Goal: Task Accomplishment & Management: Manage account settings

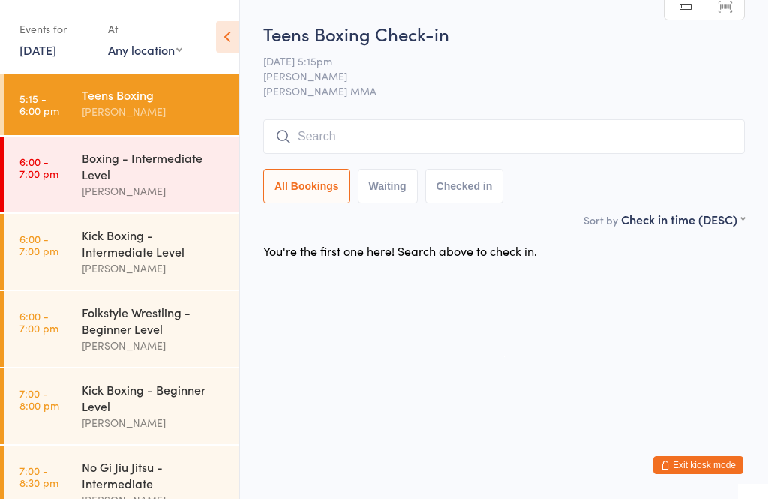
click at [711, 465] on button "Exit kiosk mode" at bounding box center [699, 465] width 90 height 18
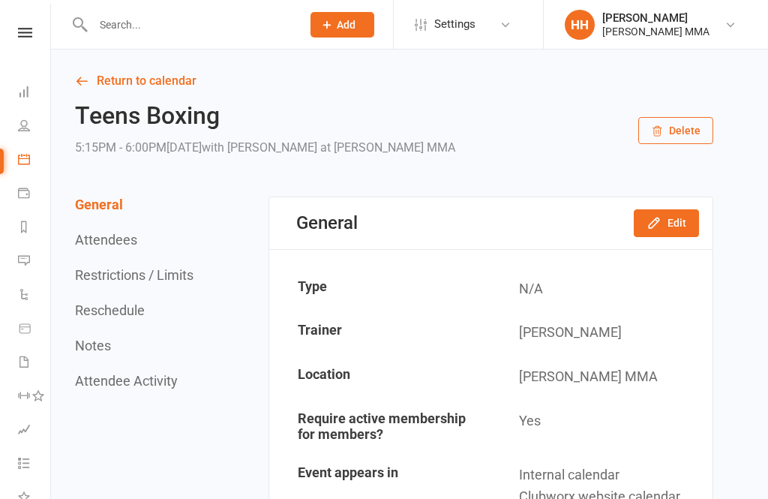
click at [363, 27] on button "Add" at bounding box center [343, 25] width 64 height 26
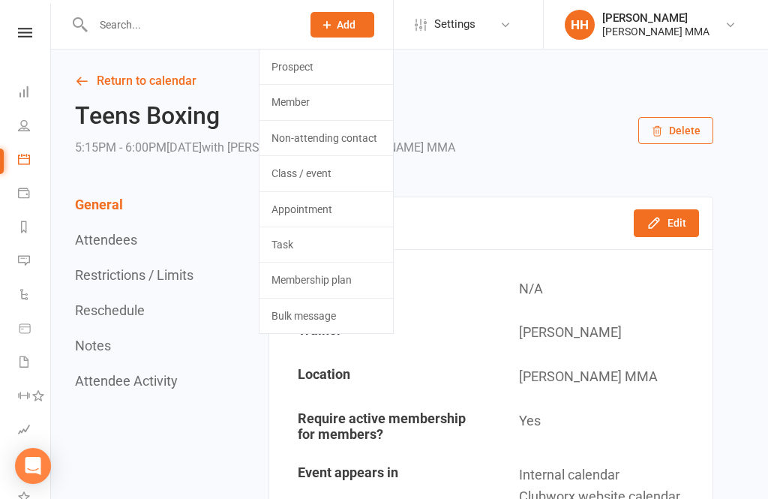
click at [347, 65] on link "Prospect" at bounding box center [327, 67] width 134 height 35
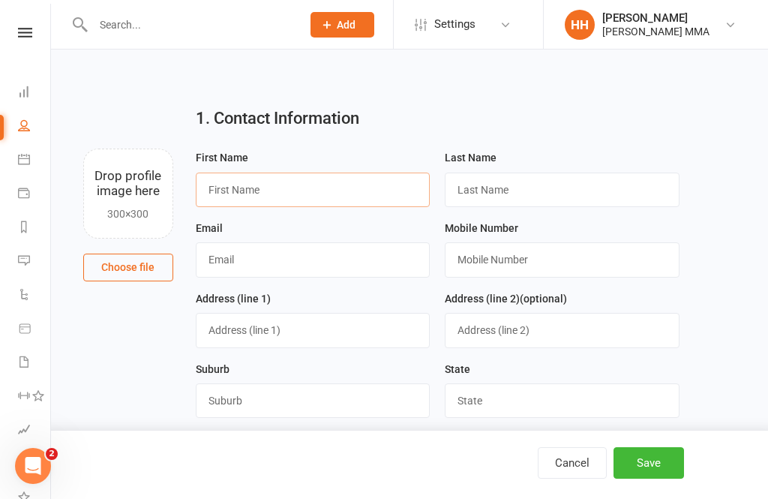
click at [350, 184] on input "text" at bounding box center [313, 190] width 235 height 35
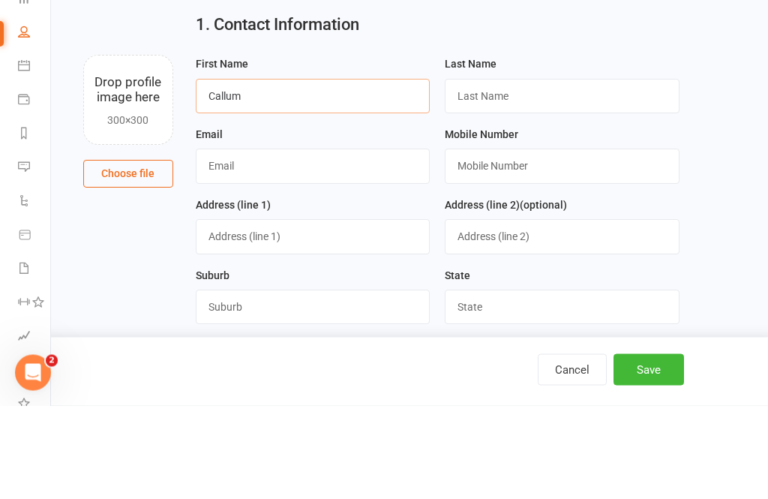
type input "Callum"
click at [486, 173] on input "text" at bounding box center [562, 190] width 235 height 35
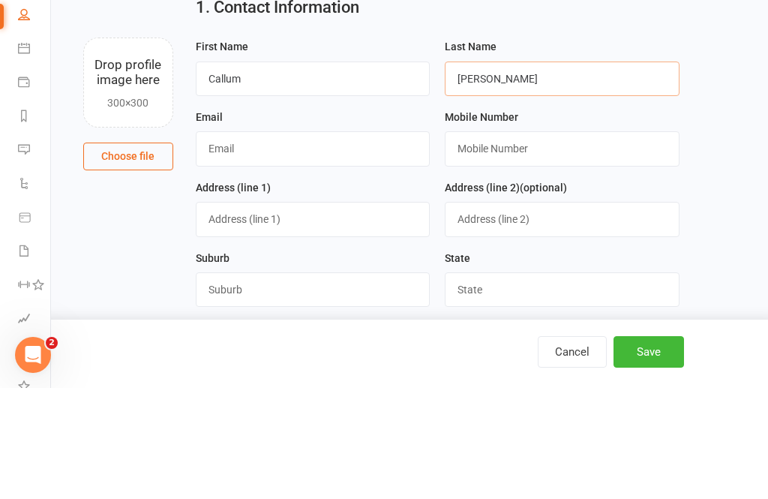
type input "Macdonald"
click at [317, 242] on input "text" at bounding box center [313, 259] width 235 height 35
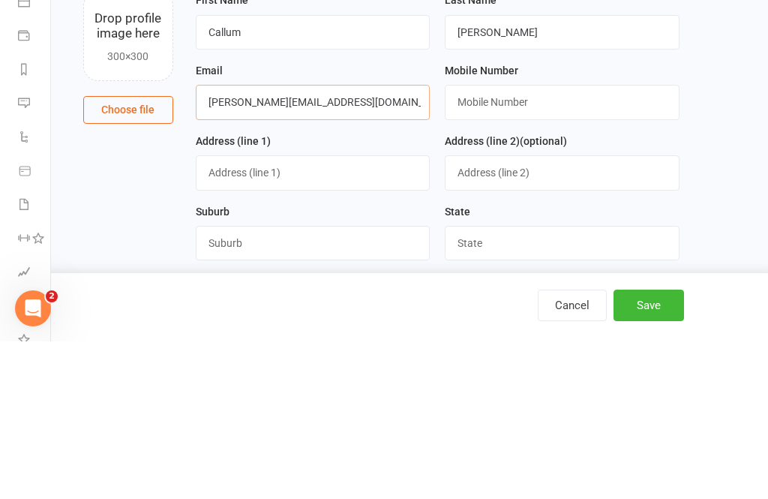
type input "caroline@bbxworld.com"
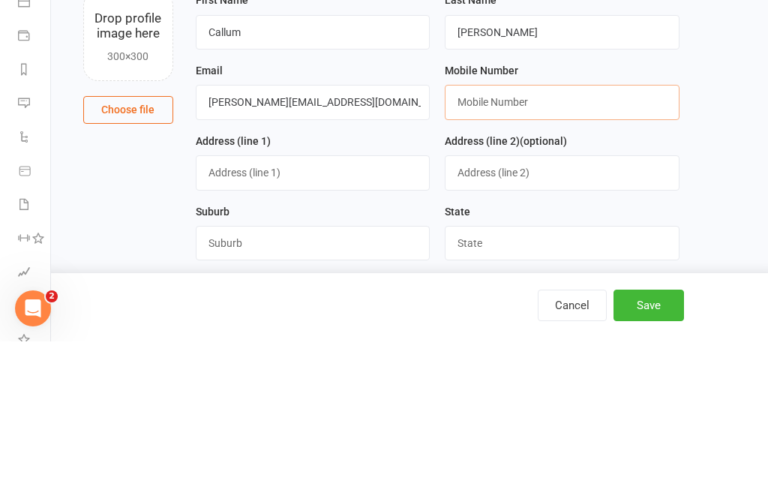
click at [615, 242] on input "text" at bounding box center [562, 259] width 235 height 35
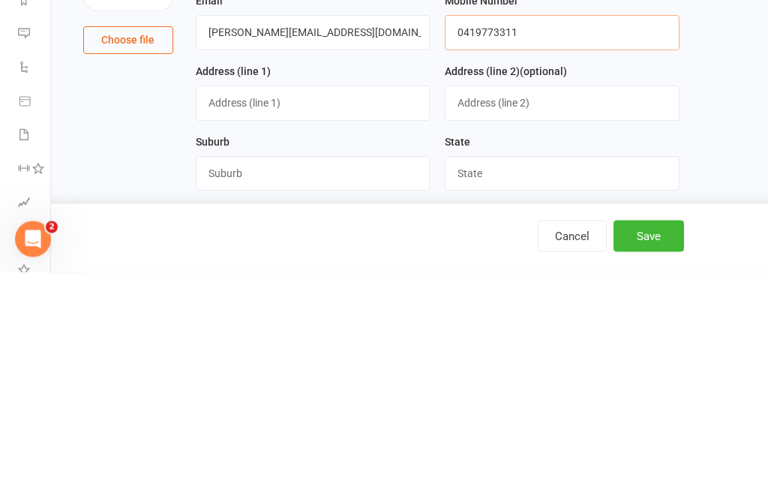
type input "0419773311"
click at [357, 313] on input "text" at bounding box center [313, 330] width 235 height 35
type input "10 Ashleigh Madison way"
click at [523, 313] on input "text" at bounding box center [562, 330] width 235 height 35
type input "Mount colah"
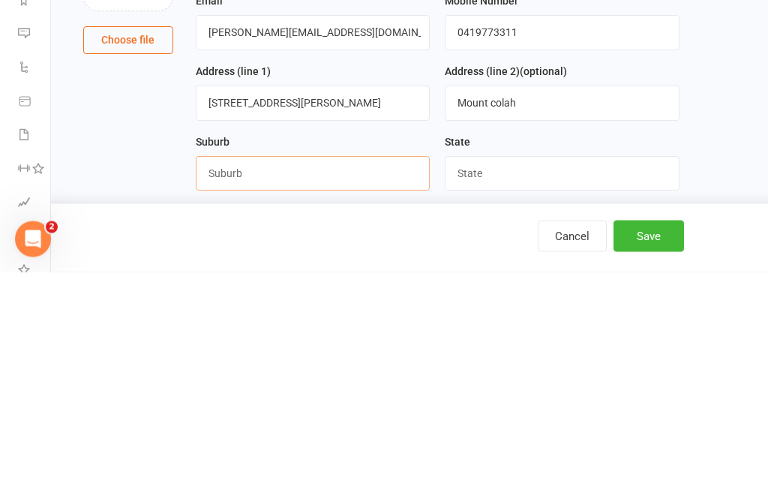
click at [347, 383] on input "text" at bounding box center [313, 400] width 235 height 35
type input "Mount colah"
click at [539, 383] on input "text" at bounding box center [562, 400] width 235 height 35
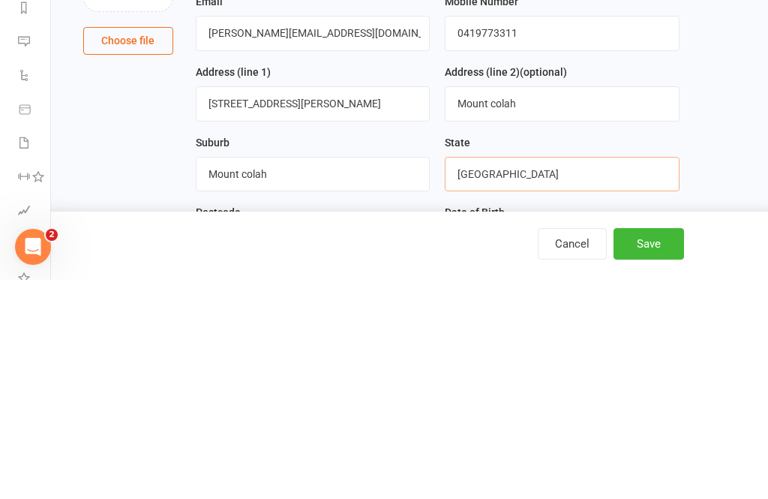
scroll to position [14, 0]
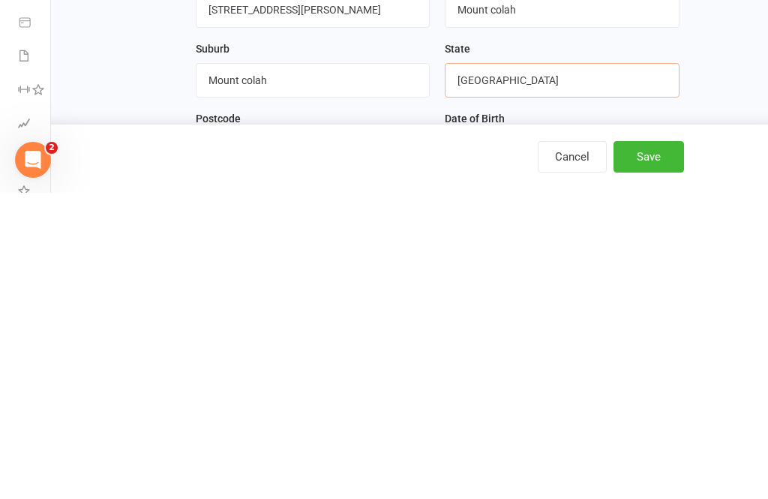
type input "NSW"
click at [289, 440] on input "text" at bounding box center [313, 457] width 235 height 35
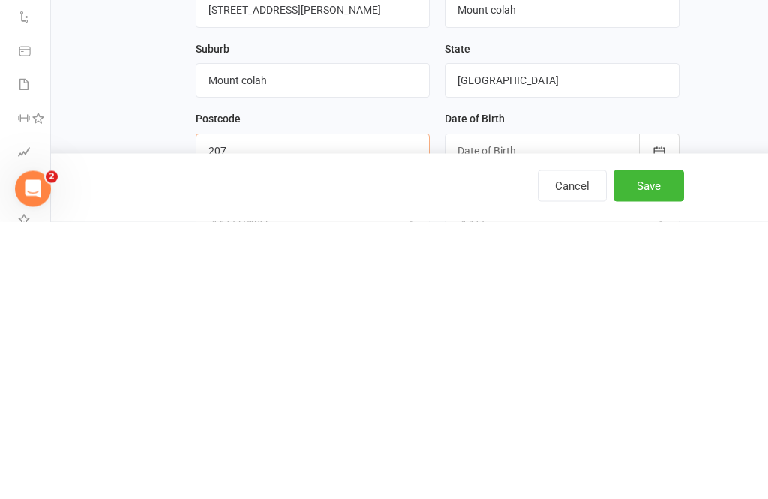
scroll to position [44, 0]
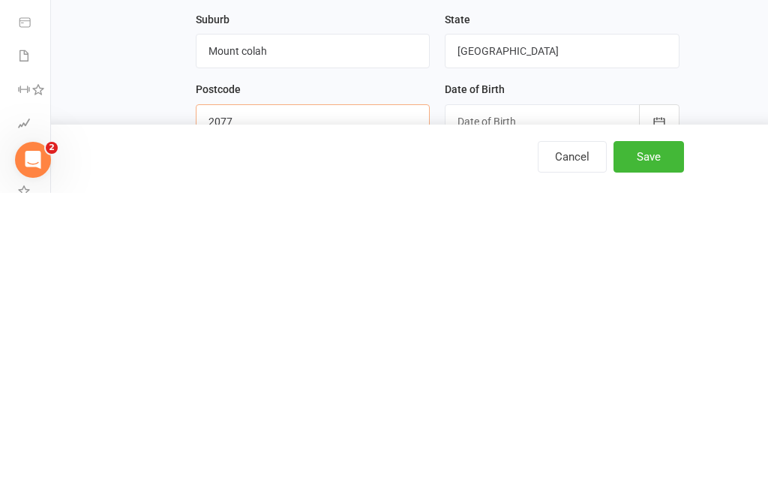
type input "2077"
click at [621, 410] on div at bounding box center [562, 427] width 235 height 35
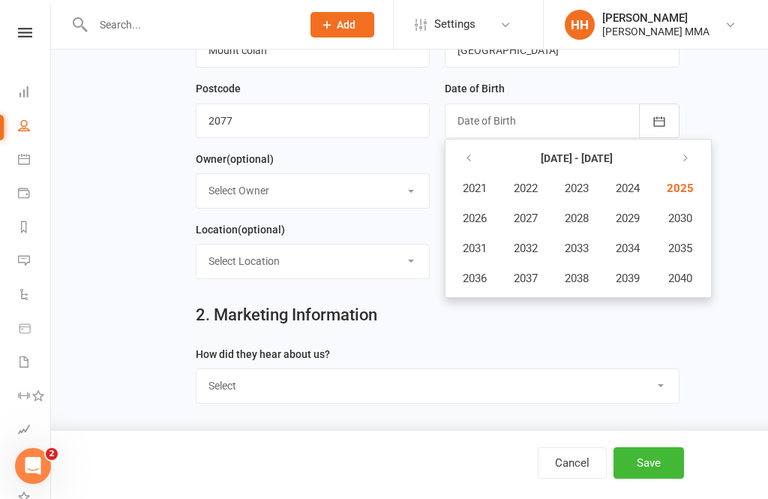
scroll to position [350, 0]
click at [475, 157] on button "button" at bounding box center [470, 159] width 32 height 27
click at [633, 224] on span "2009" at bounding box center [628, 219] width 24 height 14
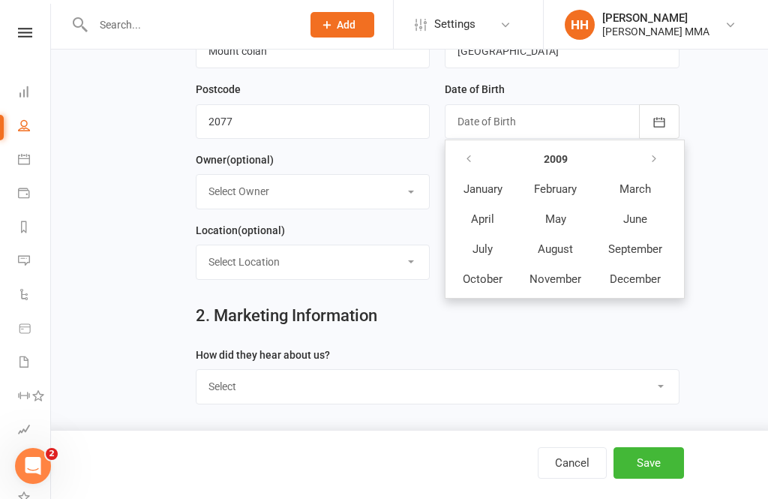
click at [627, 280] on span "December" at bounding box center [635, 279] width 51 height 14
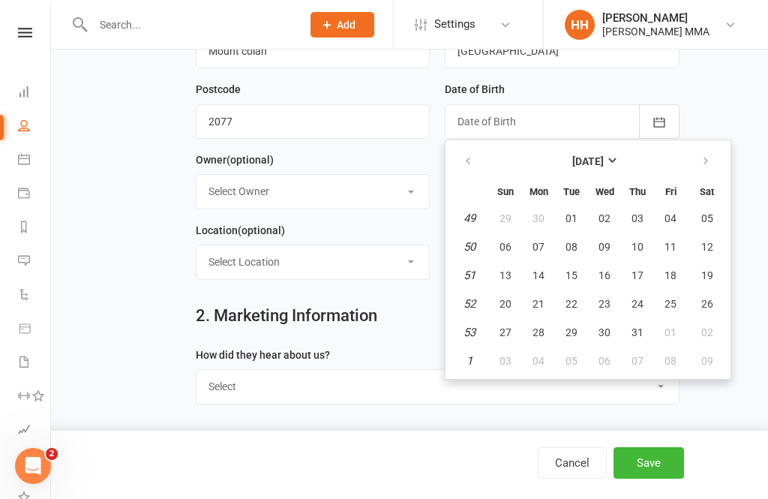
click at [705, 216] on span "05" at bounding box center [708, 218] width 12 height 12
type input "05 Dec 2009"
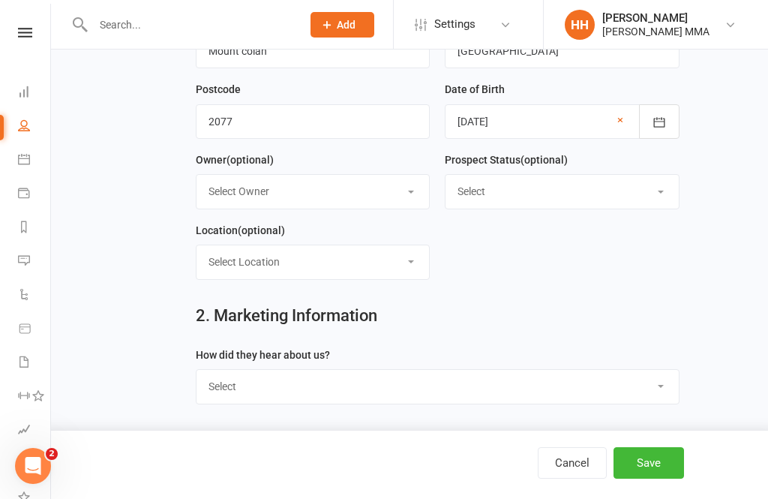
click at [398, 194] on select "Select Owner Kim Carioti Alex Carioti Holly Harpur" at bounding box center [313, 191] width 233 height 33
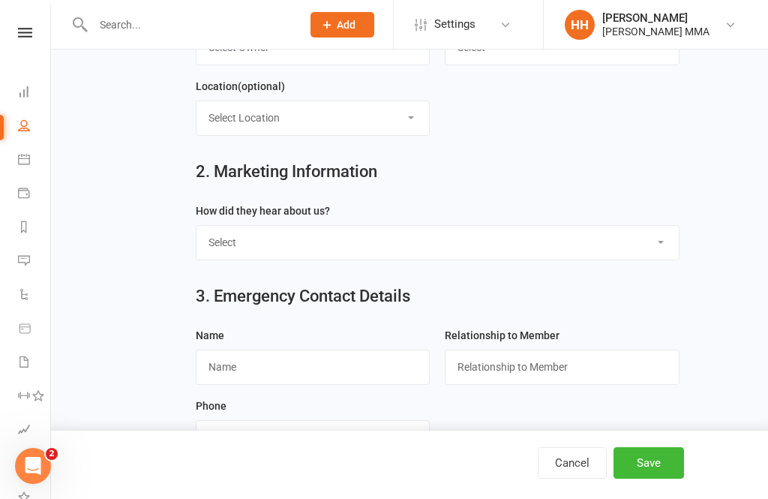
scroll to position [498, 0]
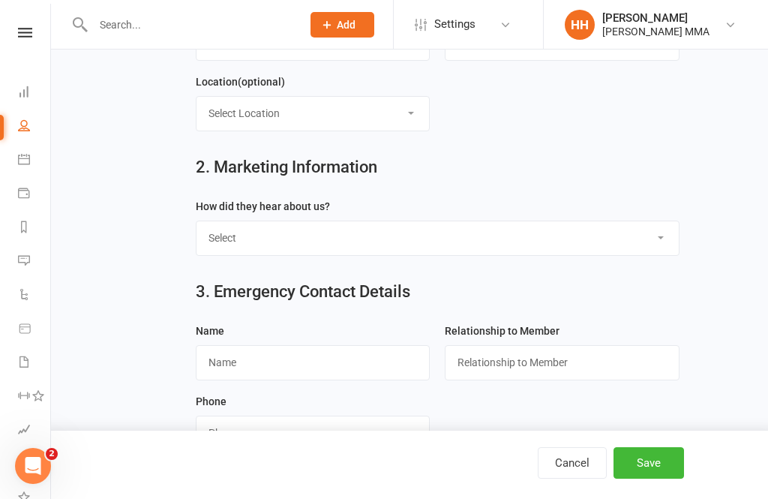
click at [603, 236] on select "Select Through A Friend Social Media Google Walk by" at bounding box center [438, 237] width 483 height 33
select select "Through A Friend"
click at [392, 370] on input "text" at bounding box center [313, 362] width 235 height 35
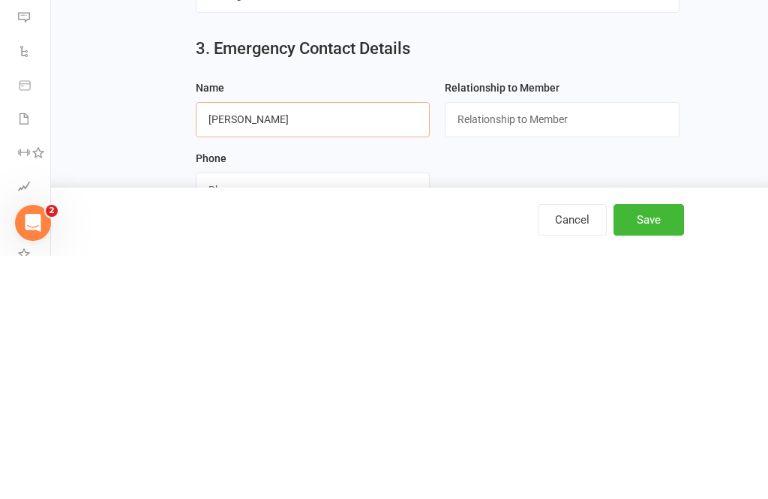
type input "Simon"
click at [555, 345] on input "text" at bounding box center [562, 362] width 235 height 35
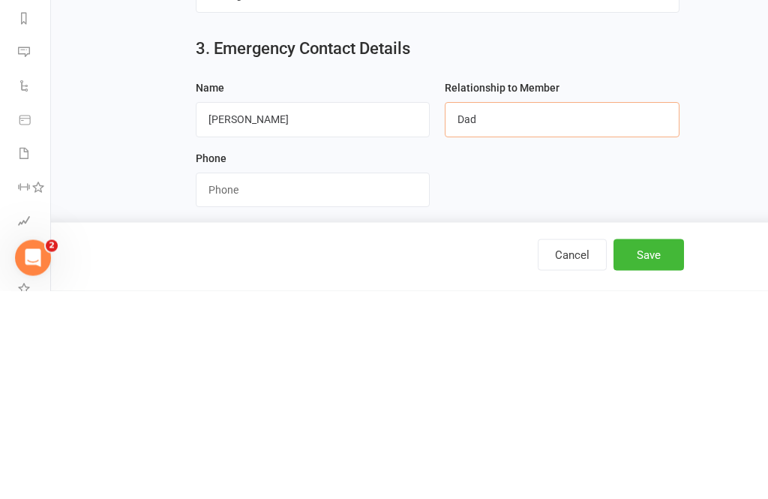
scroll to position [534, 0]
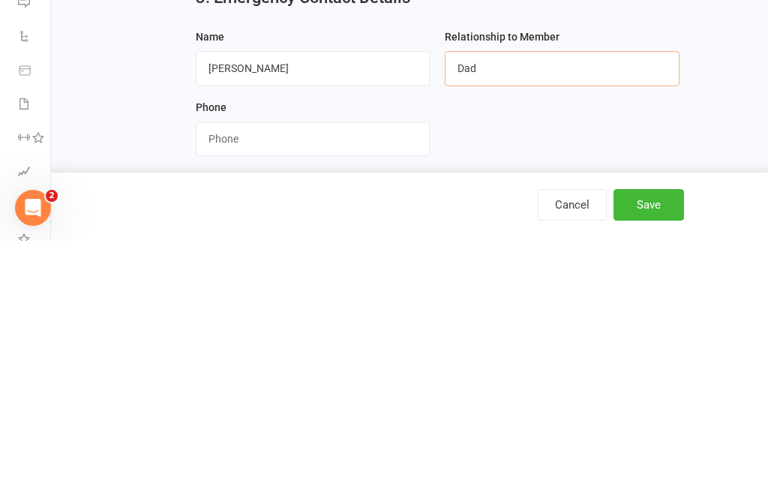
type input "Dad"
click at [293, 380] on input "string" at bounding box center [313, 397] width 235 height 35
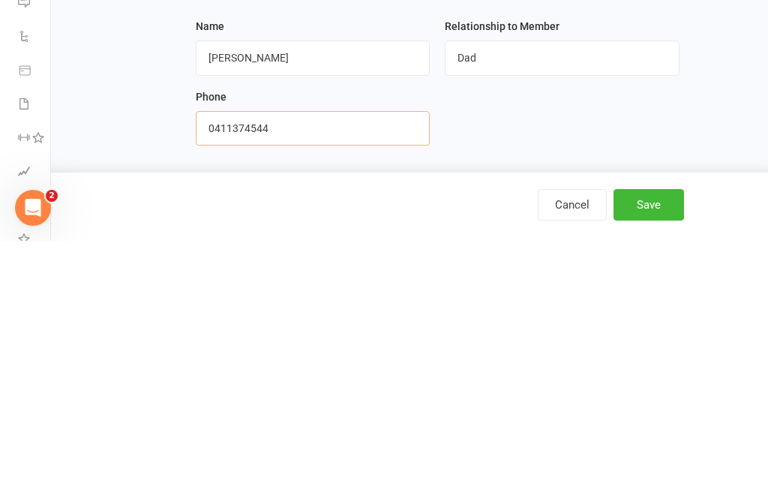
type input "0411374544"
click at [650, 447] on button "Save" at bounding box center [649, 463] width 71 height 32
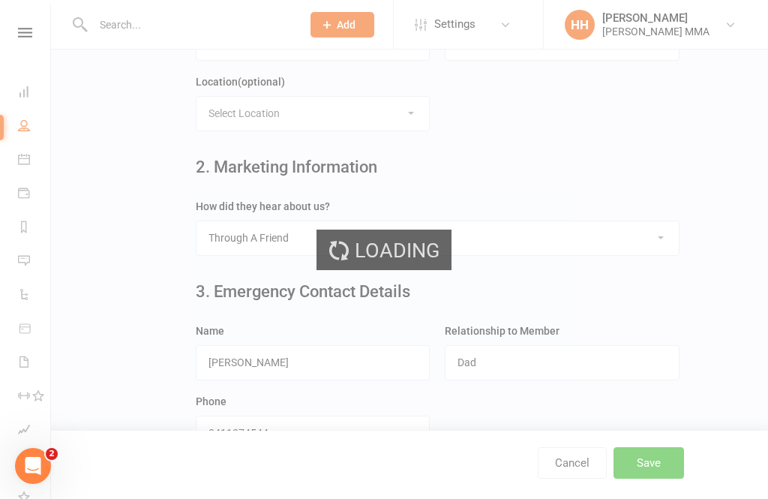
scroll to position [0, 0]
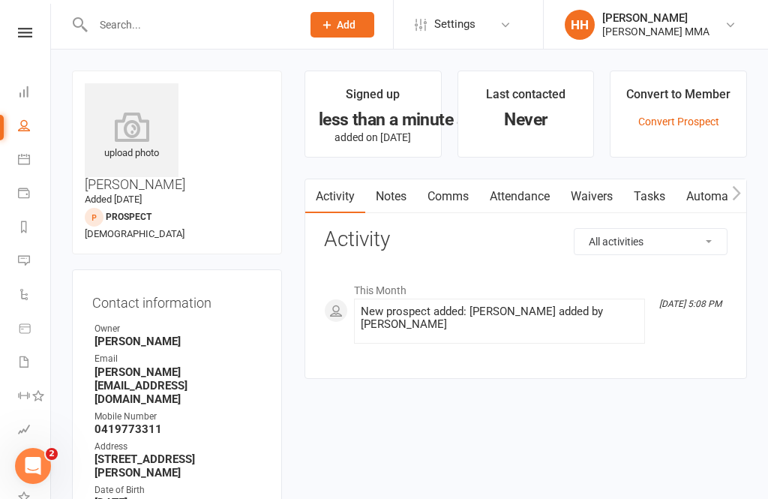
click at [582, 185] on link "Waivers" at bounding box center [592, 196] width 63 height 35
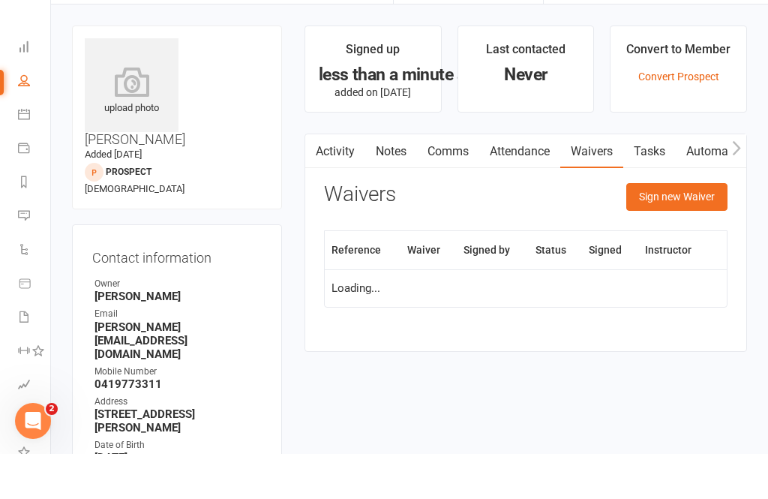
scroll to position [48, 0]
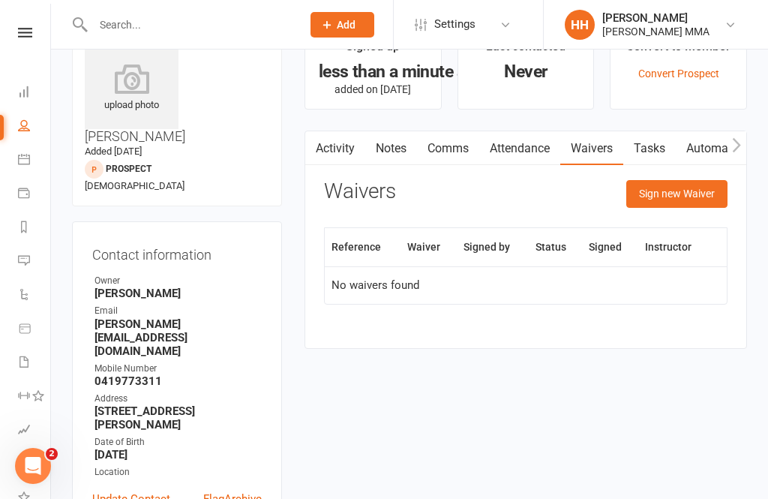
click at [669, 205] on button "Sign new Waiver" at bounding box center [677, 193] width 101 height 27
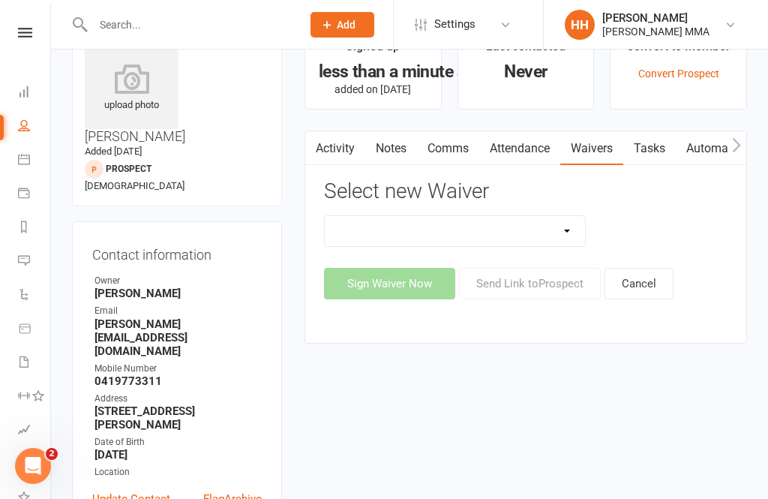
click at [574, 216] on select "Do not use - MEMBER GENERAL WAIVER Do not use - MEMBERSHIP SIGN UP Do not use -…" at bounding box center [455, 231] width 260 height 30
select select "10455"
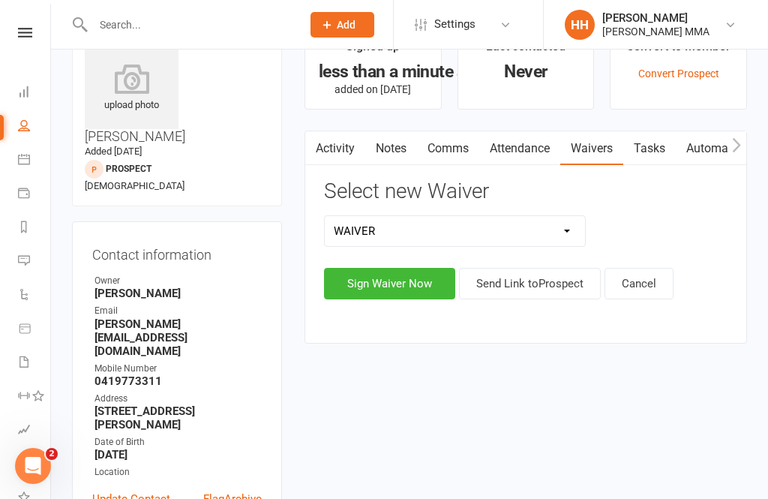
click at [512, 296] on button "Send Link to Prospect" at bounding box center [530, 284] width 142 height 32
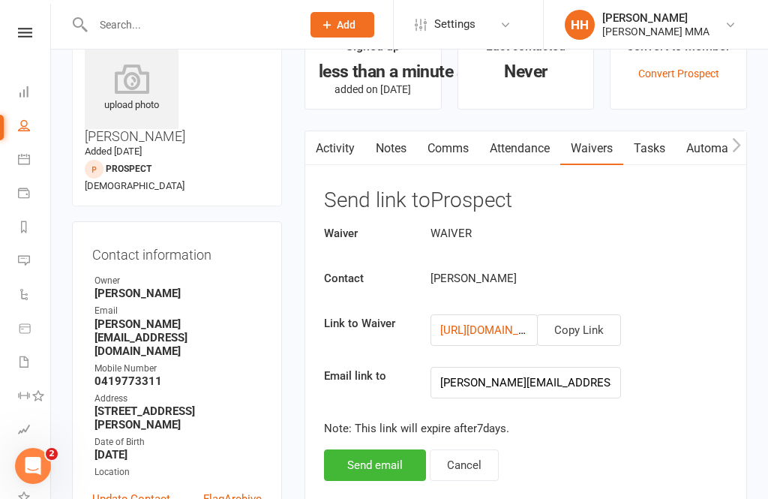
scroll to position [0, 0]
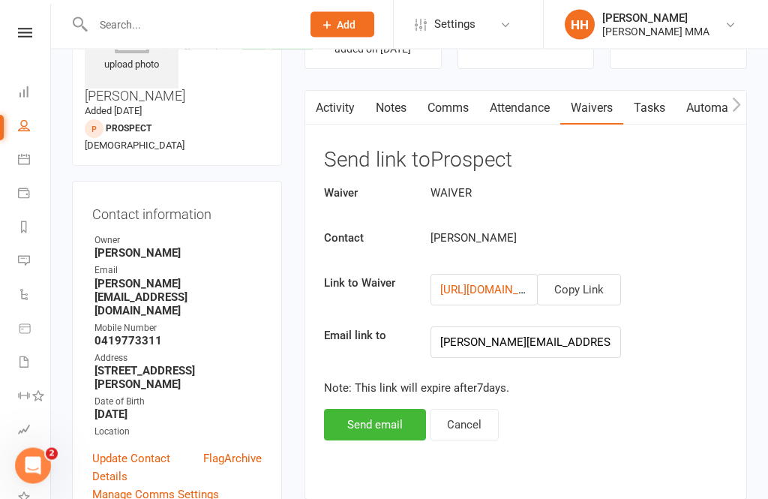
click at [393, 431] on button "Send email" at bounding box center [375, 426] width 102 height 32
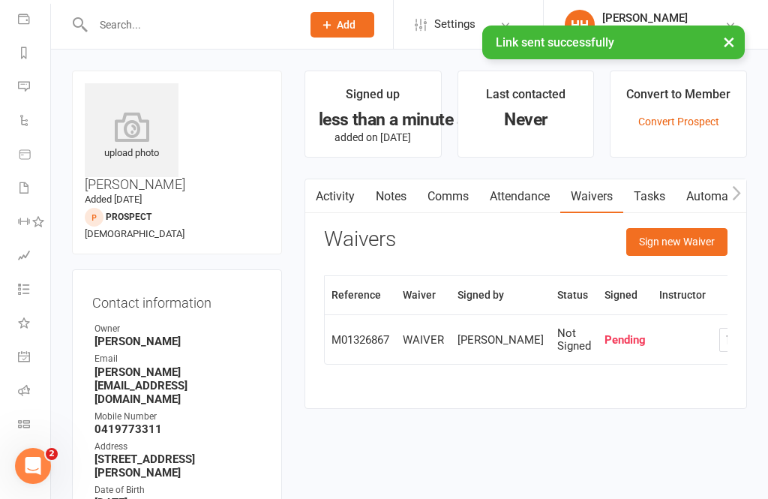
scroll to position [174, 0]
click at [28, 429] on icon at bounding box center [24, 424] width 12 height 12
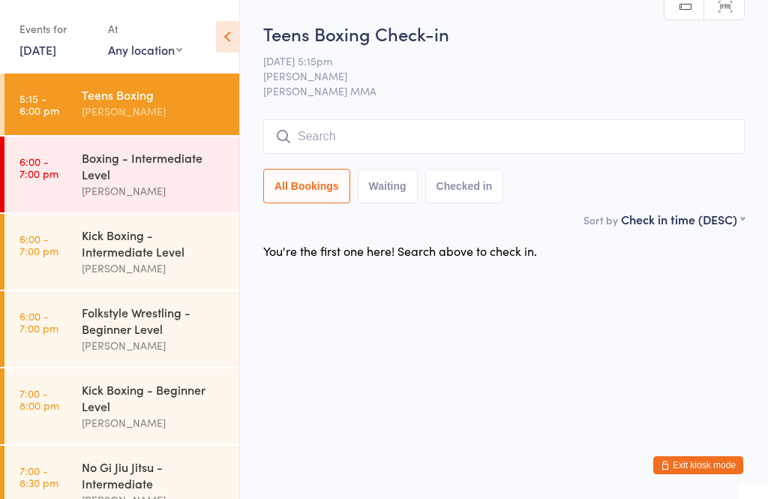
click at [137, 174] on div "Boxing - Intermediate Level" at bounding box center [154, 165] width 145 height 33
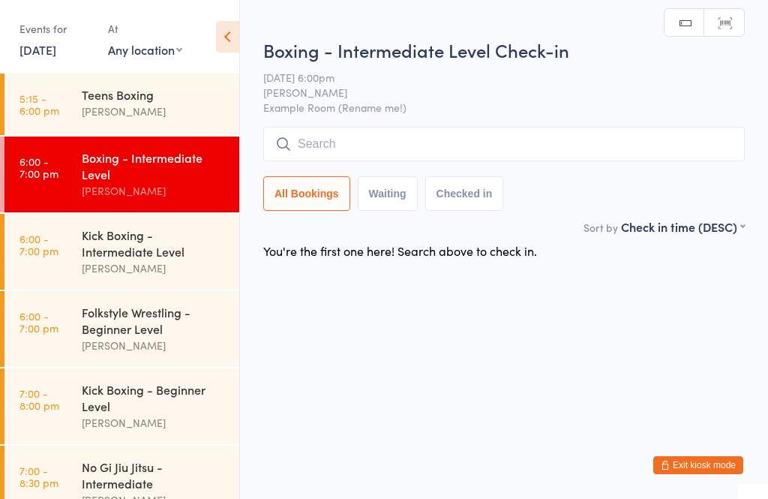
click at [405, 160] on input "search" at bounding box center [504, 144] width 482 height 35
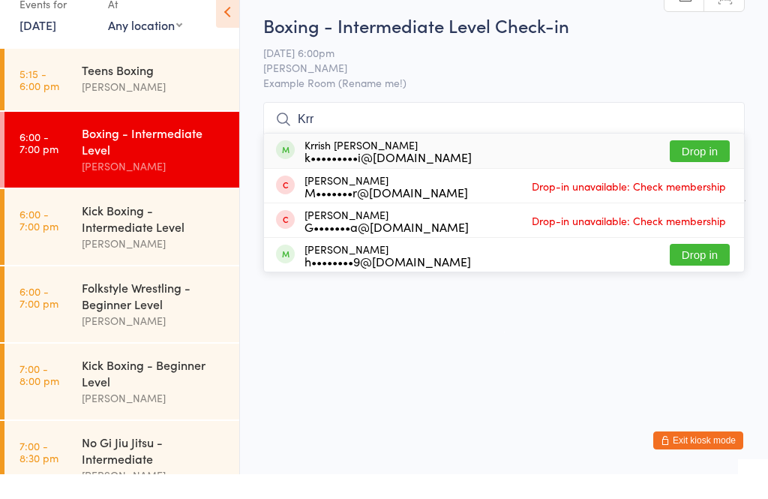
type input "Krr"
click at [714, 165] on button "Drop in" at bounding box center [700, 176] width 60 height 22
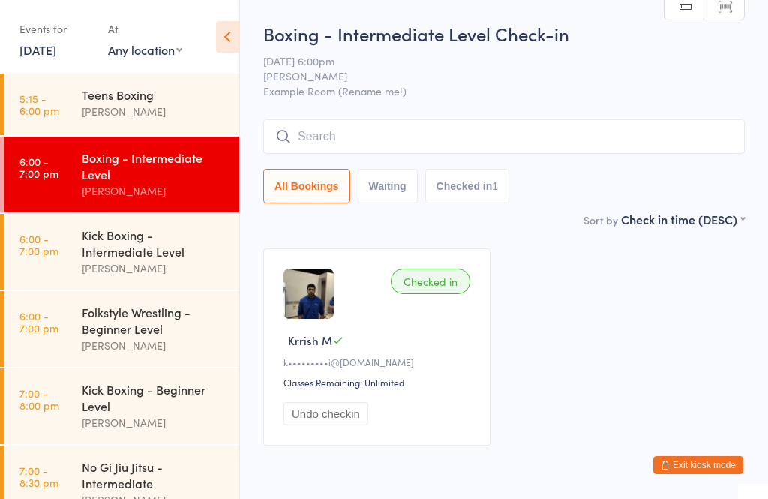
click at [708, 469] on button "Exit kiosk mode" at bounding box center [699, 465] width 90 height 18
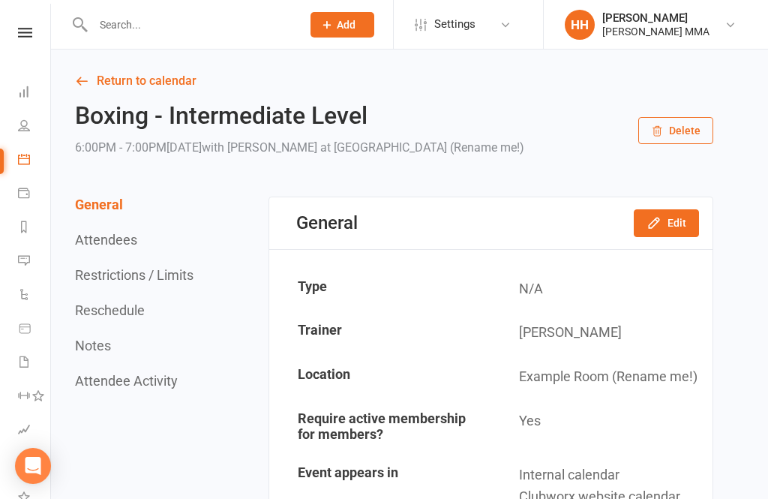
click at [216, 25] on input "text" at bounding box center [190, 24] width 203 height 21
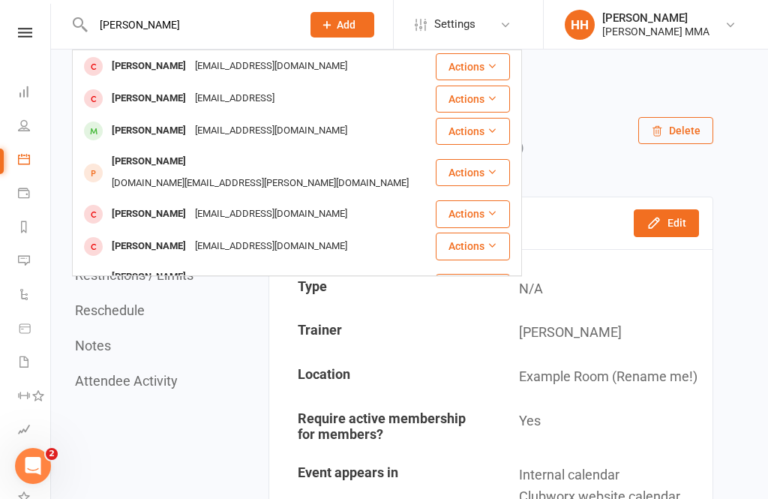
type input "Noah"
click at [279, 95] on div "noahwiemer2@gmail.con" at bounding box center [235, 99] width 89 height 22
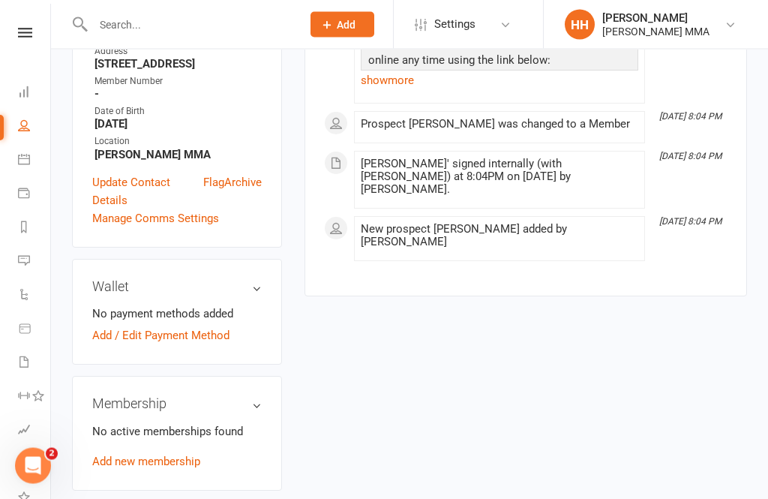
scroll to position [374, 0]
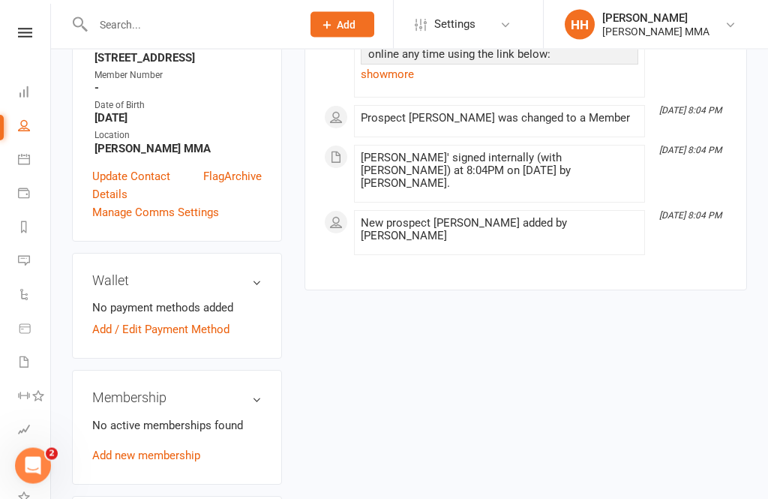
click at [173, 449] on link "Add new membership" at bounding box center [146, 456] width 108 height 14
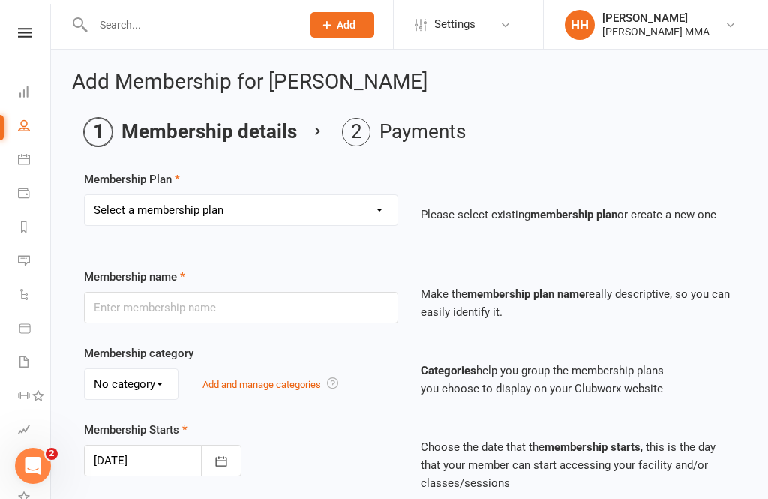
click at [264, 241] on div "Select a membership plan Create new Membership Plan Unlimited Membership Part-t…" at bounding box center [241, 220] width 337 height 53
click at [324, 215] on select "Select a membership plan Create new Membership Plan Unlimited Membership Part-t…" at bounding box center [241, 210] width 313 height 30
select select "1"
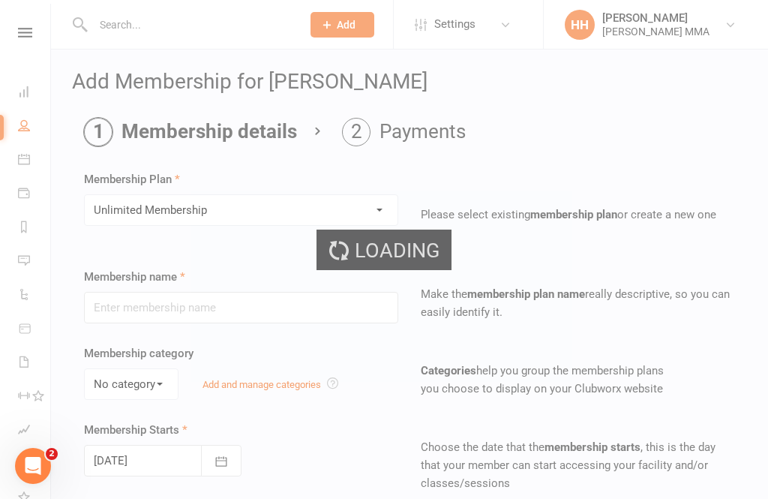
type input "Unlimited Membership"
select select "0"
type input "0"
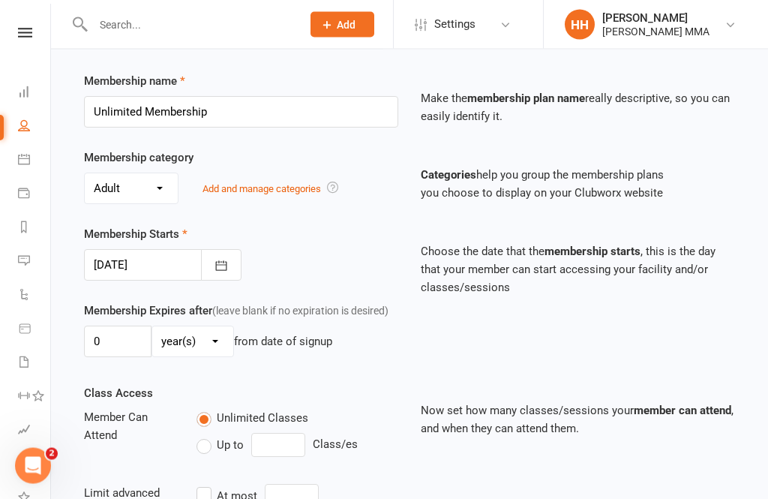
scroll to position [464, 0]
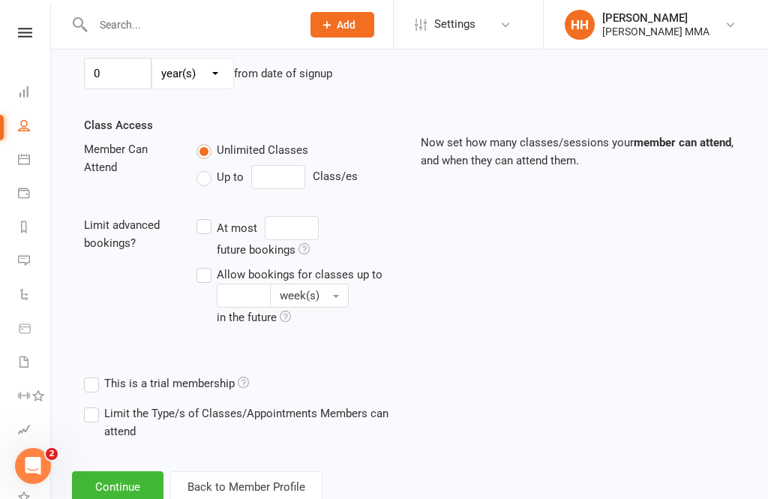
click at [129, 498] on button "Continue" at bounding box center [118, 487] width 92 height 32
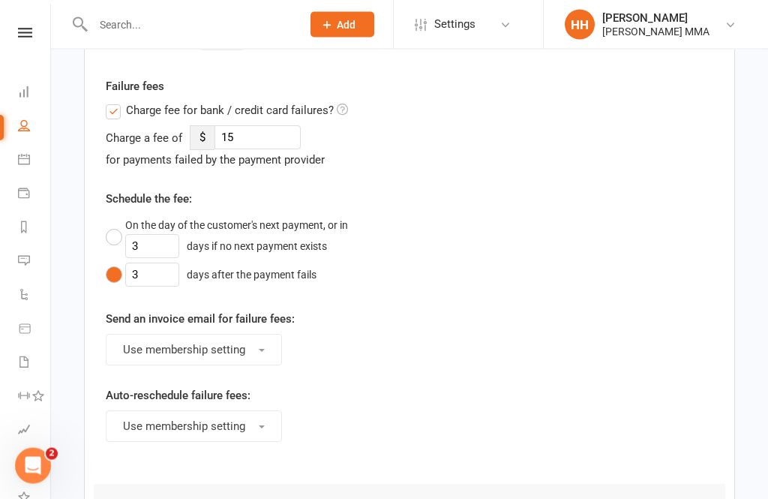
scroll to position [874, 0]
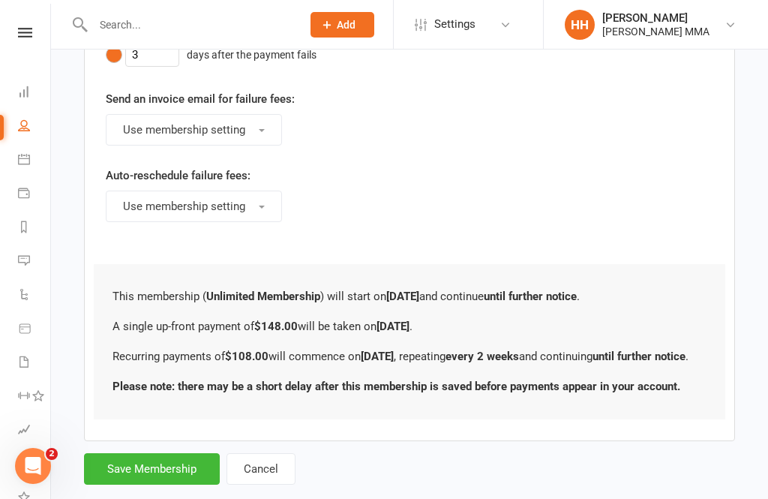
click at [180, 485] on button "Save Membership" at bounding box center [152, 469] width 136 height 32
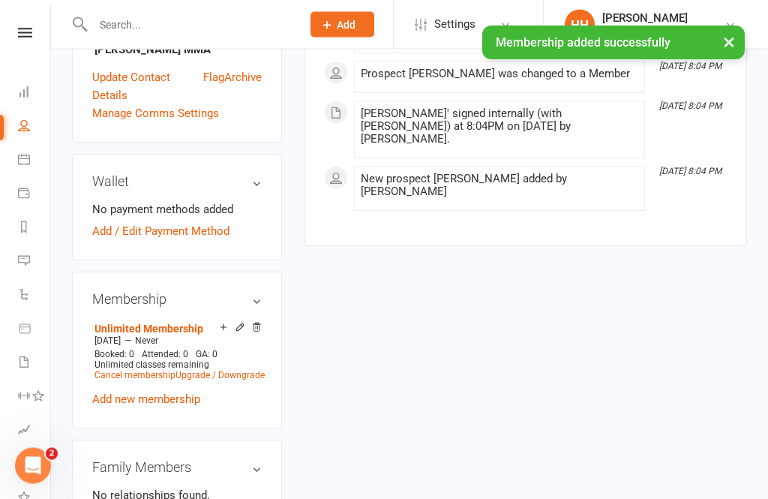
click at [198, 223] on link "Add / Edit Payment Method" at bounding box center [160, 232] width 137 height 18
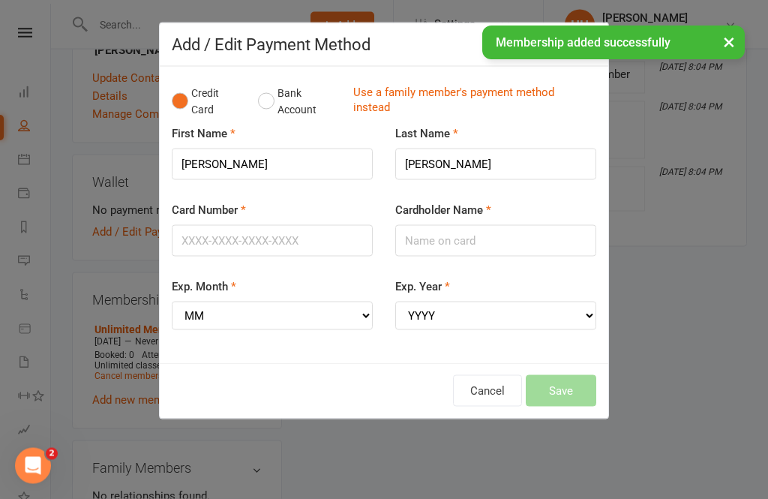
scroll to position [496, 0]
click at [276, 84] on button "Bank Account" at bounding box center [299, 102] width 83 height 46
click at [176, 100] on button "Credit Card" at bounding box center [207, 102] width 71 height 46
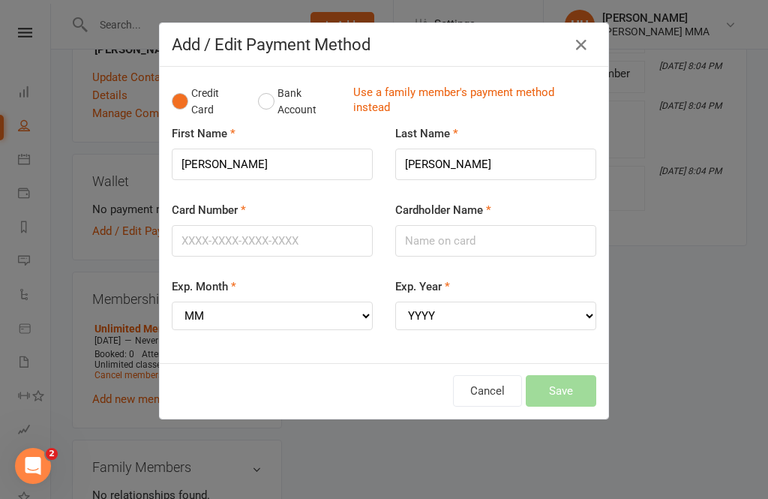
click at [258, 100] on button "Bank Account" at bounding box center [299, 102] width 83 height 46
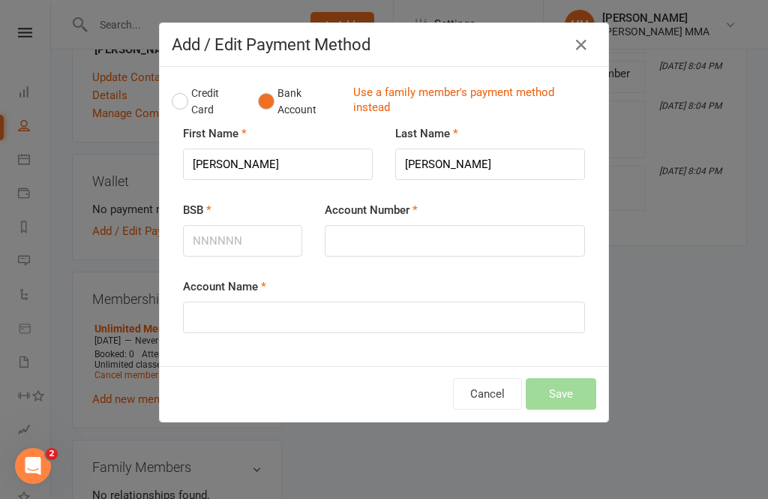
click at [193, 84] on button "Credit Card" at bounding box center [207, 102] width 71 height 46
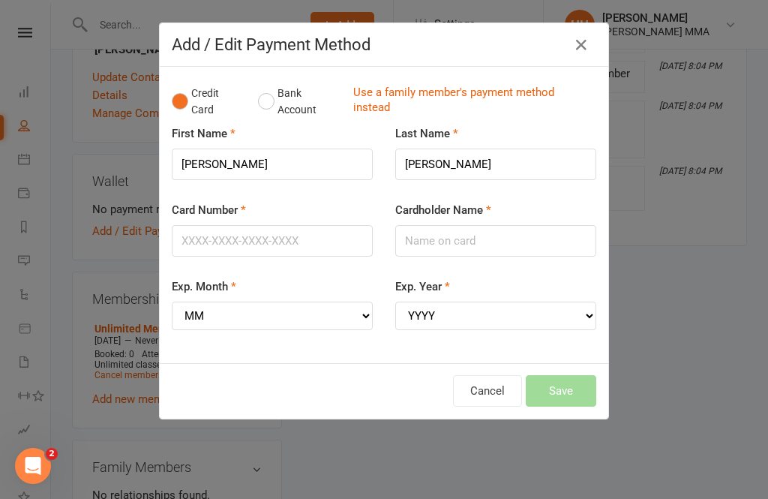
click at [269, 80] on button "Bank Account" at bounding box center [299, 102] width 83 height 46
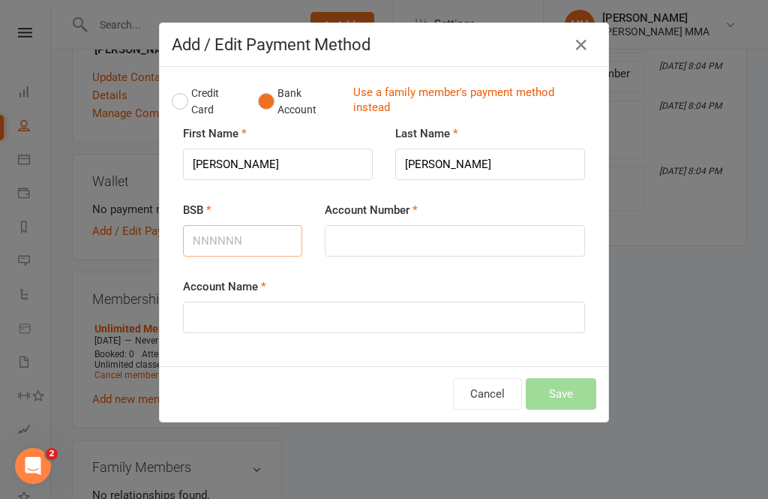
click at [263, 233] on input "BSB" at bounding box center [242, 241] width 119 height 32
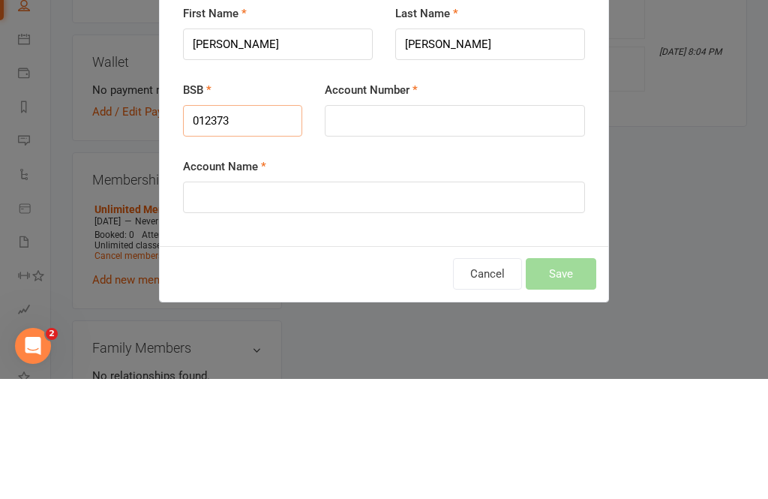
type input "012373"
click at [371, 225] on input "Account Number" at bounding box center [455, 241] width 260 height 32
type input "154781508"
click at [405, 302] on input "Account Name" at bounding box center [384, 318] width 402 height 32
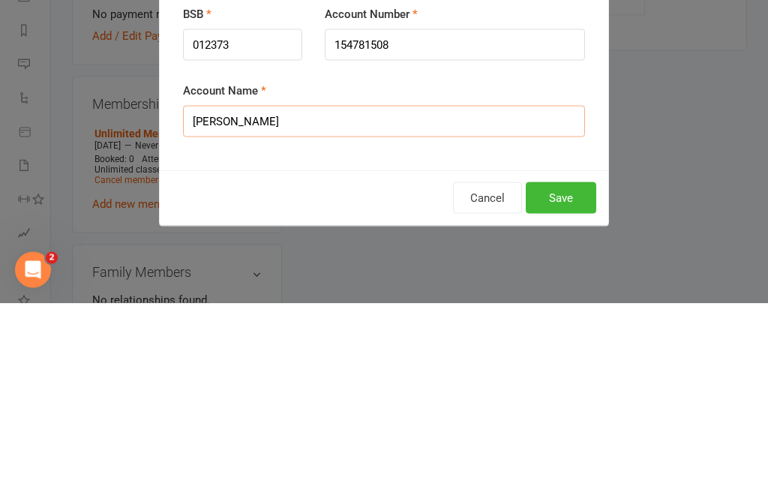
type input "Noah"
click at [565, 378] on button "Save" at bounding box center [561, 394] width 71 height 32
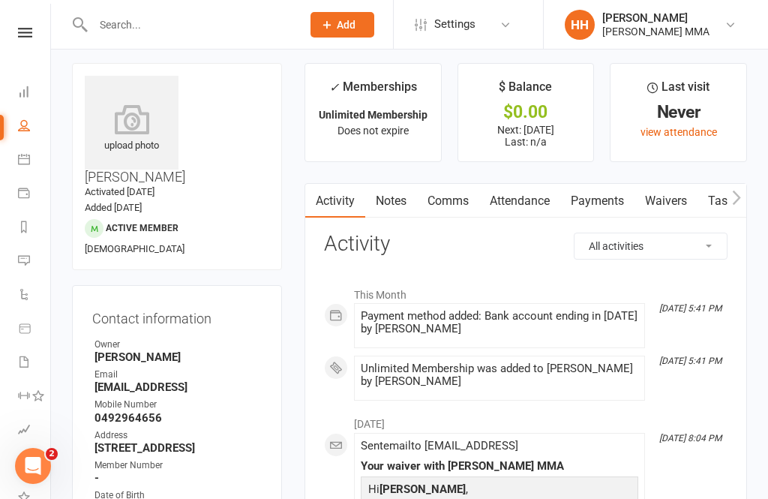
scroll to position [0, 0]
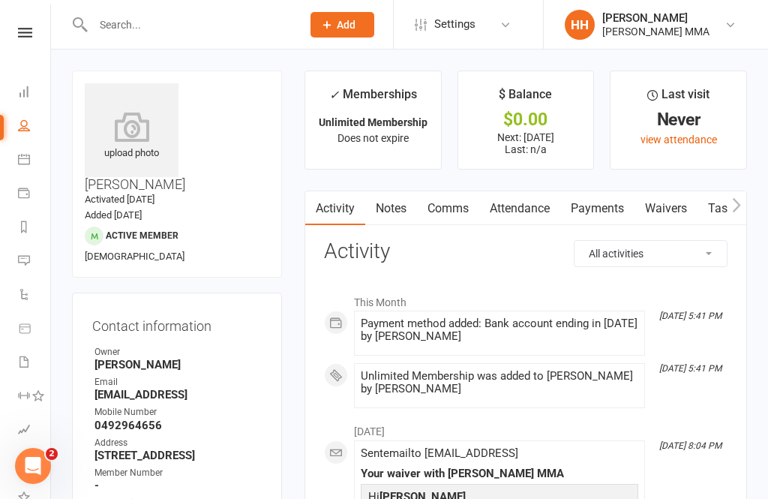
click at [692, 192] on link "Waivers" at bounding box center [666, 208] width 63 height 35
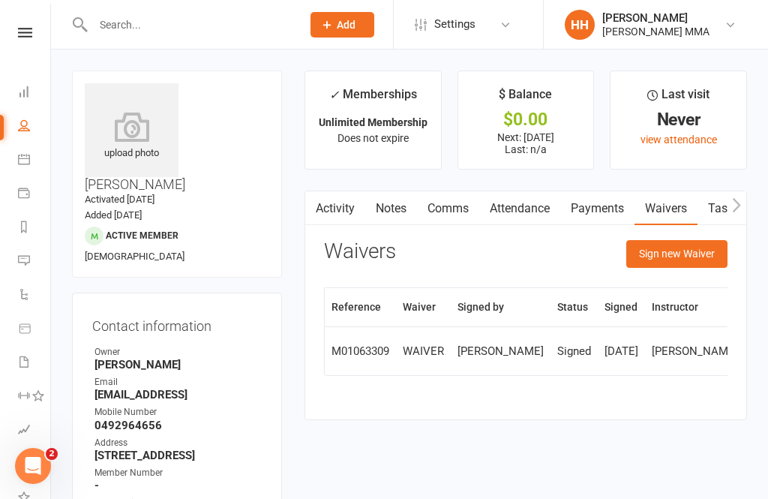
click at [684, 247] on button "Sign new Waiver" at bounding box center [677, 253] width 101 height 27
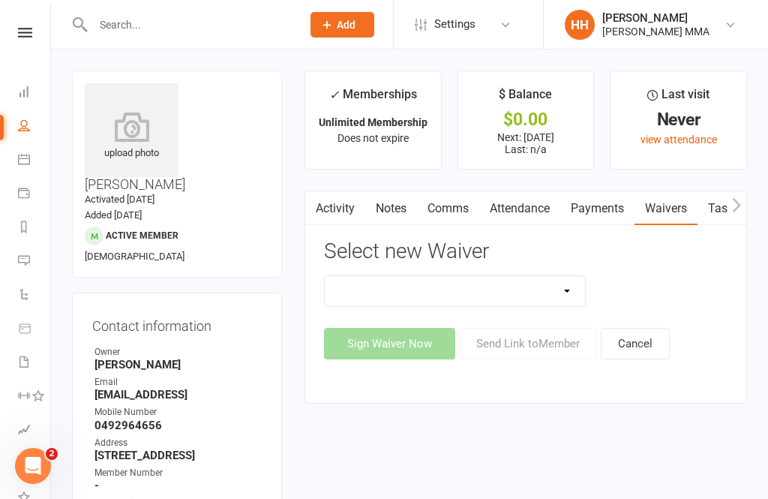
click at [576, 293] on select "Do not use - MEMBER GENERAL WAIVER Do not use - MEMBERSHIP SIGN UP Do not use -…" at bounding box center [455, 291] width 260 height 30
select select "10456"
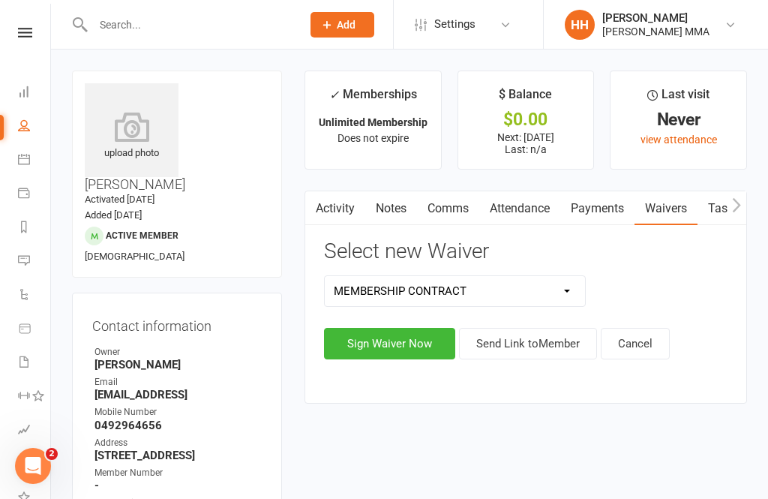
click at [432, 336] on button "Sign Waiver Now" at bounding box center [389, 344] width 131 height 32
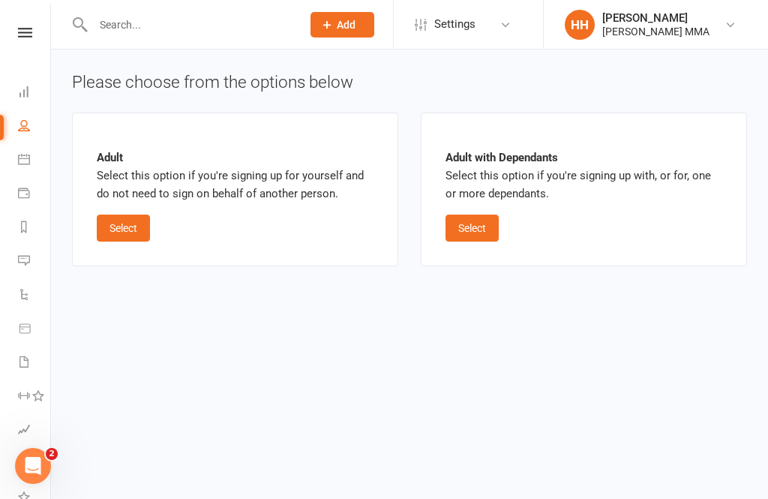
click at [118, 227] on button "Select" at bounding box center [123, 228] width 53 height 27
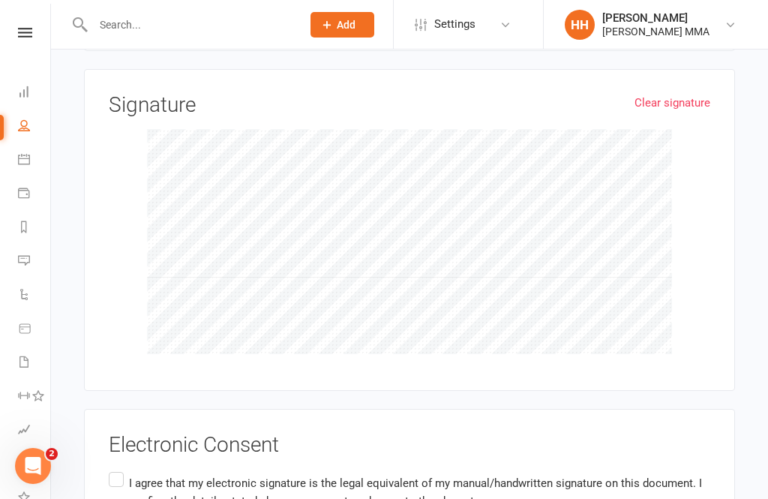
scroll to position [1354, 0]
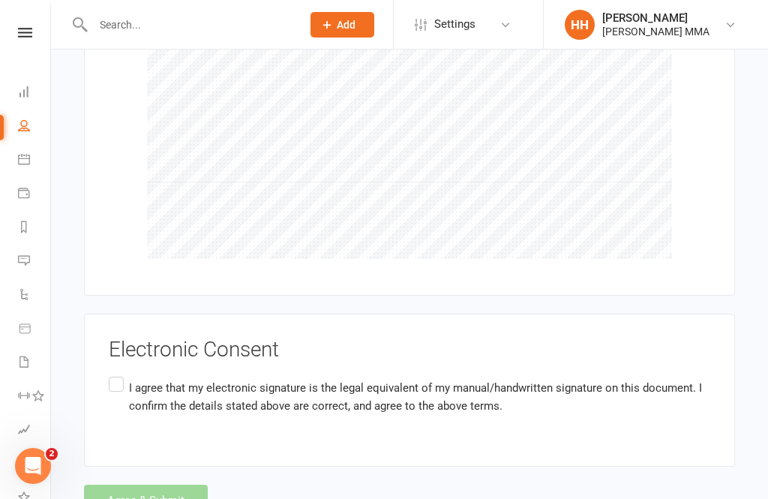
click at [109, 380] on label "I agree that my electronic signature is the legal equivalent of my manual/handw…" at bounding box center [410, 397] width 602 height 47
click at [109, 374] on input "I agree that my electronic signature is the legal equivalent of my manual/handw…" at bounding box center [114, 374] width 10 height 0
click at [176, 487] on button "Agree & Submit" at bounding box center [146, 501] width 124 height 32
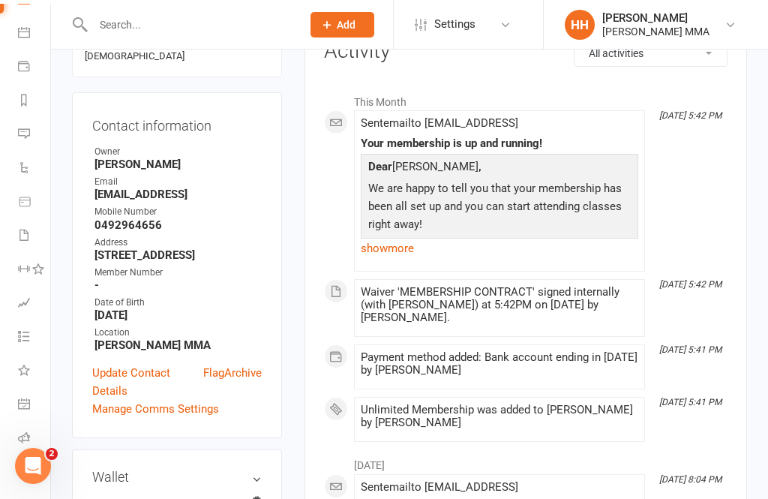
scroll to position [126, 0]
click at [24, 471] on icon at bounding box center [24, 472] width 12 height 12
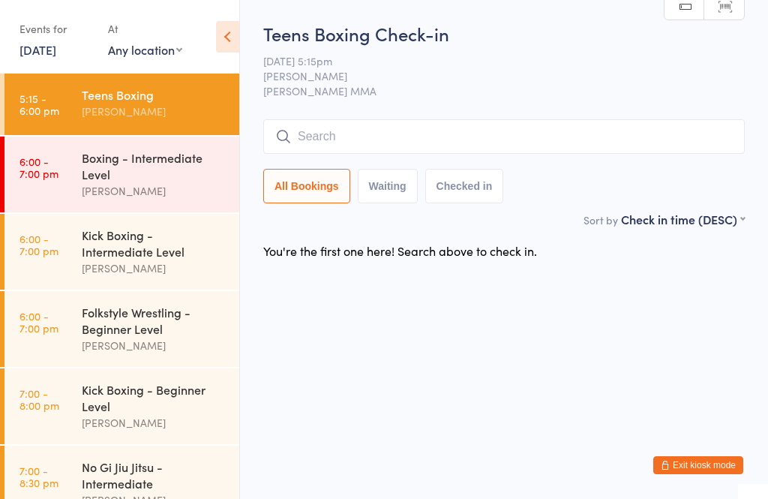
click at [62, 239] on link "6:00 - 7:00 pm Kick Boxing - Intermediate Level Alex Carioti" at bounding box center [122, 252] width 235 height 76
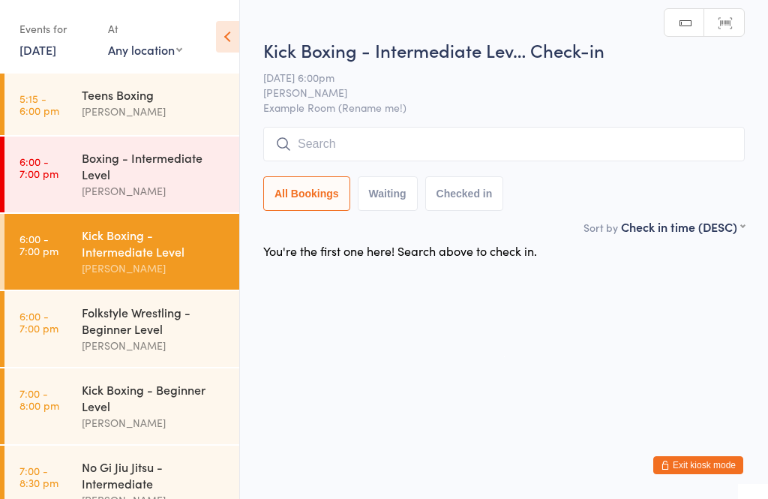
click at [371, 129] on input "search" at bounding box center [504, 144] width 482 height 35
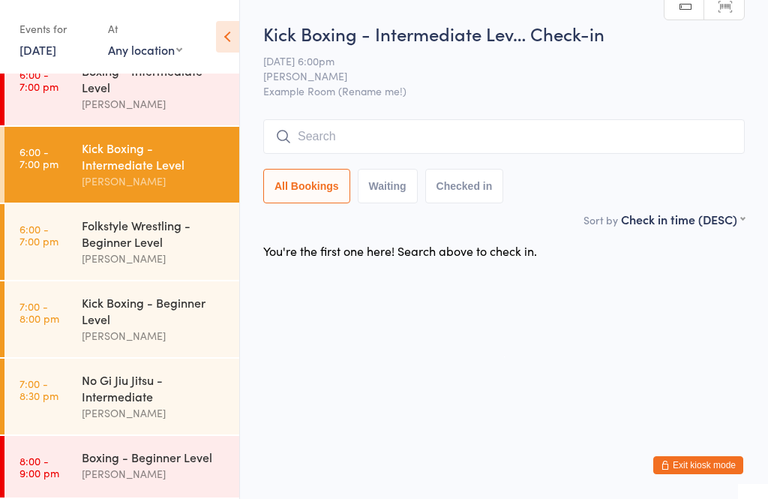
scroll to position [102, 0]
click at [40, 254] on link "6:00 - 7:00 pm Folkstyle Wrestling - Beginner Level Alex Carioti" at bounding box center [122, 242] width 235 height 76
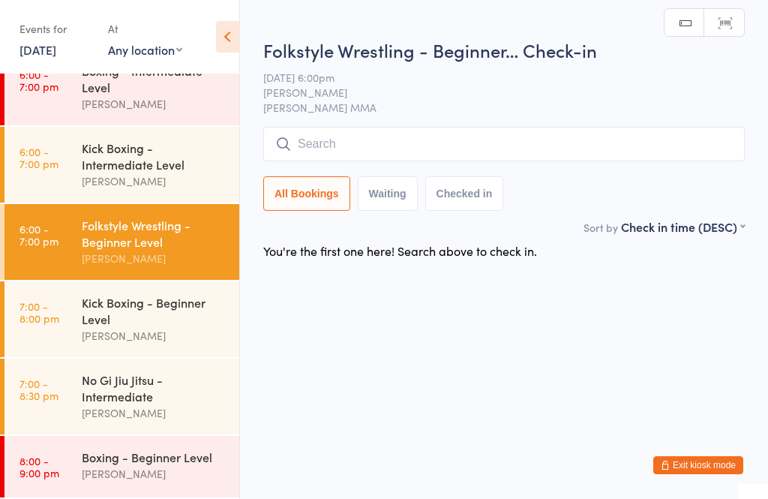
click at [304, 143] on input "search" at bounding box center [504, 144] width 482 height 35
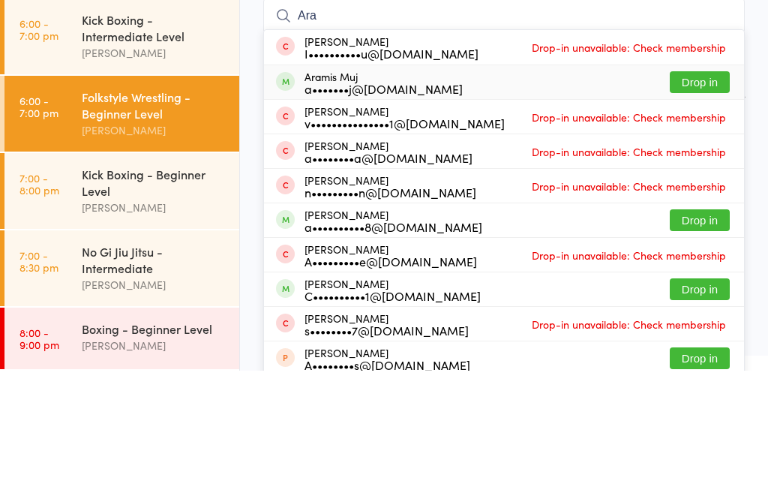
type input "Ara"
click at [311, 199] on div "Aramis Muj a•••••••j@icloud.com" at bounding box center [384, 211] width 158 height 24
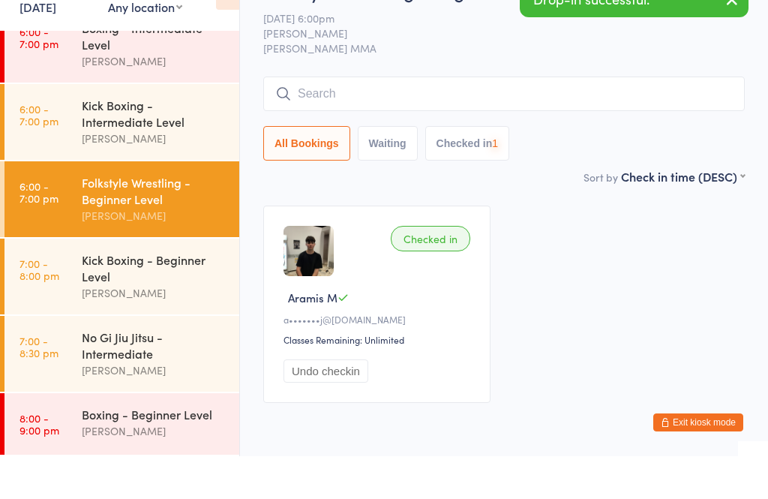
scroll to position [44, 0]
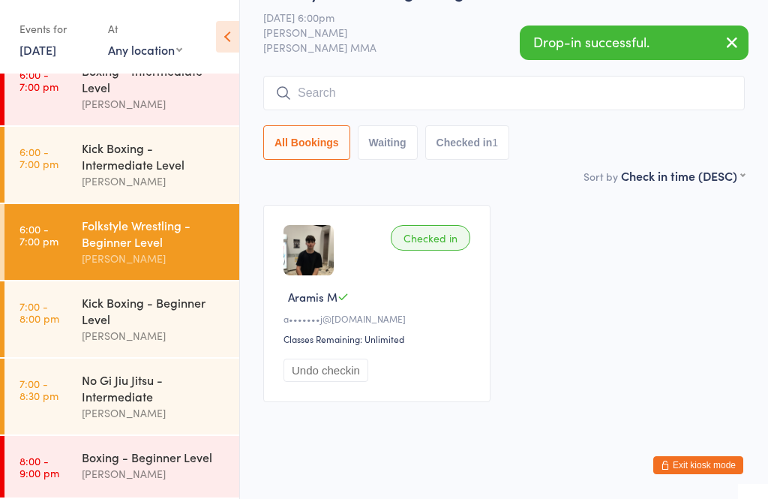
click at [23, 327] on link "7:00 - 8:00 pm Kick Boxing - Beginner Level Alex Carioti" at bounding box center [122, 319] width 235 height 76
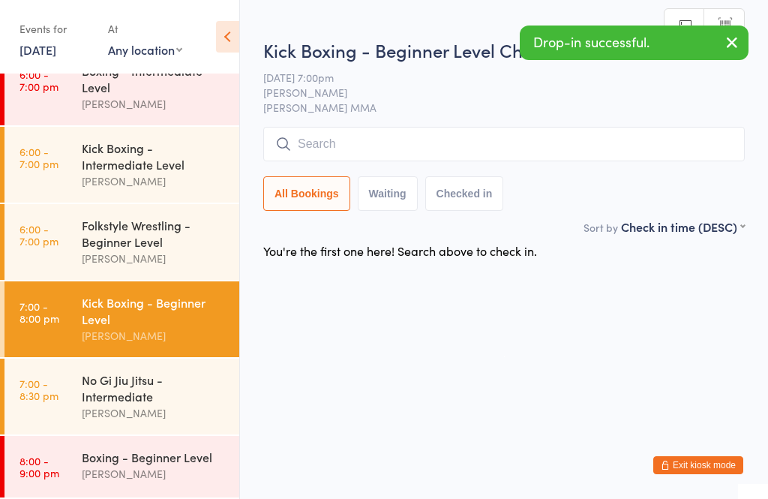
click at [300, 152] on input "search" at bounding box center [504, 144] width 482 height 35
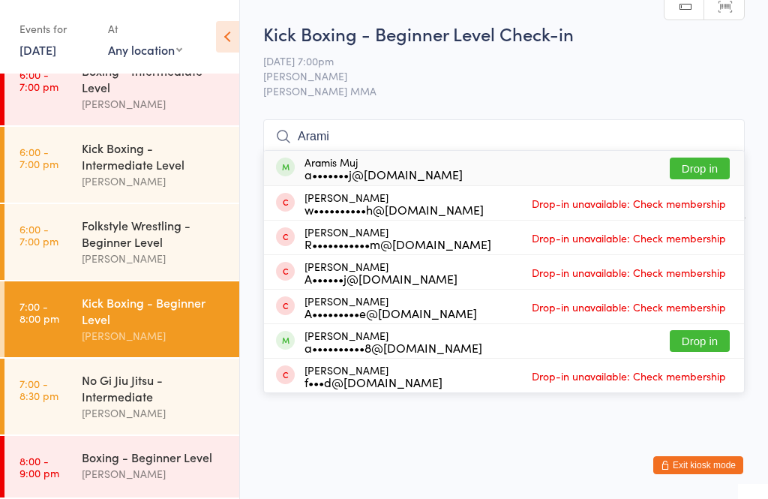
type input "Arami"
click at [328, 168] on div "a•••••••j@icloud.com" at bounding box center [384, 174] width 158 height 12
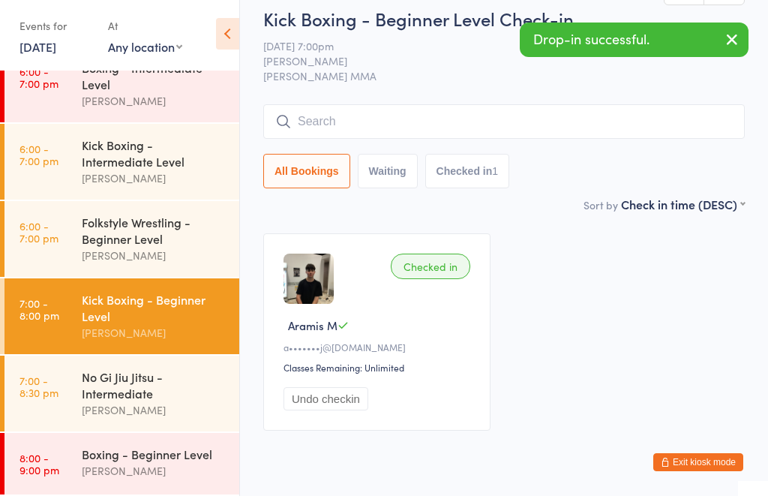
scroll to position [54, 0]
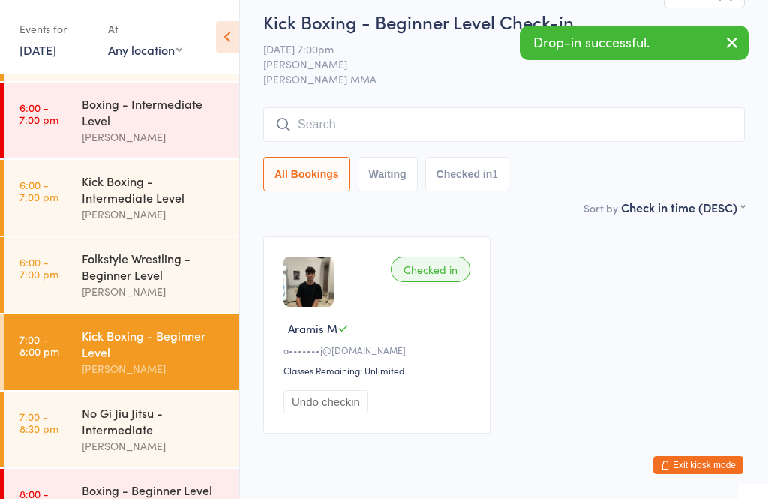
click at [38, 498] on time "8:00 - 9:00 pm" at bounding box center [40, 500] width 40 height 24
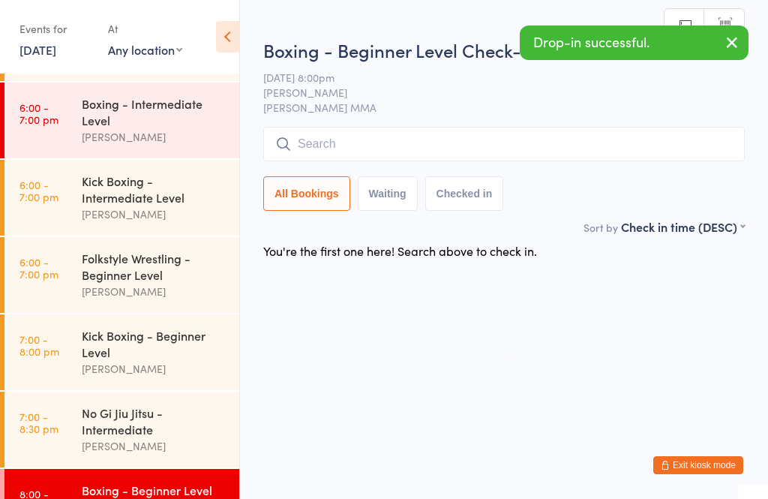
click at [317, 143] on input "search" at bounding box center [504, 144] width 482 height 35
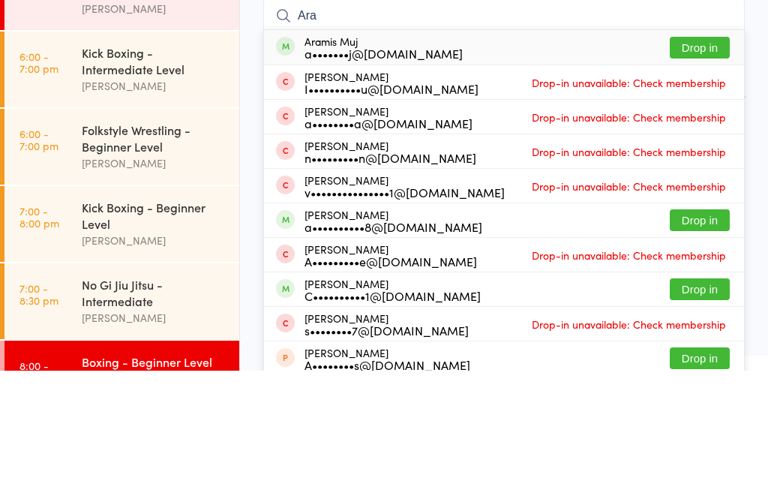
type input "Ara"
click at [314, 176] on div "a•••••••j@icloud.com" at bounding box center [384, 182] width 158 height 12
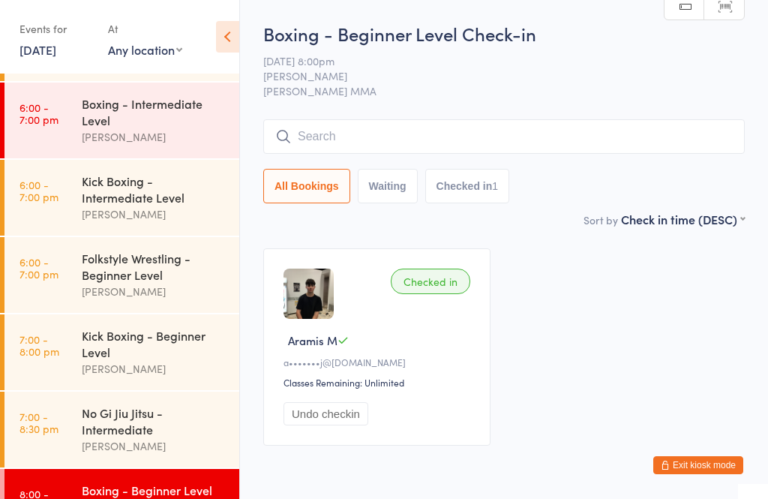
click at [56, 211] on link "6:00 - 7:00 pm Kick Boxing - Intermediate Level Alex Carioti" at bounding box center [122, 198] width 235 height 76
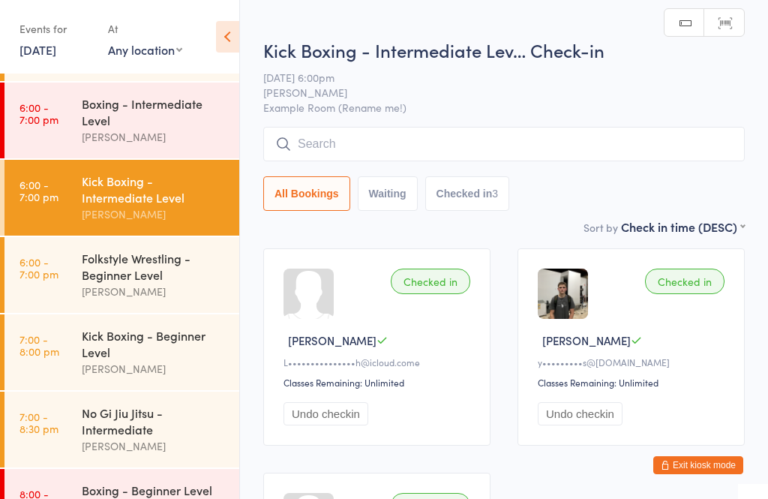
click at [579, 156] on input "search" at bounding box center [504, 144] width 482 height 35
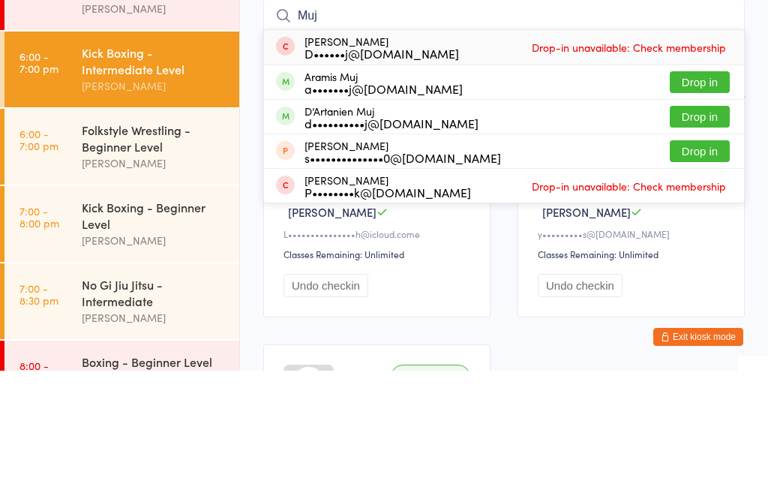
type input "Muj"
click at [716, 234] on button "Drop in" at bounding box center [700, 245] width 60 height 22
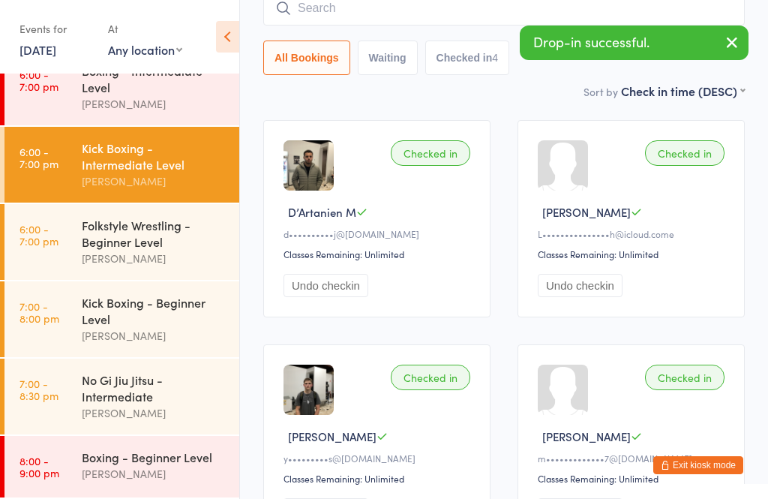
scroll to position [102, 0]
click at [183, 419] on div "[PERSON_NAME]" at bounding box center [154, 412] width 145 height 17
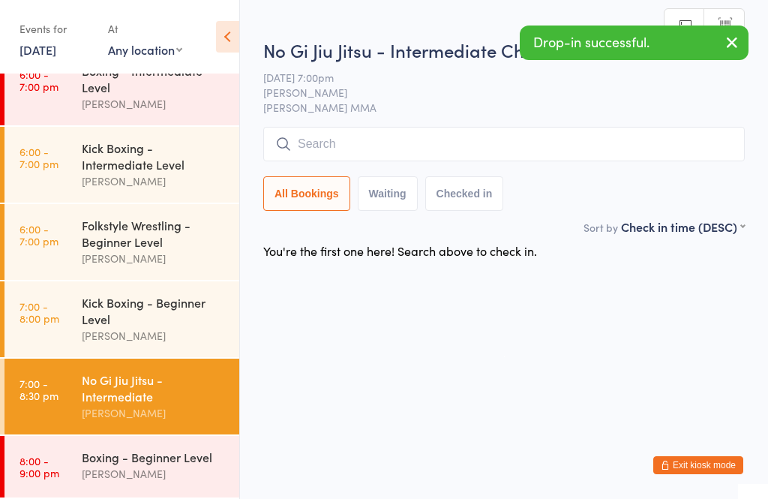
click at [439, 161] on input "search" at bounding box center [504, 144] width 482 height 35
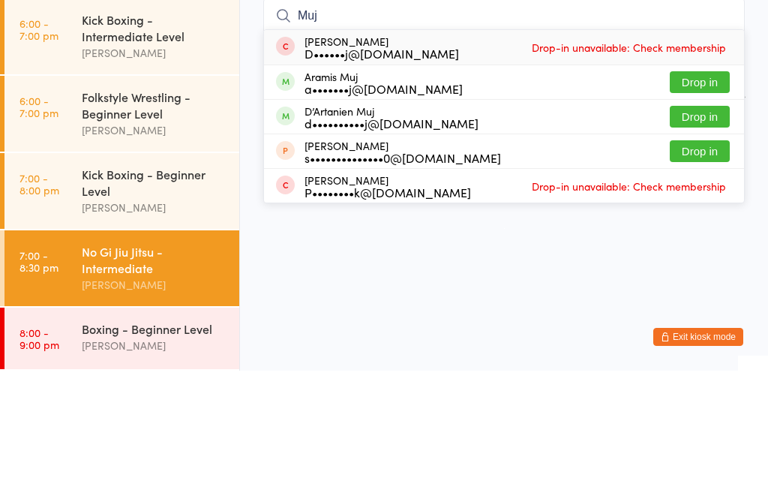
type input "Muj"
click at [722, 234] on button "Drop in" at bounding box center [700, 245] width 60 height 22
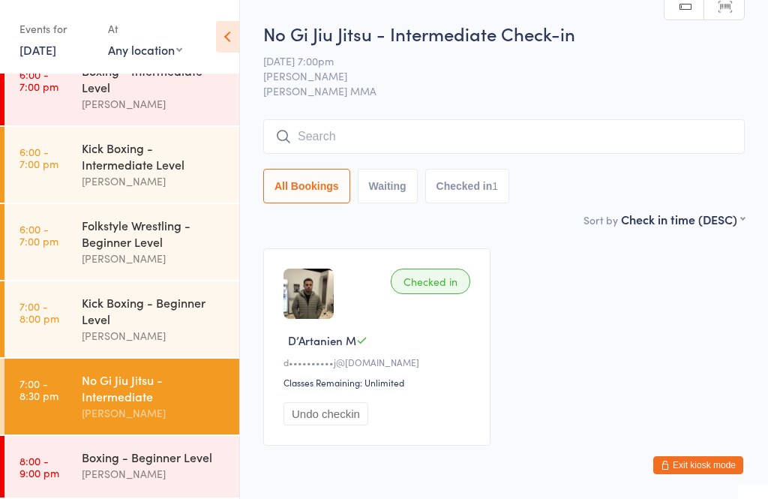
click at [565, 154] on input "search" at bounding box center [504, 136] width 482 height 35
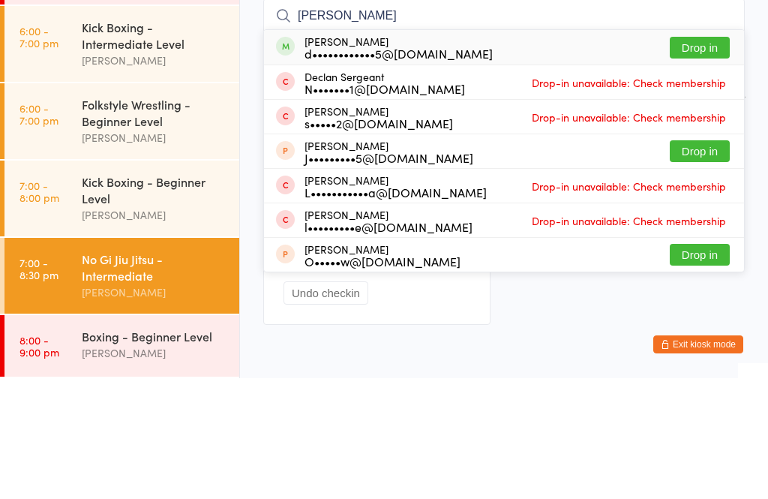
type input "Sergey"
click at [705, 158] on button "Drop in" at bounding box center [700, 169] width 60 height 22
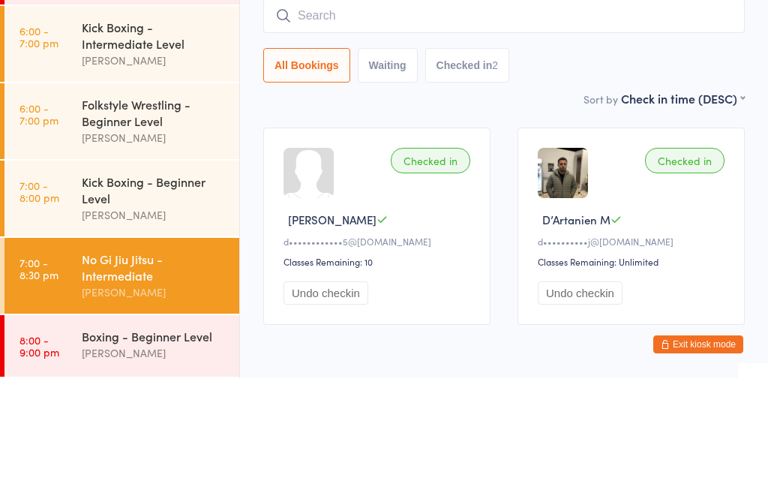
click at [673, 169] on div "All Bookings Waiting Checked in 2" at bounding box center [504, 186] width 482 height 35
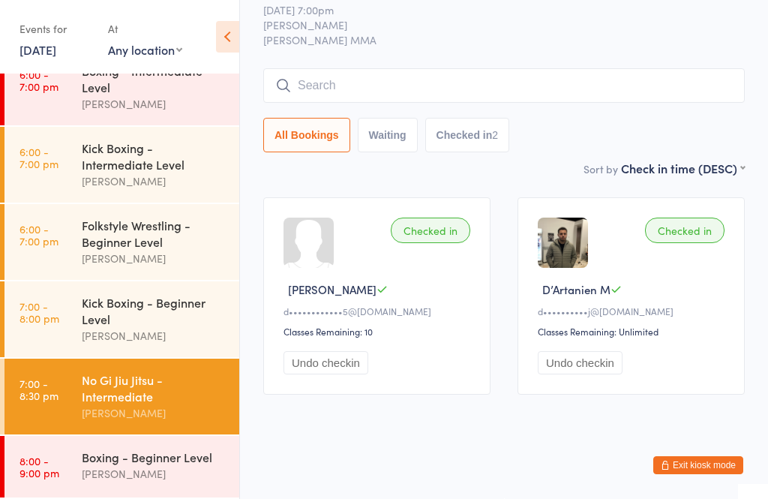
click at [166, 160] on div "Kick Boxing - Intermediate Level" at bounding box center [154, 156] width 145 height 33
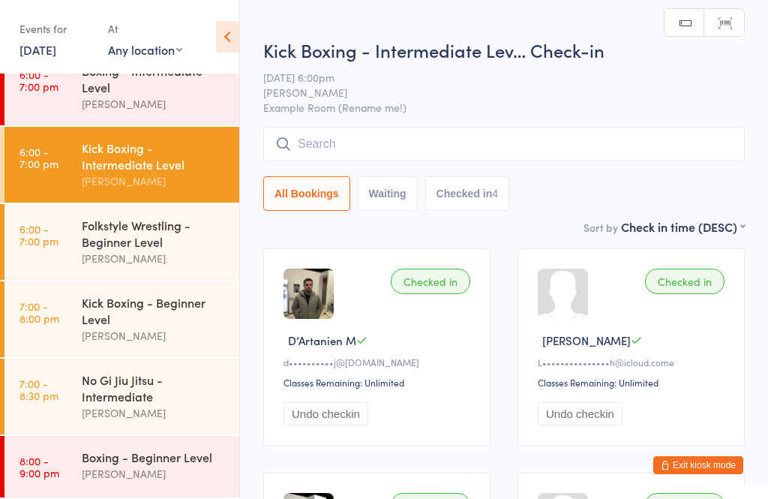
click at [579, 151] on input "search" at bounding box center [504, 144] width 482 height 35
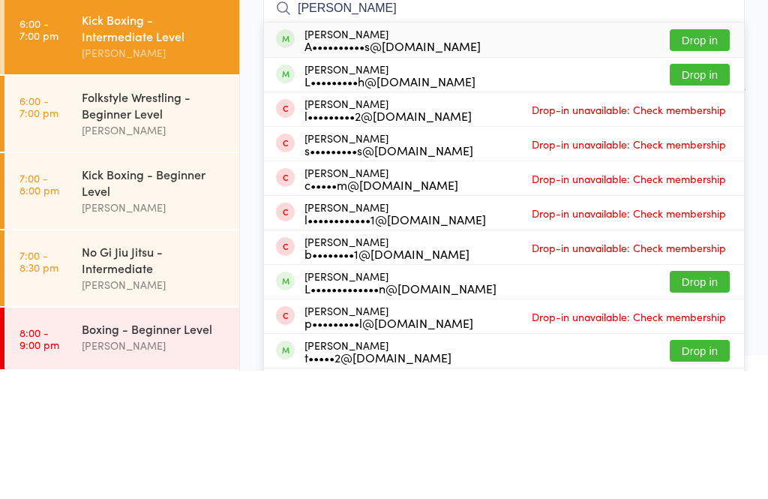
type input "Lewis"
click at [702, 192] on button "Drop in" at bounding box center [700, 203] width 60 height 22
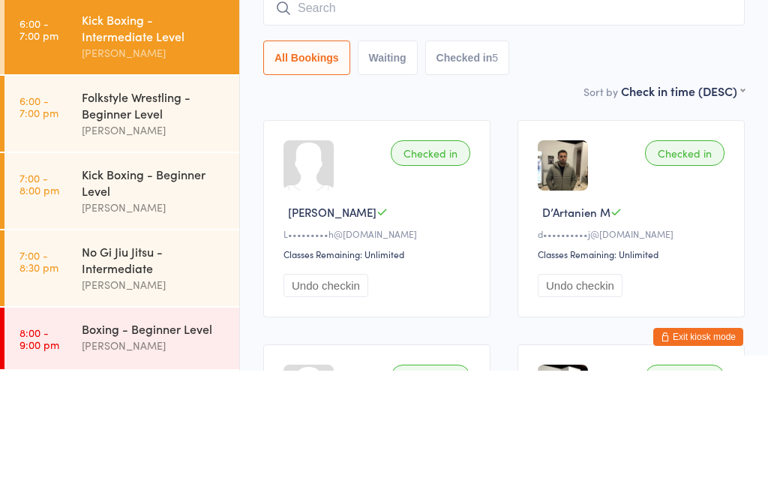
scroll to position [54, 0]
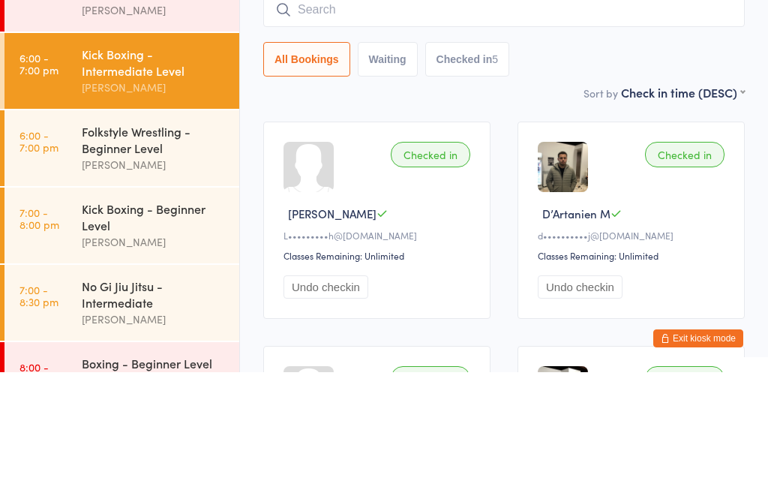
click at [150, 250] on div "Folkstyle Wrestling - Beginner Level" at bounding box center [154, 266] width 145 height 33
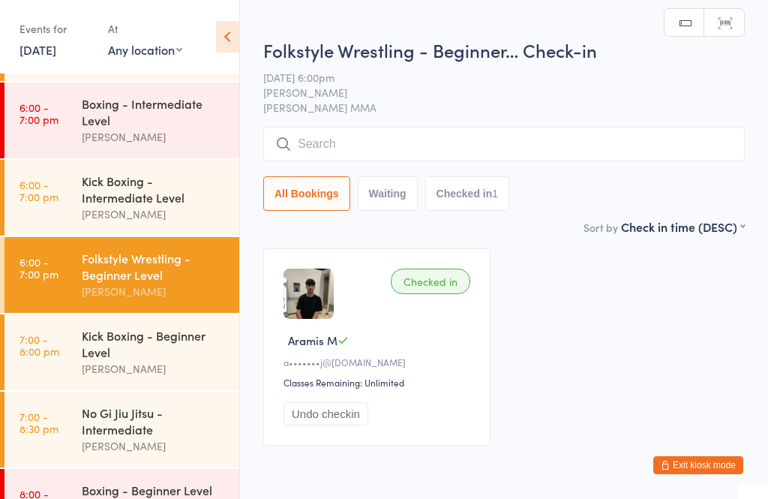
click at [474, 147] on input "search" at bounding box center [504, 144] width 482 height 35
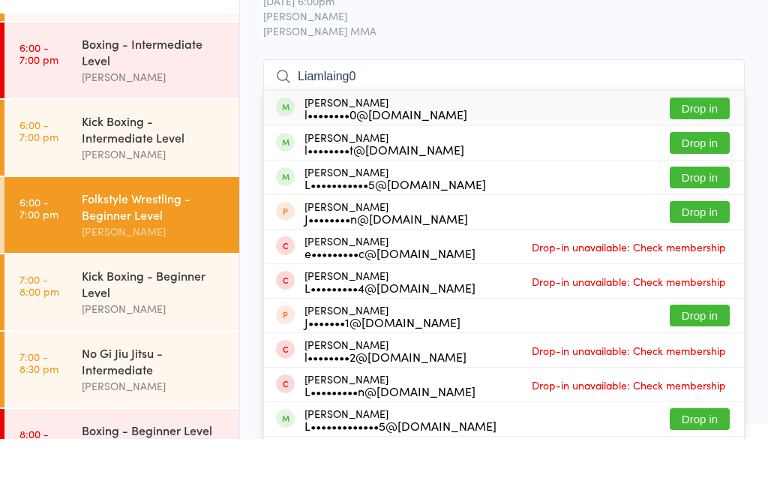
type input "Liamlaing0"
click at [717, 158] on button "Drop in" at bounding box center [700, 169] width 60 height 22
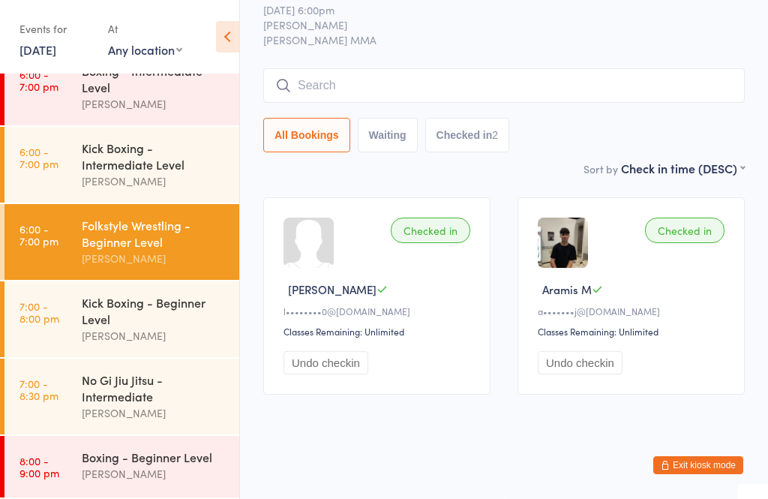
scroll to position [102, 0]
click at [356, 95] on input "search" at bounding box center [504, 85] width 482 height 35
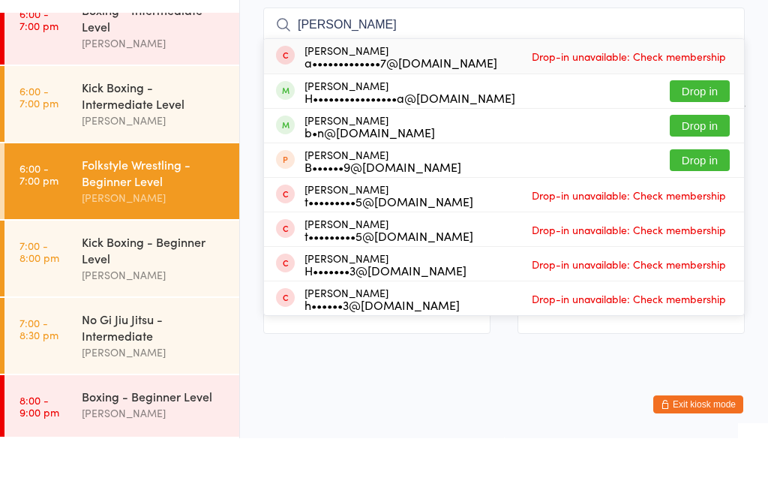
type input "Hass"
click at [710, 141] on button "Drop in" at bounding box center [700, 152] width 60 height 22
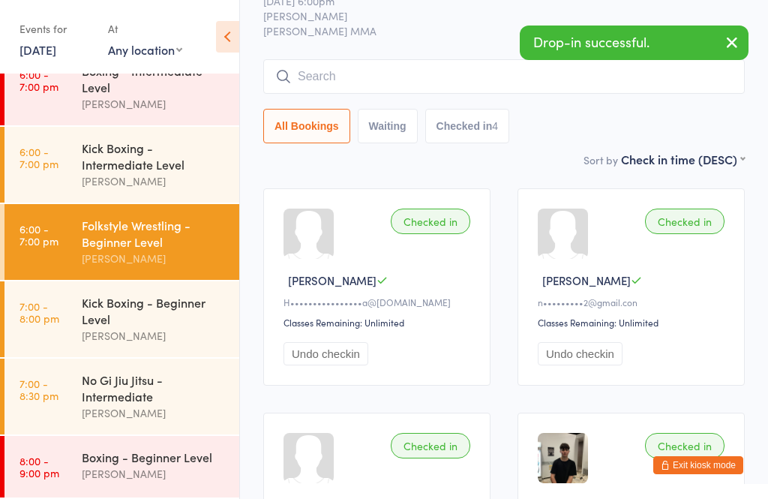
click at [104, 302] on div "Kick Boxing - Beginner Level" at bounding box center [154, 310] width 145 height 33
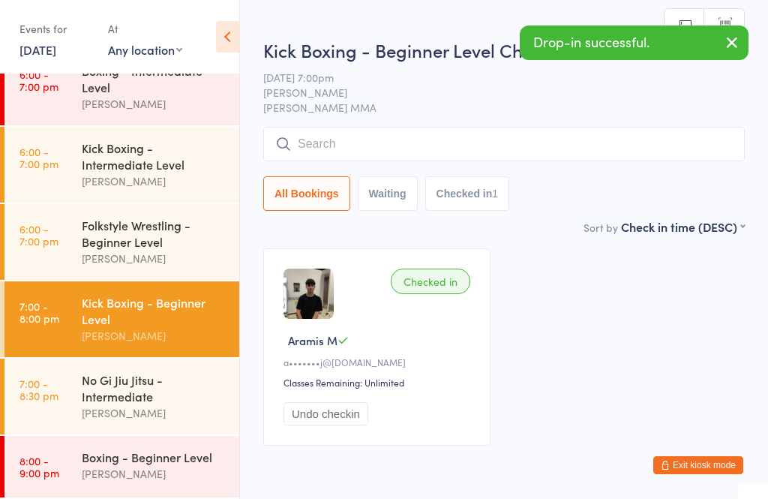
click at [381, 107] on span "[PERSON_NAME] MMA" at bounding box center [504, 107] width 482 height 15
click at [388, 150] on input "search" at bounding box center [504, 144] width 482 height 35
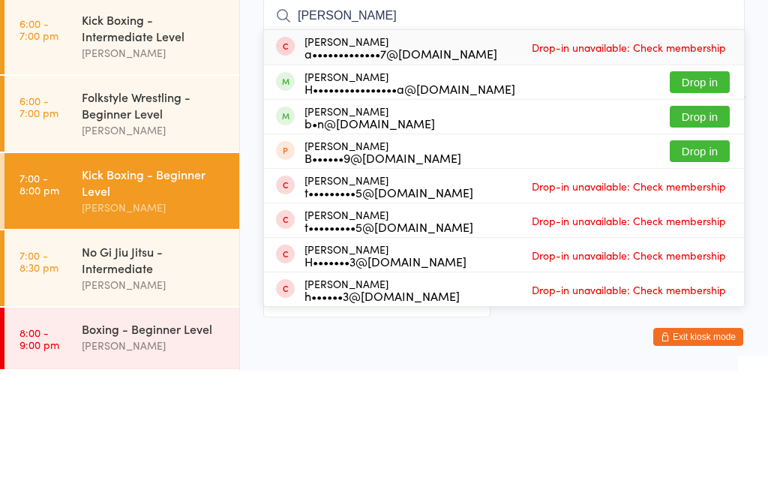
type input "Hass"
click at [695, 200] on button "Drop in" at bounding box center [700, 211] width 60 height 22
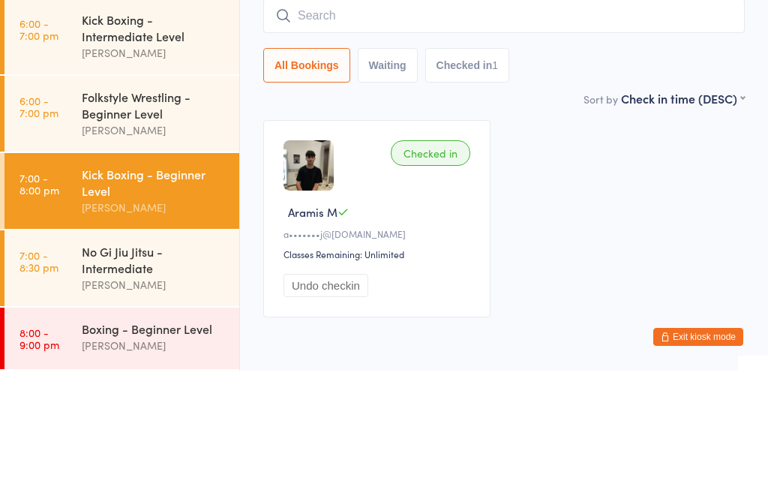
scroll to position [60, 0]
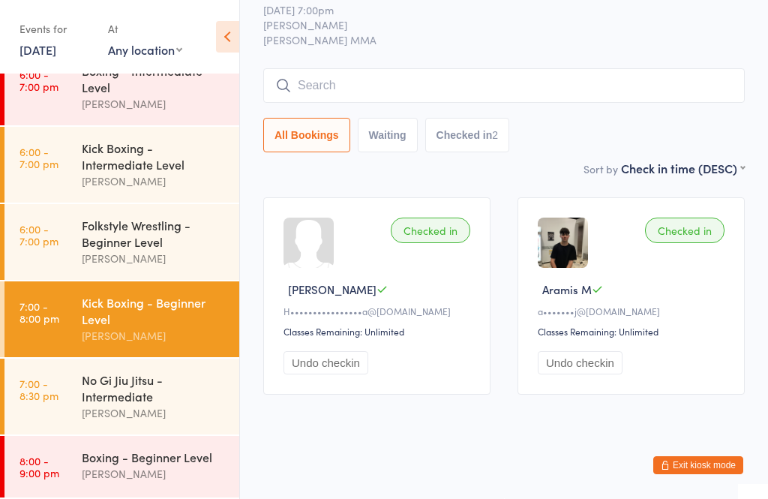
click at [381, 77] on input "search" at bounding box center [504, 85] width 482 height 35
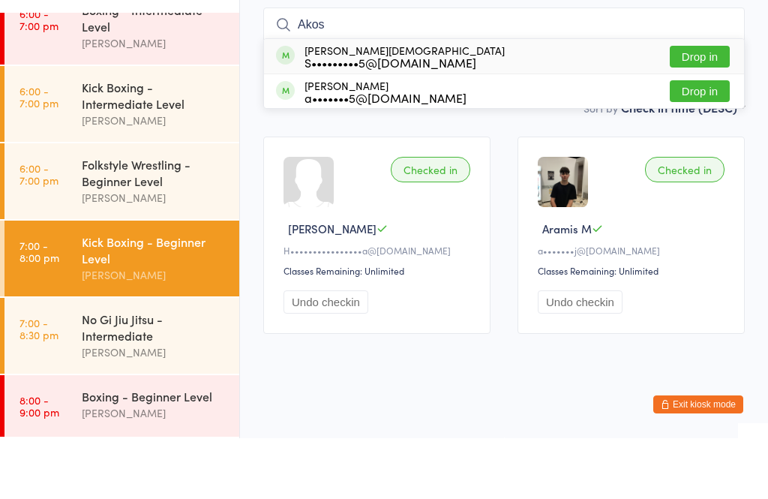
type input "Akos"
click at [701, 107] on button "Drop in" at bounding box center [700, 118] width 60 height 22
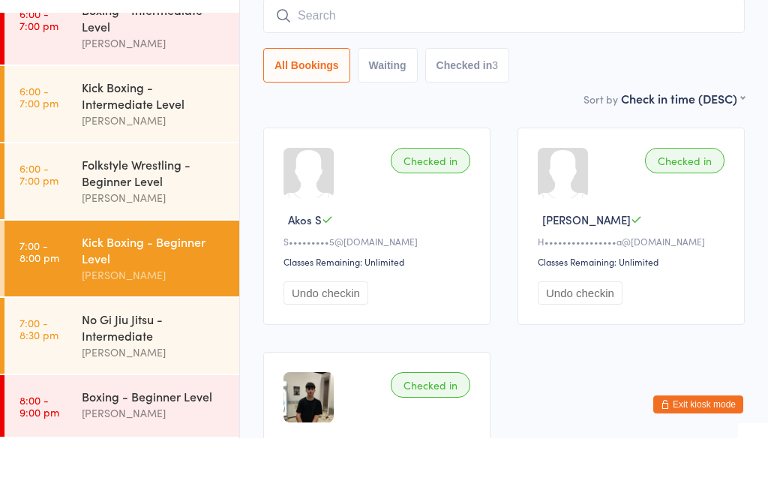
click at [131, 217] on div "Folkstyle Wrestling - Beginner Level" at bounding box center [154, 233] width 145 height 33
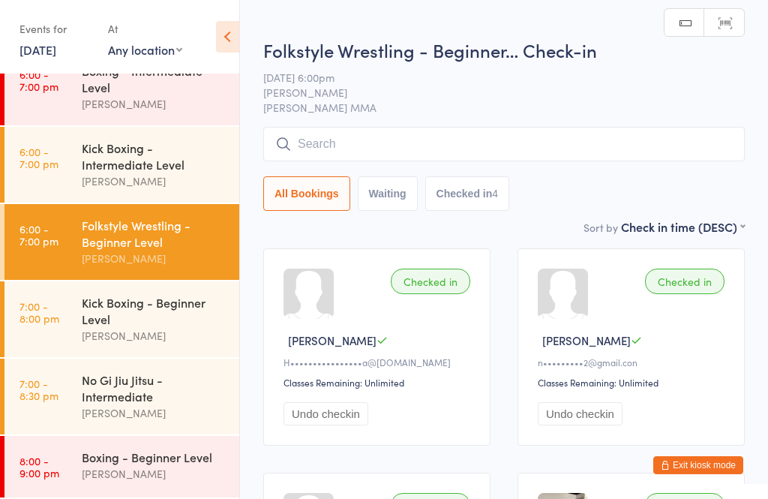
click at [313, 146] on input "search" at bounding box center [504, 144] width 482 height 35
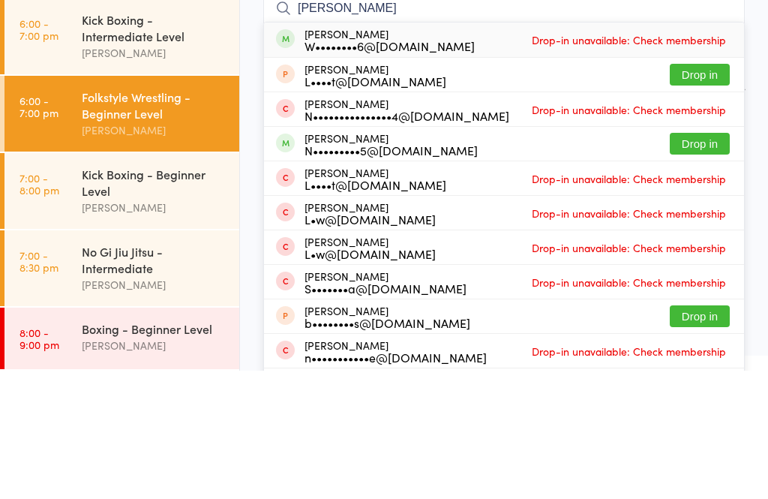
scroll to position [54, 0]
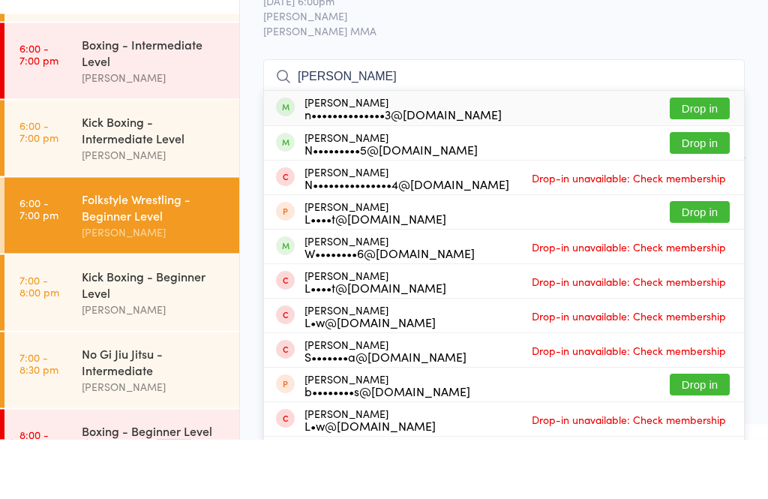
type input "Nick zv"
click at [677, 158] on button "Drop in" at bounding box center [700, 169] width 60 height 22
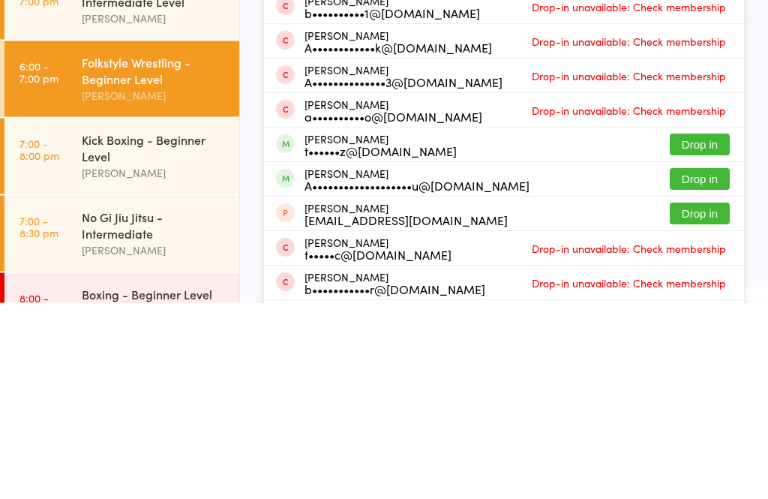
type input "anthony"
click at [700, 365] on button "Drop in" at bounding box center [700, 376] width 60 height 22
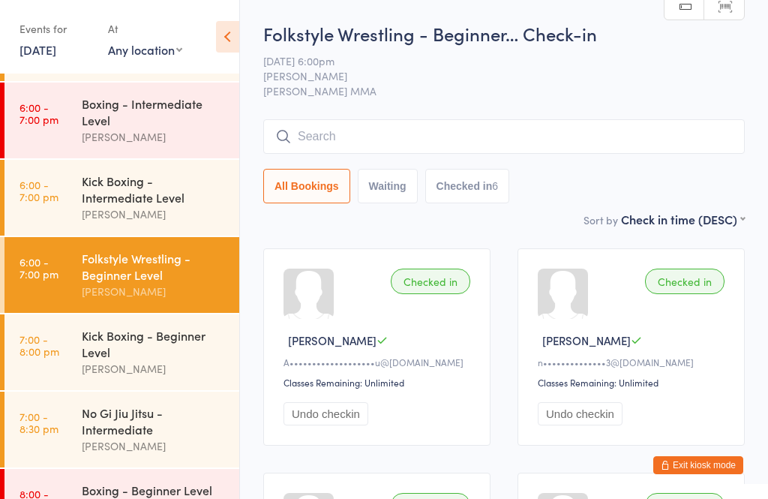
click at [513, 125] on input "search" at bounding box center [504, 136] width 482 height 35
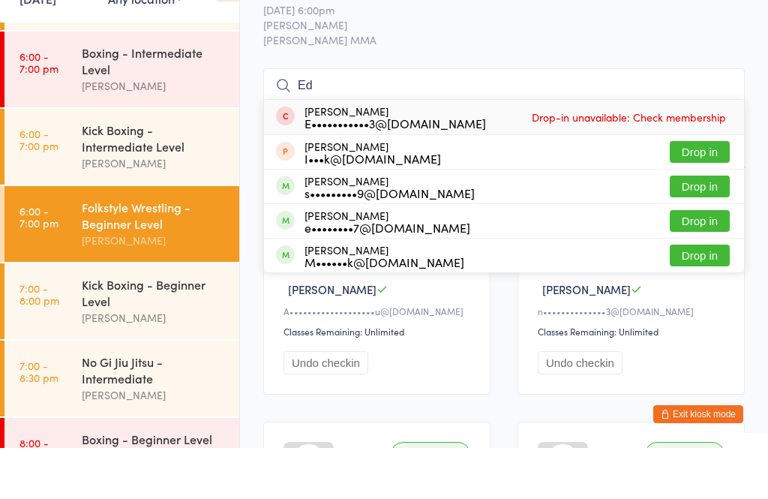
type input "Ed"
click at [699, 261] on button "Drop in" at bounding box center [700, 272] width 60 height 22
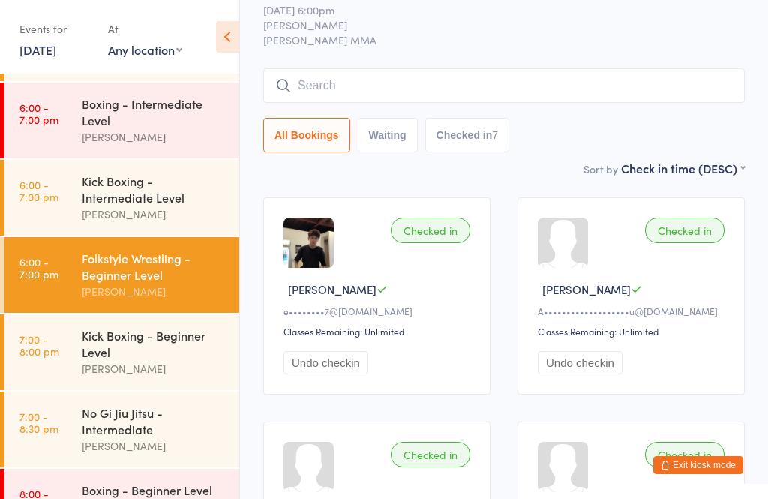
click at [558, 94] on input "search" at bounding box center [504, 85] width 482 height 35
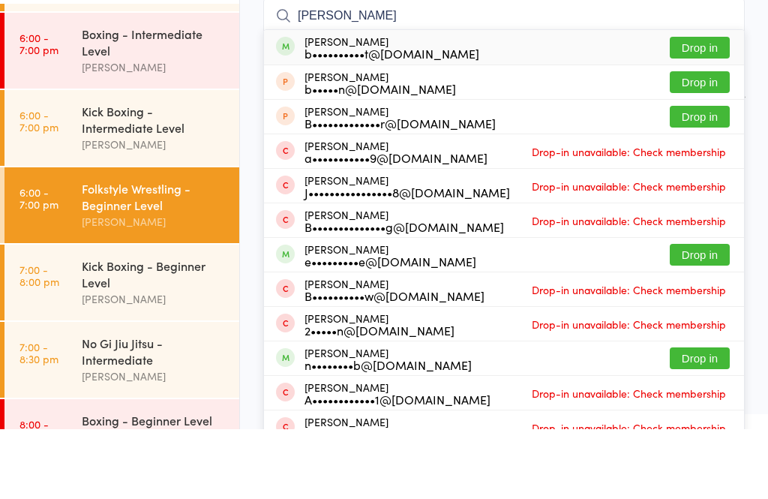
type input "Brad ake"
click at [718, 107] on button "Drop in" at bounding box center [700, 118] width 60 height 22
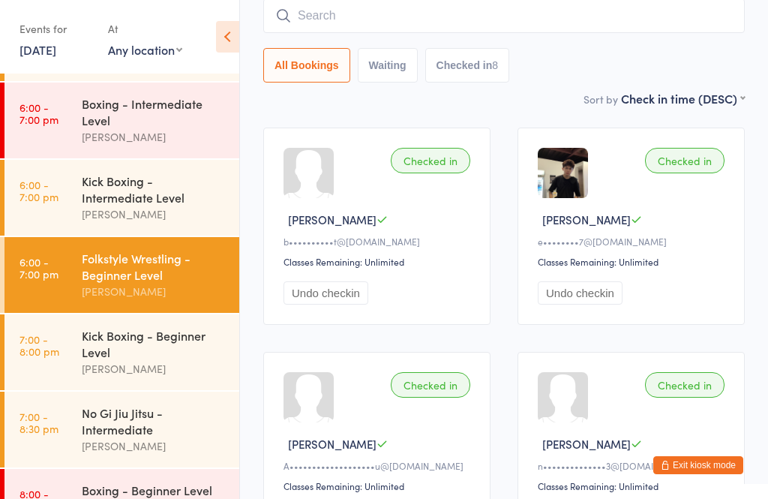
click at [369, 23] on input "search" at bounding box center [504, 15] width 482 height 35
type input "W"
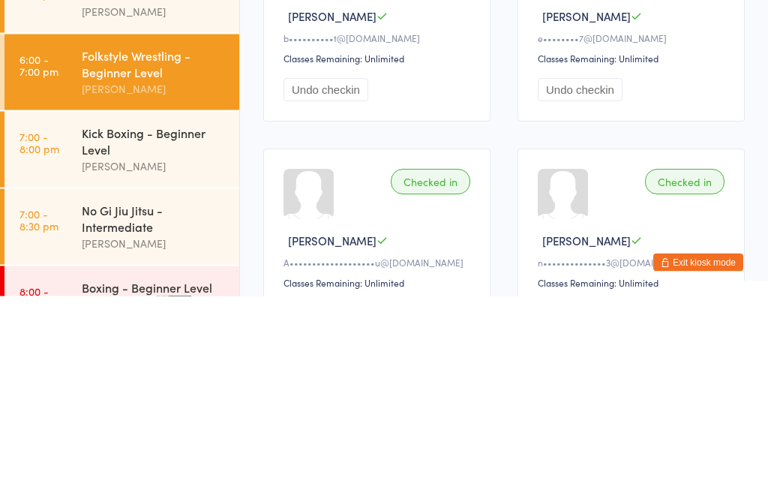
click at [185, 327] on div "Kick Boxing - Beginner Level" at bounding box center [154, 343] width 145 height 33
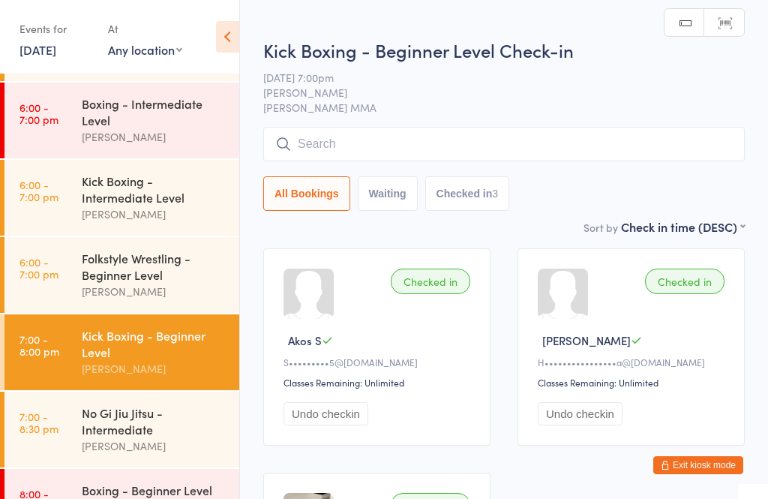
click at [373, 143] on input "search" at bounding box center [504, 144] width 482 height 35
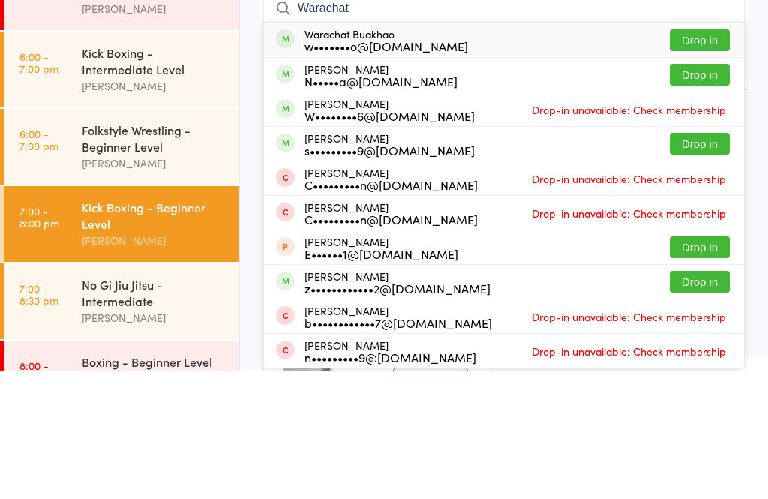
type input "Warachat"
click at [462, 151] on div "Warachat Buakhao w•••••••o@icloud.com Drop in" at bounding box center [504, 168] width 480 height 35
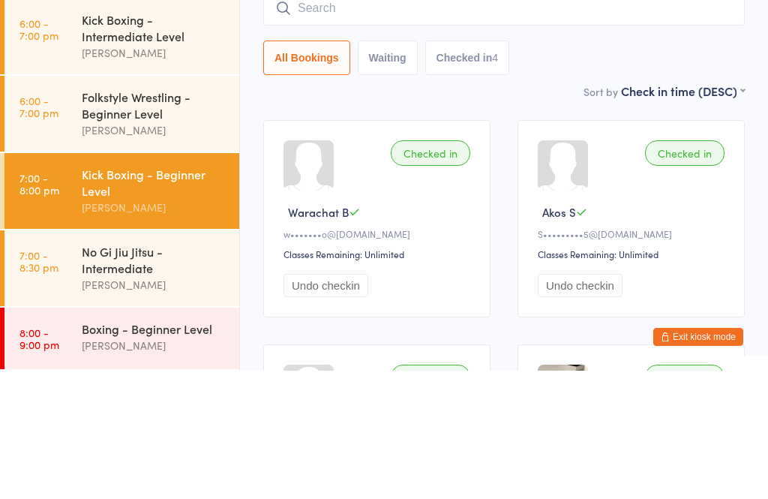
scroll to position [102, 0]
click at [419, 119] on input "search" at bounding box center [504, 136] width 482 height 35
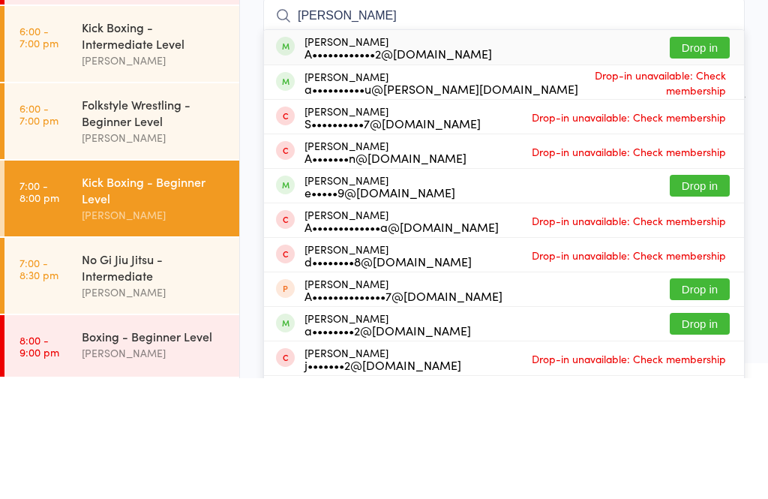
type input "Alex ch"
click at [716, 158] on button "Drop in" at bounding box center [700, 169] width 60 height 22
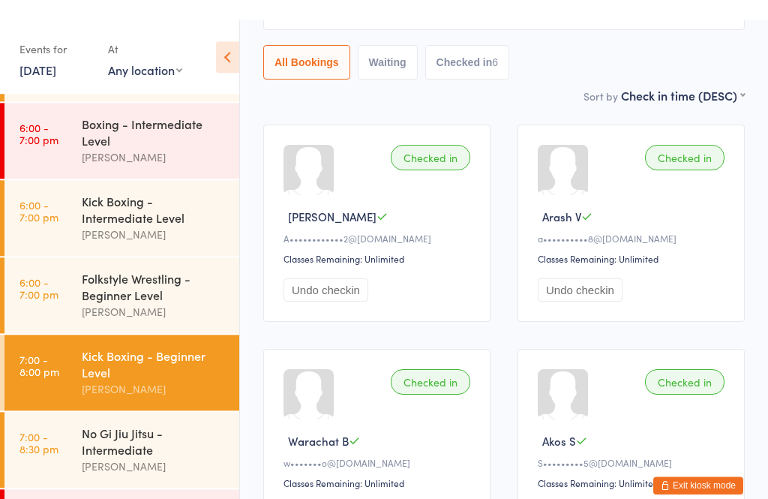
scroll to position [0, 0]
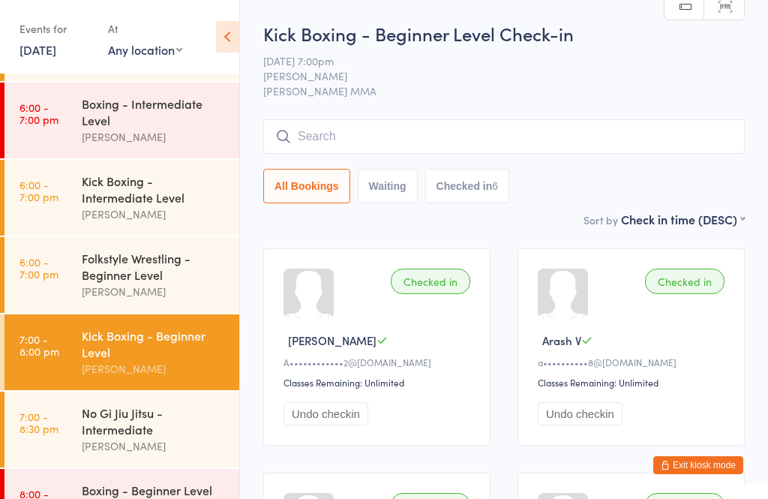
click at [565, 145] on input "search" at bounding box center [504, 136] width 482 height 35
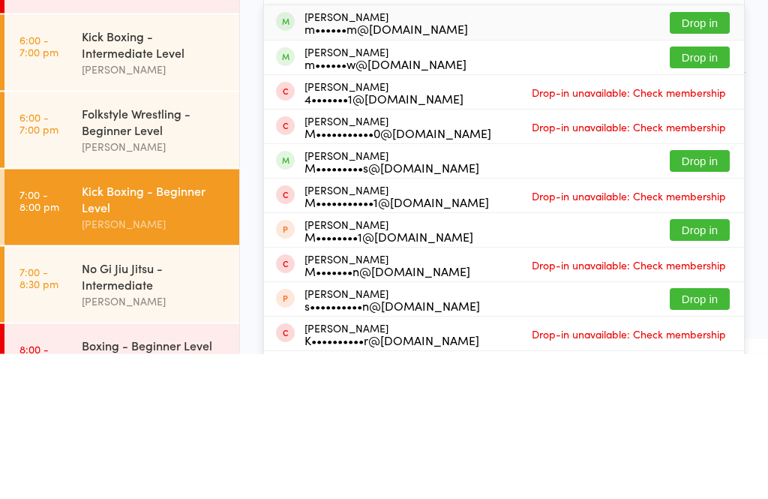
type input "Max w"
click at [697, 296] on button "Drop in" at bounding box center [700, 307] width 60 height 22
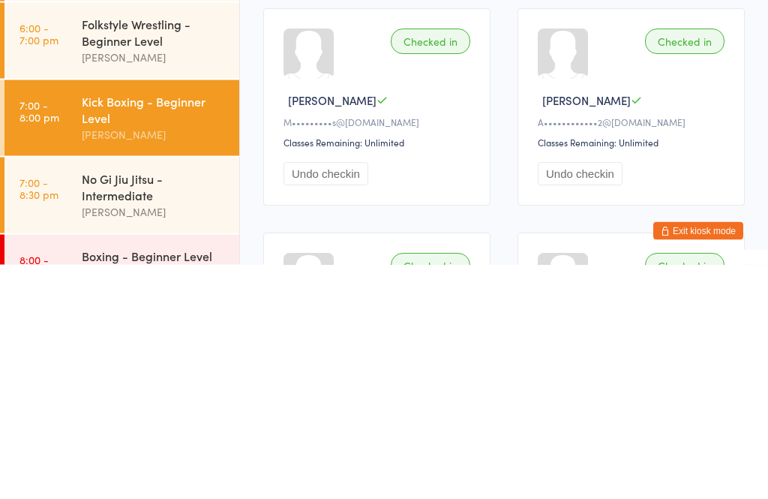
scroll to position [11, 0]
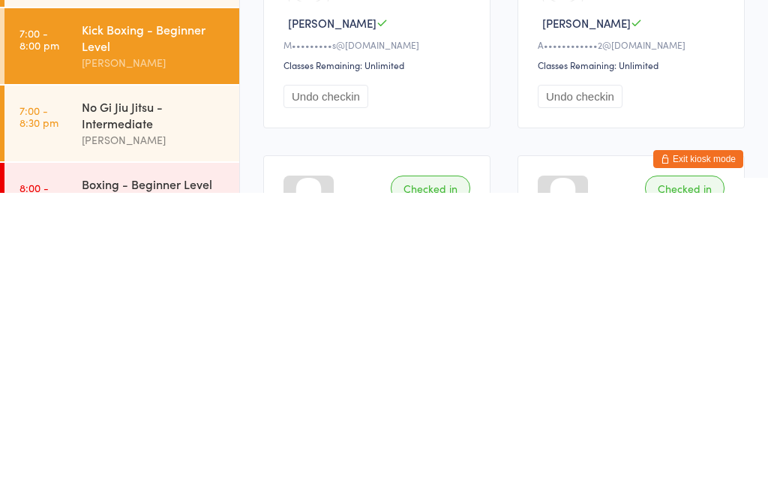
click at [155, 404] on div "No Gi Jiu Jitsu - Intermediate" at bounding box center [154, 420] width 145 height 33
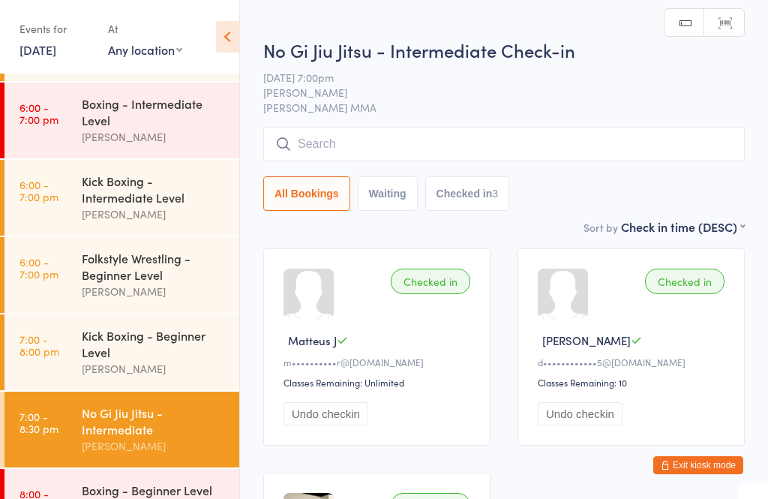
click at [338, 133] on input "search" at bounding box center [504, 144] width 482 height 35
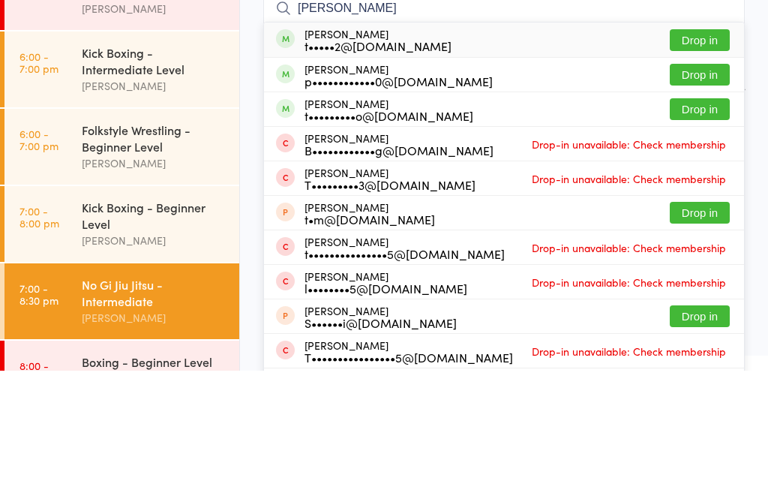
type input "Tim"
click at [714, 227] on button "Drop in" at bounding box center [700, 238] width 60 height 22
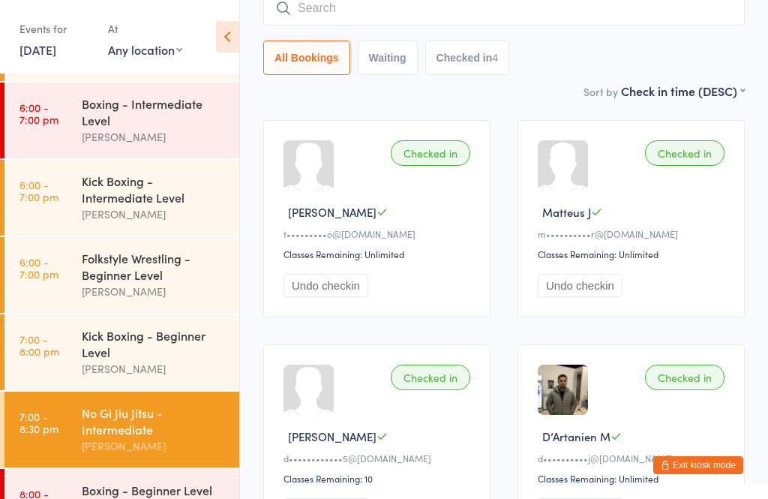
click at [134, 435] on div "No Gi Jiu Jitsu - Intermediate" at bounding box center [154, 420] width 145 height 33
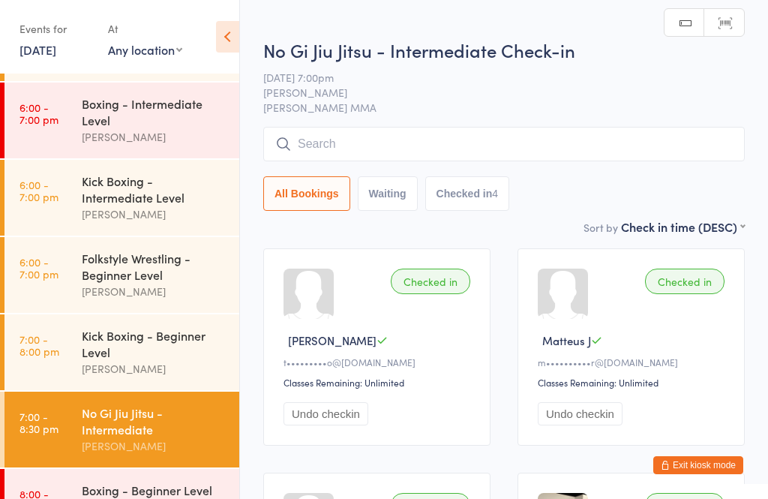
click at [354, 134] on input "search" at bounding box center [504, 144] width 482 height 35
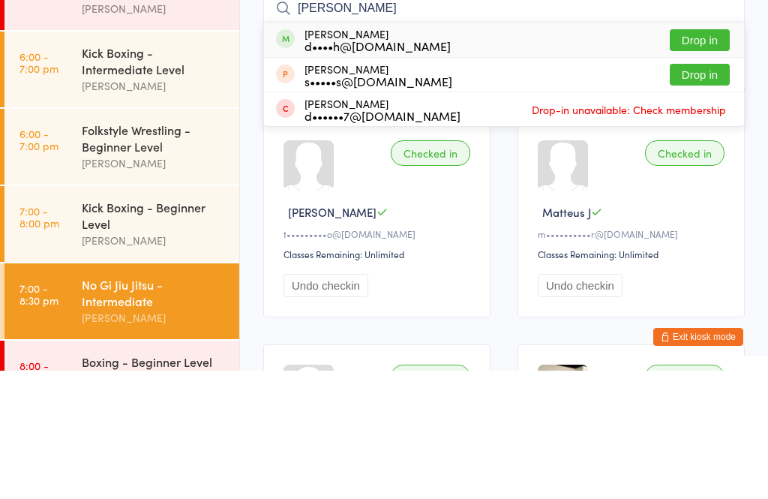
type input "Dennis"
click at [705, 158] on button "Drop in" at bounding box center [700, 169] width 60 height 22
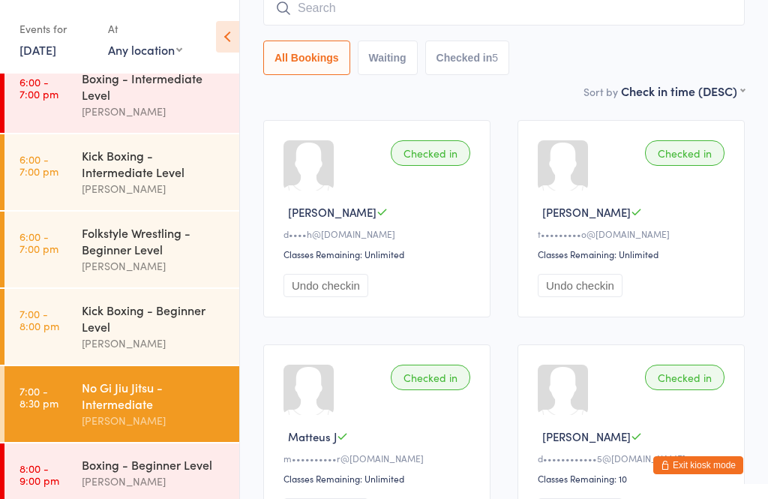
scroll to position [80, 0]
click at [118, 404] on div "No Gi Jiu Jitsu - Intermediate" at bounding box center [154, 394] width 145 height 33
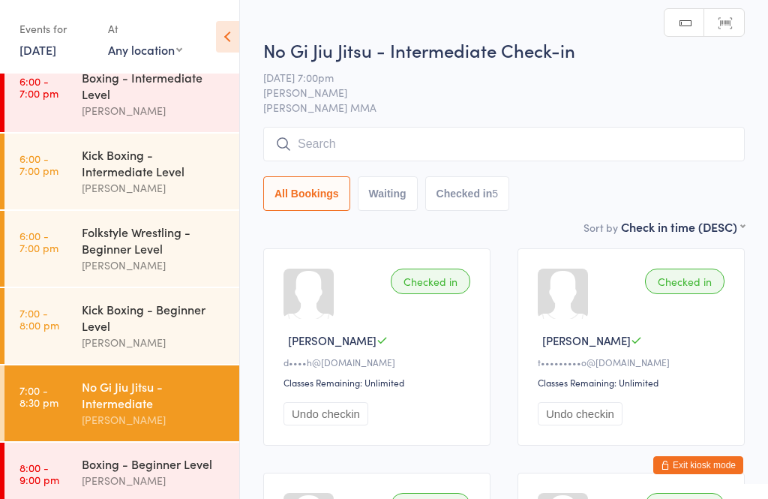
click at [337, 145] on input "search" at bounding box center [504, 144] width 482 height 35
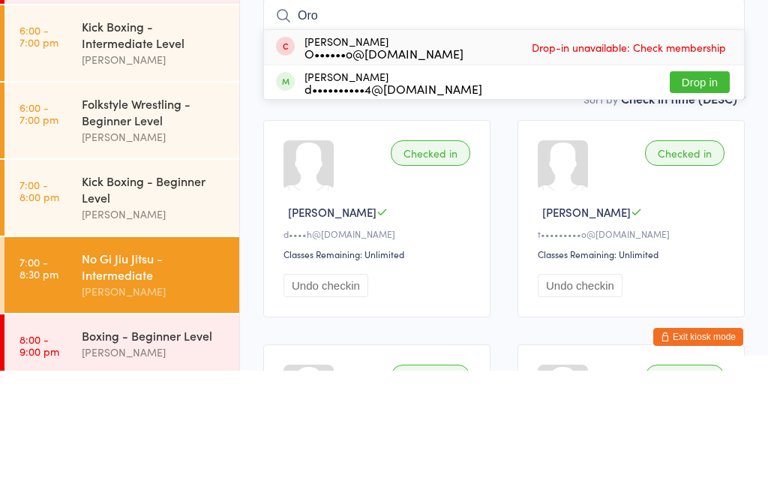
type input "Oro"
click at [686, 200] on button "Drop in" at bounding box center [700, 211] width 60 height 22
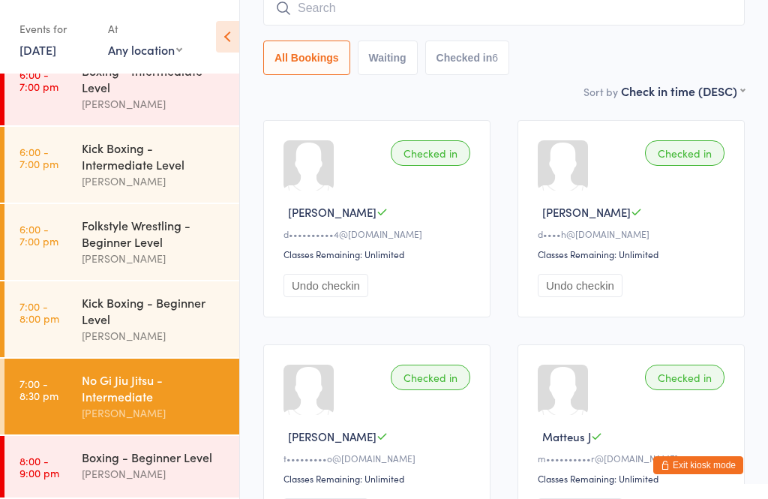
scroll to position [102, 0]
click at [576, 9] on input "search" at bounding box center [504, 8] width 482 height 35
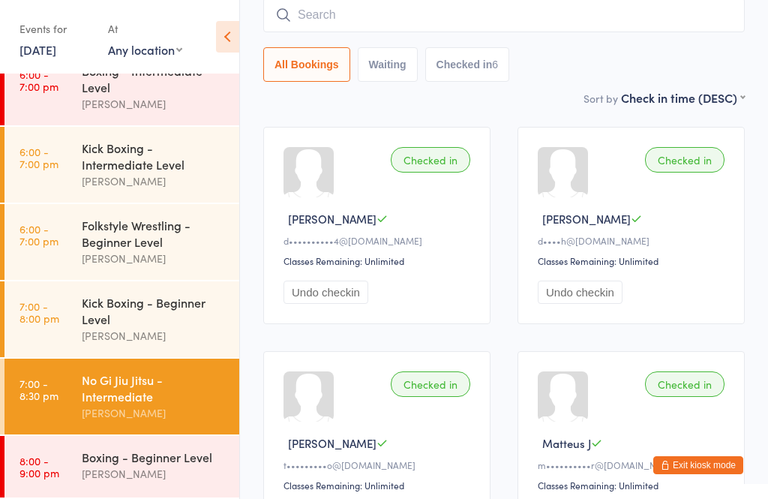
scroll to position [121, 0]
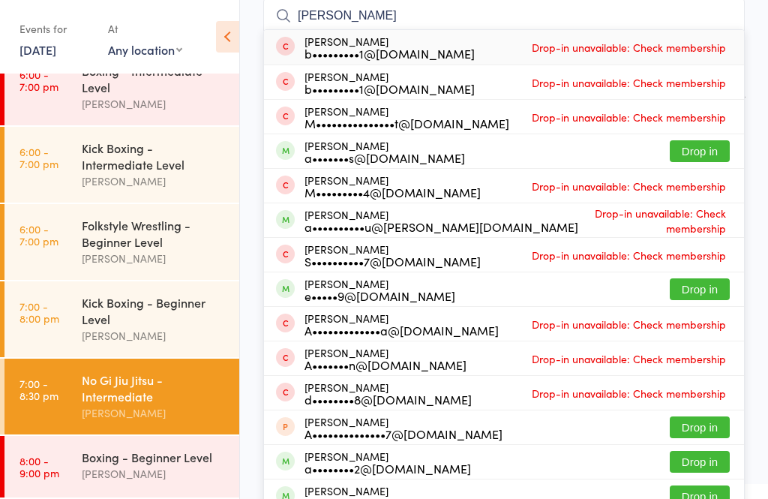
type input "Alec"
click at [704, 152] on button "Drop in" at bounding box center [700, 151] width 60 height 22
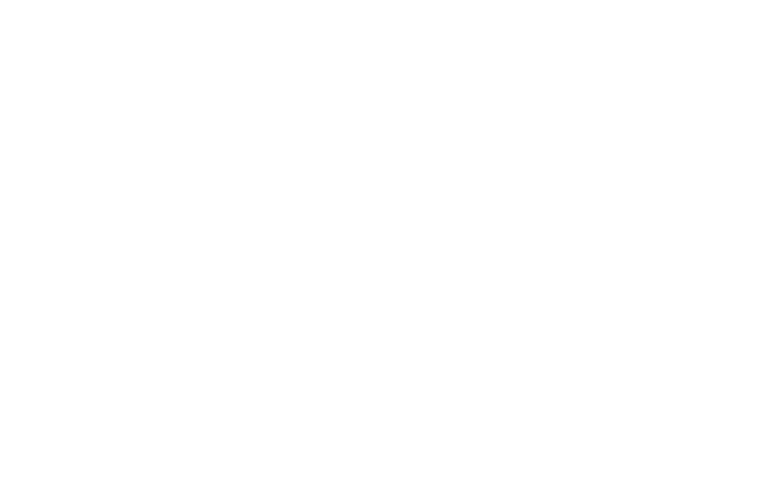
scroll to position [0, 0]
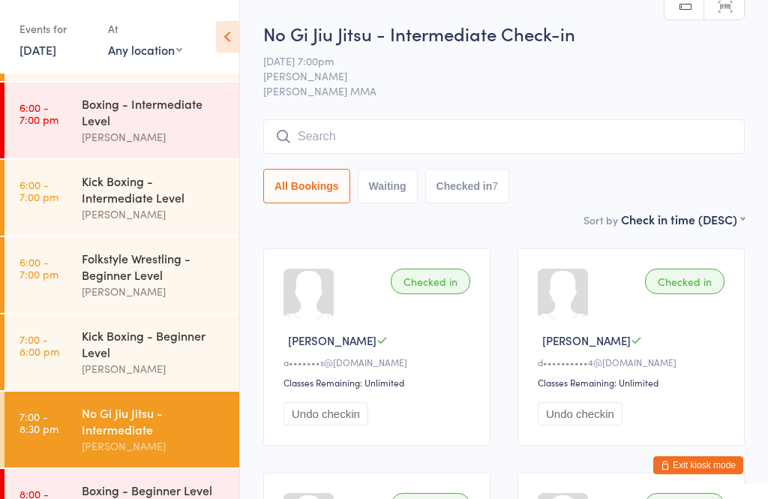
click at [561, 143] on input "search" at bounding box center [504, 136] width 482 height 35
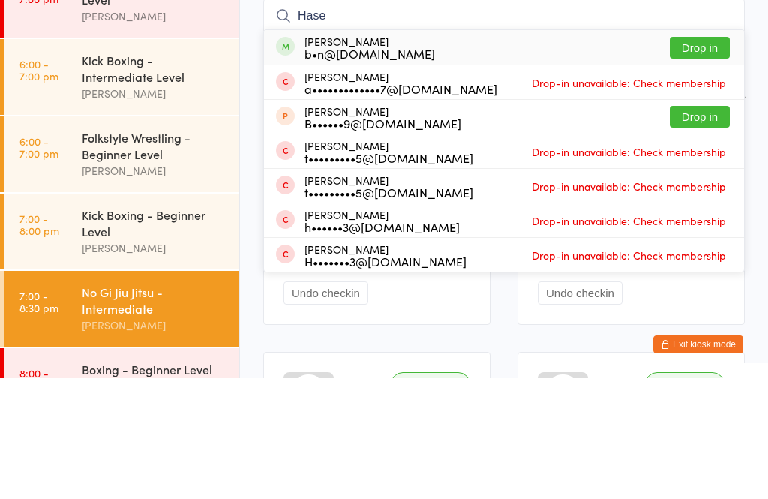
type input "Hase"
click at [716, 158] on button "Drop in" at bounding box center [700, 169] width 60 height 22
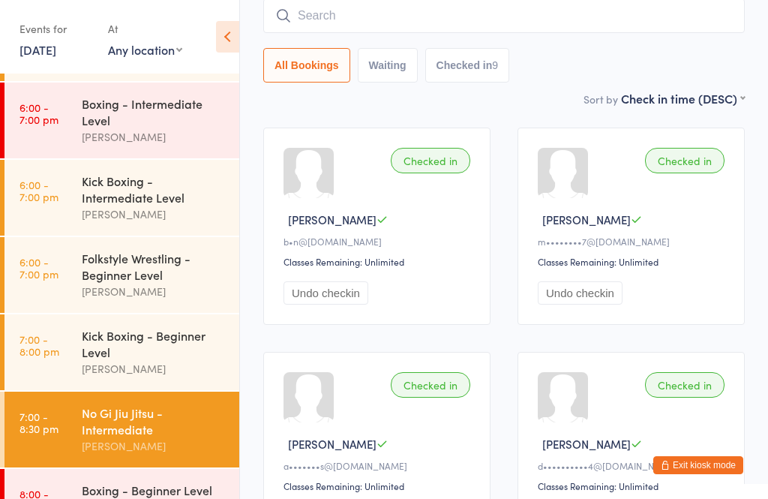
click at [591, 26] on input "search" at bounding box center [504, 15] width 482 height 35
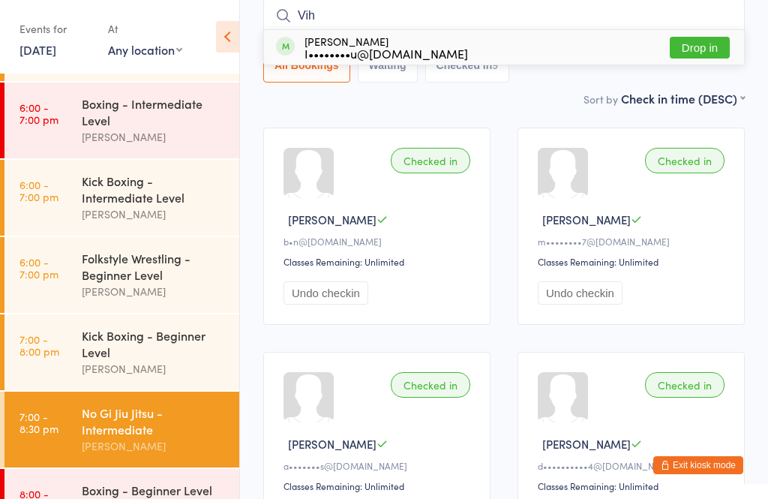
type input "Vih"
click at [494, 52] on div "Vihaan Tyagi I••••••••u@gmail.com Drop in" at bounding box center [504, 47] width 480 height 35
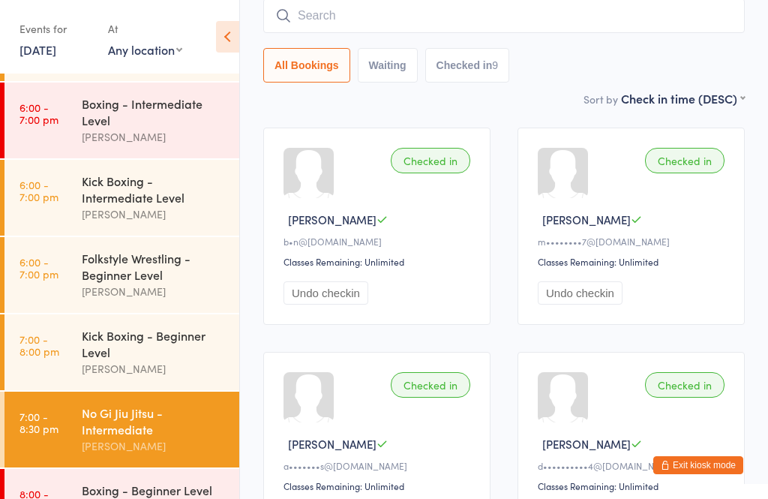
click at [494, 104] on div "Sort by Check in time (DESC) First name (ASC) First name (DESC) Last name (ASC)…" at bounding box center [504, 98] width 482 height 17
click at [98, 283] on div "Folkstyle Wrestling - Beginner Level" at bounding box center [154, 266] width 145 height 33
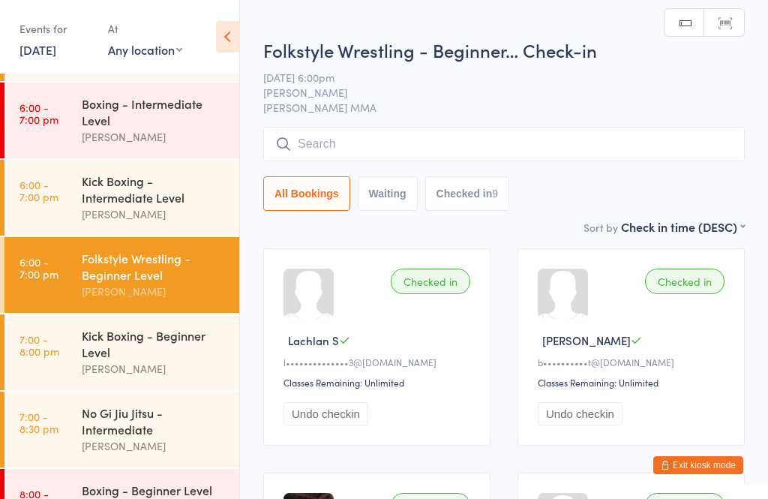
click at [68, 437] on link "7:00 - 8:30 pm No Gi Jiu Jitsu - Intermediate Alex Carioti" at bounding box center [122, 430] width 235 height 76
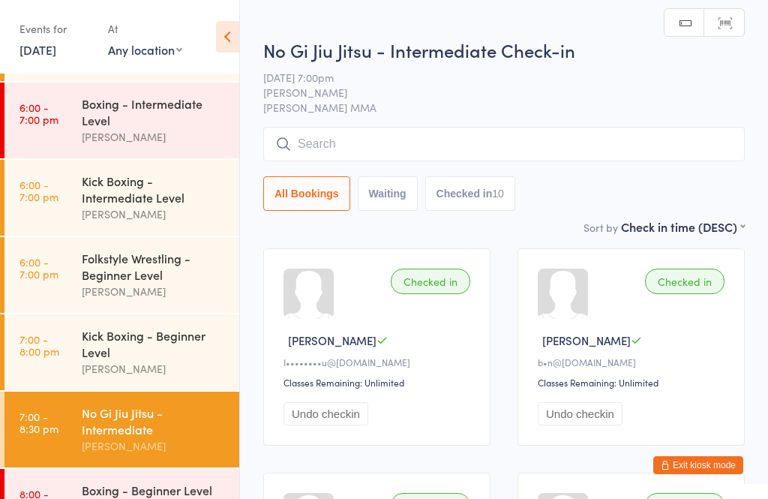
click at [355, 131] on input "search" at bounding box center [504, 144] width 482 height 35
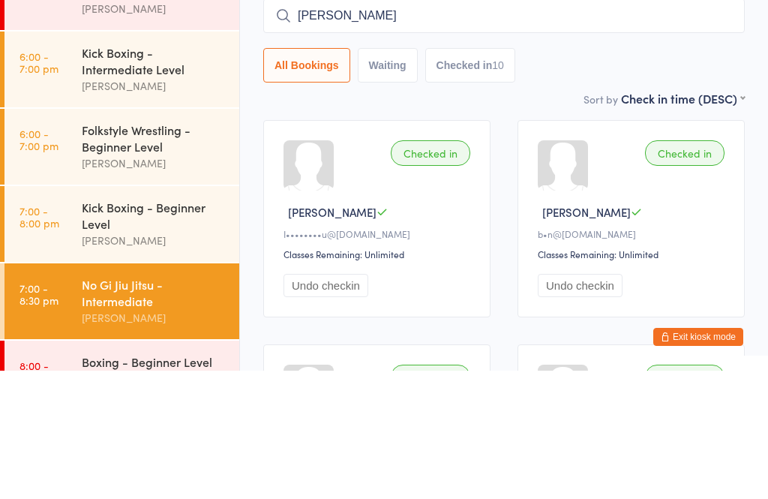
type input "Harrison m"
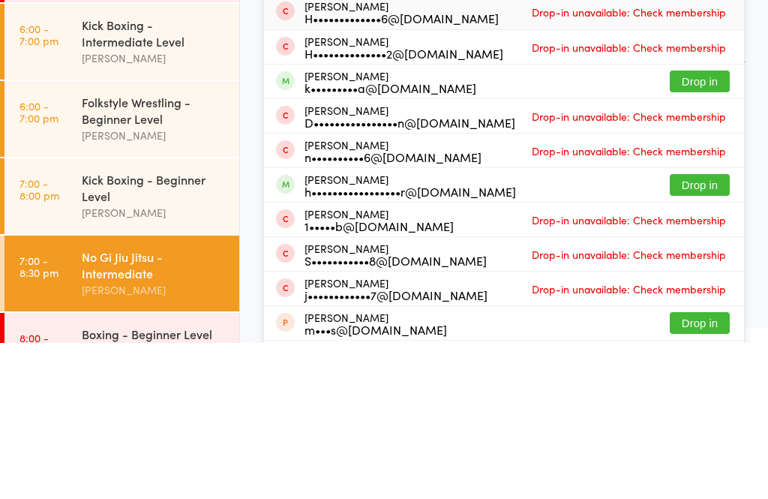
click at [700, 330] on button "Drop in" at bounding box center [700, 341] width 60 height 22
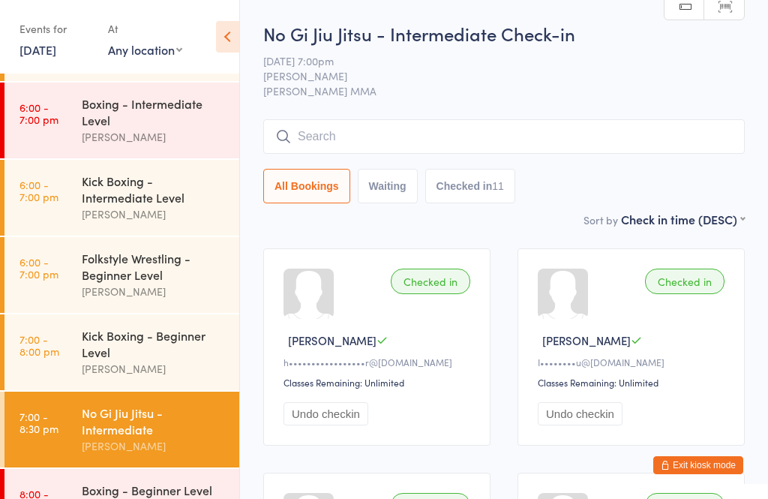
click at [371, 136] on input "search" at bounding box center [504, 136] width 482 height 35
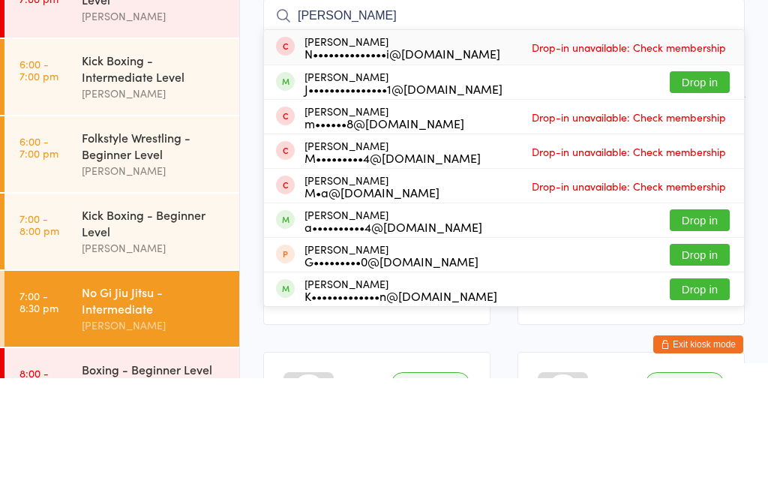
type input "Minassian"
click at [703, 192] on button "Drop in" at bounding box center [700, 203] width 60 height 22
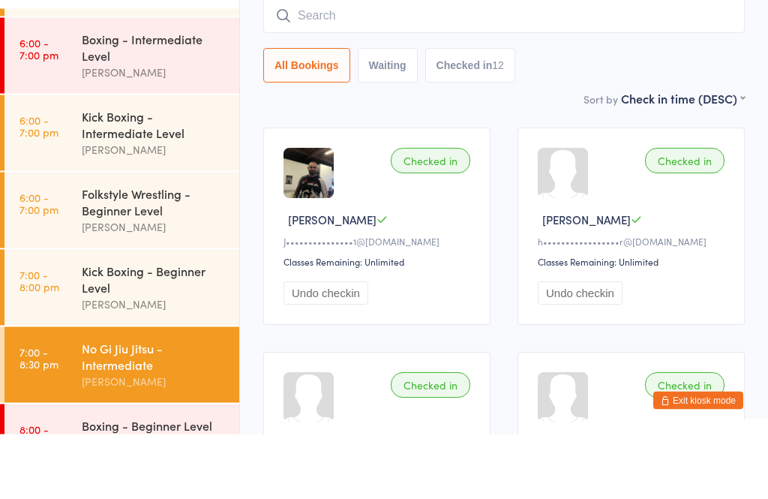
scroll to position [72, 0]
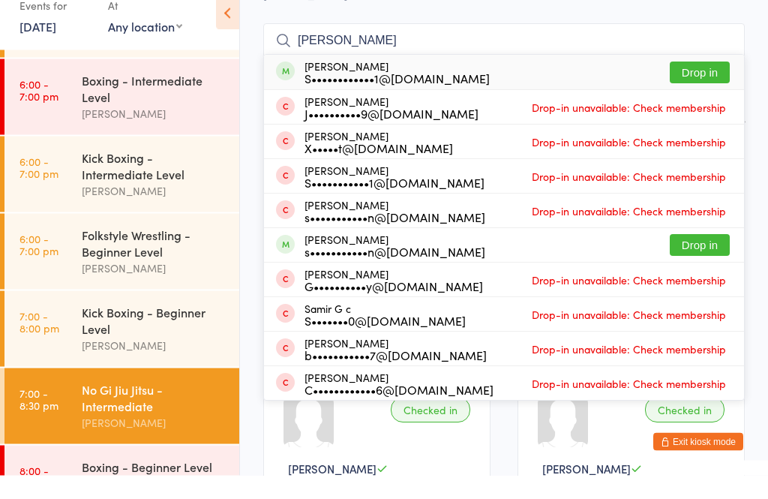
type input "scott c"
click at [714, 86] on button "Drop in" at bounding box center [700, 97] width 60 height 22
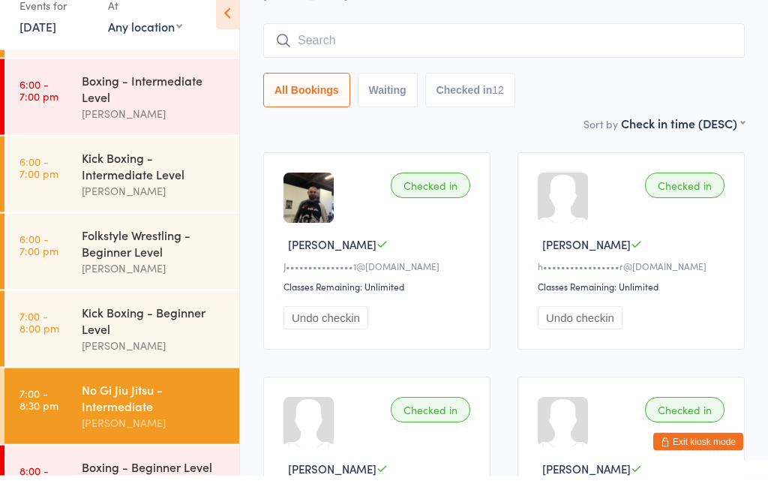
scroll to position [96, 0]
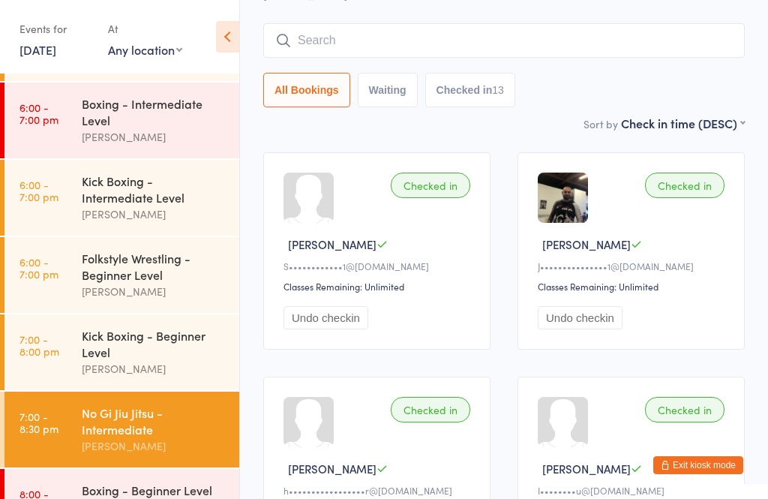
click at [374, 76] on button "Waiting" at bounding box center [388, 90] width 60 height 35
select select "0"
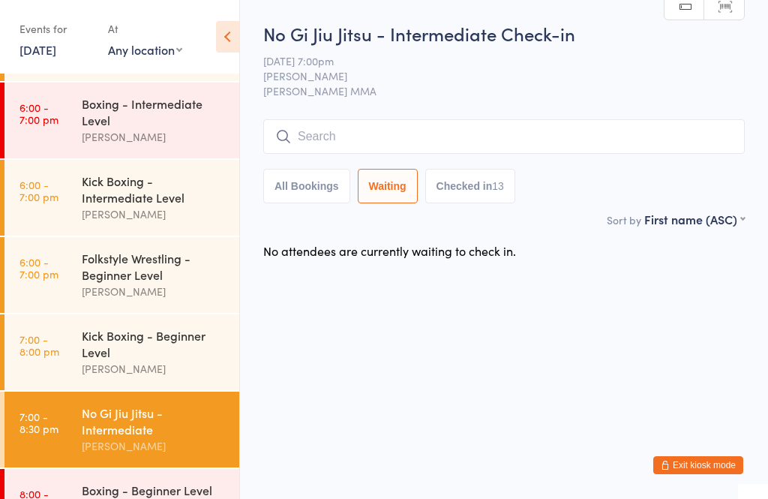
click at [309, 189] on button "All Bookings" at bounding box center [306, 186] width 87 height 35
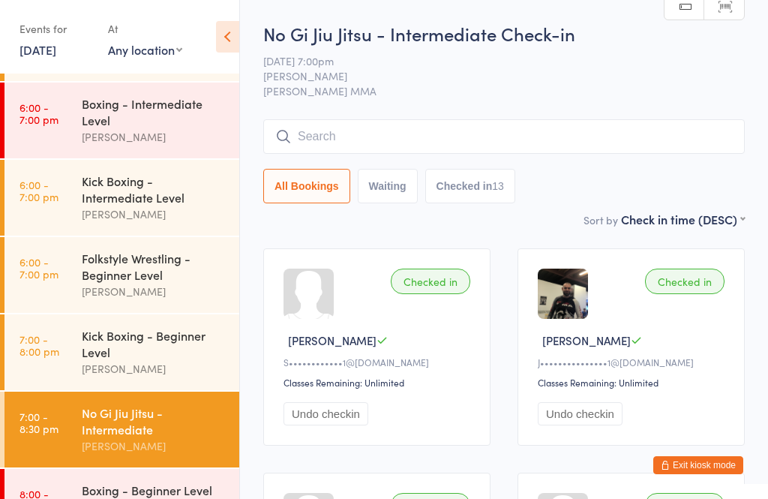
click at [364, 143] on input "search" at bounding box center [504, 136] width 482 height 35
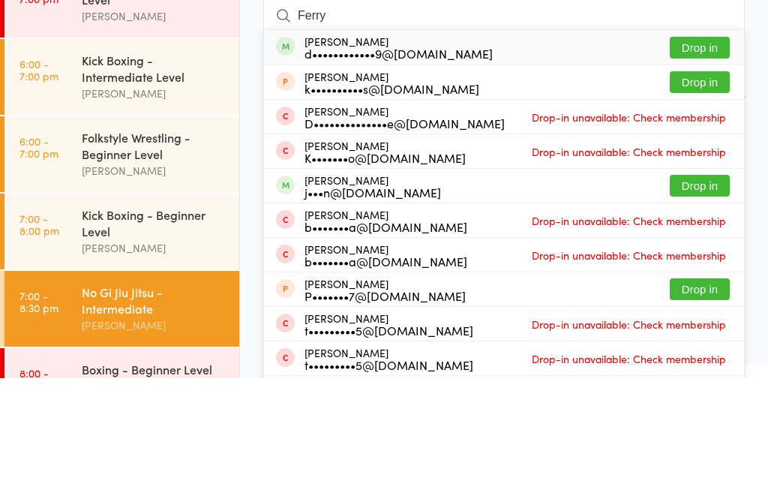
type input "Ferry"
click at [709, 158] on button "Drop in" at bounding box center [700, 169] width 60 height 22
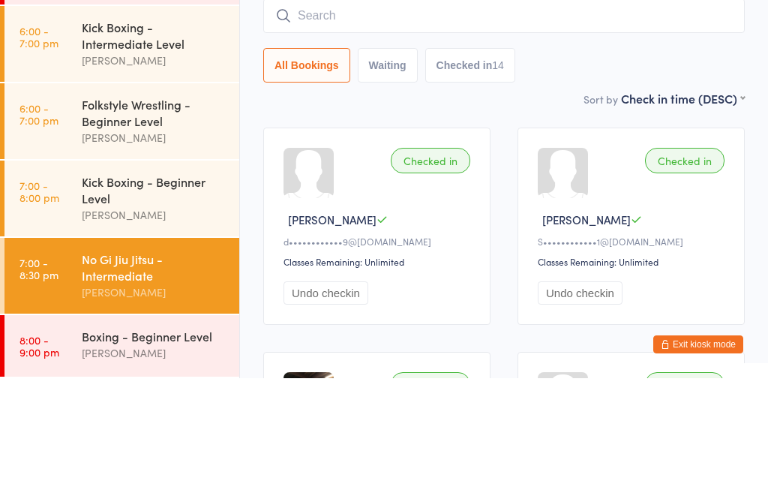
scroll to position [102, 0]
type input "i"
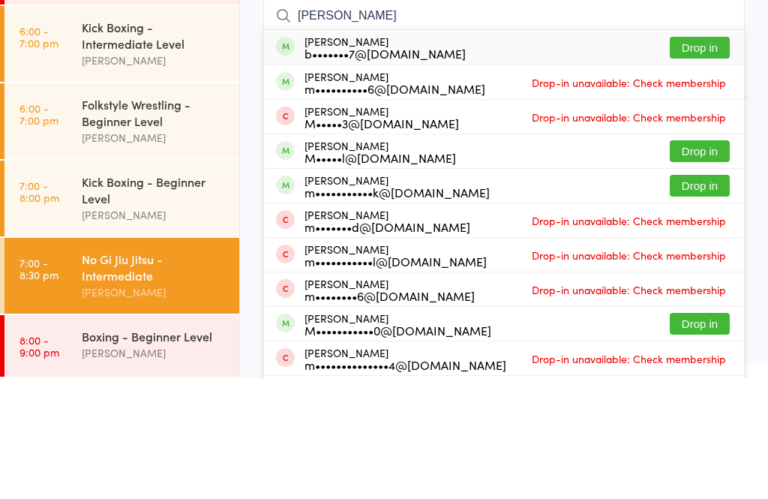
type input "michael br"
click at [501, 151] on div "Michael Breen b•••••••7@gmail.com Drop in" at bounding box center [504, 168] width 480 height 35
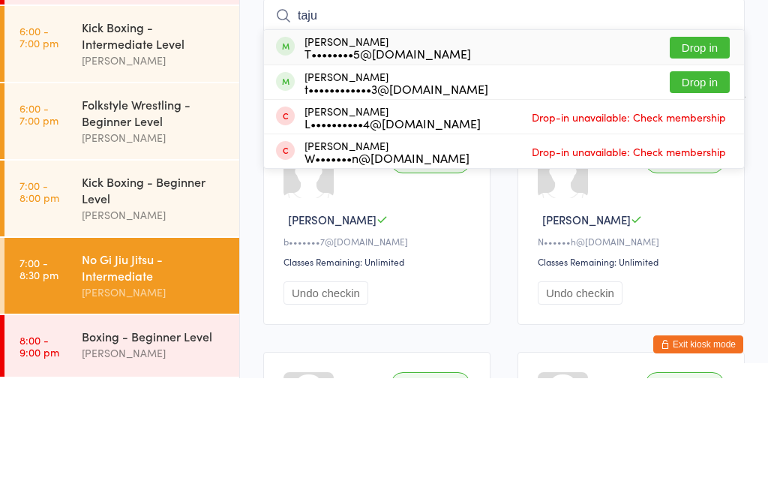
type input "taju"
click at [717, 158] on button "Drop in" at bounding box center [700, 169] width 60 height 22
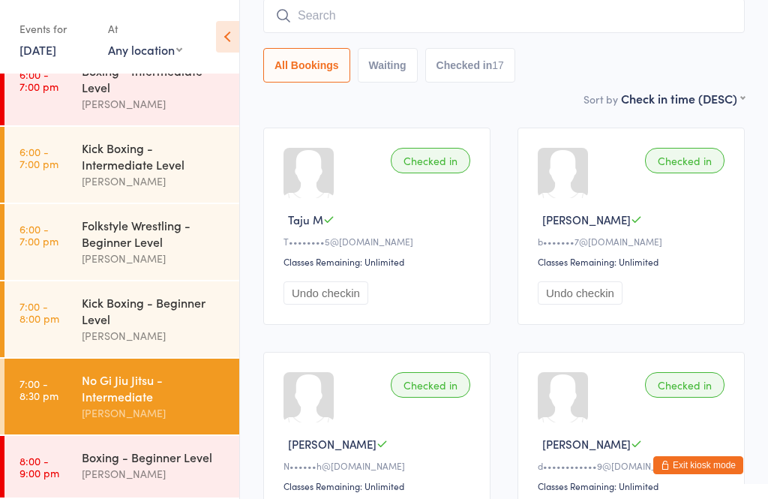
click at [473, 32] on input "search" at bounding box center [504, 15] width 482 height 35
type input "Charlie McManus"
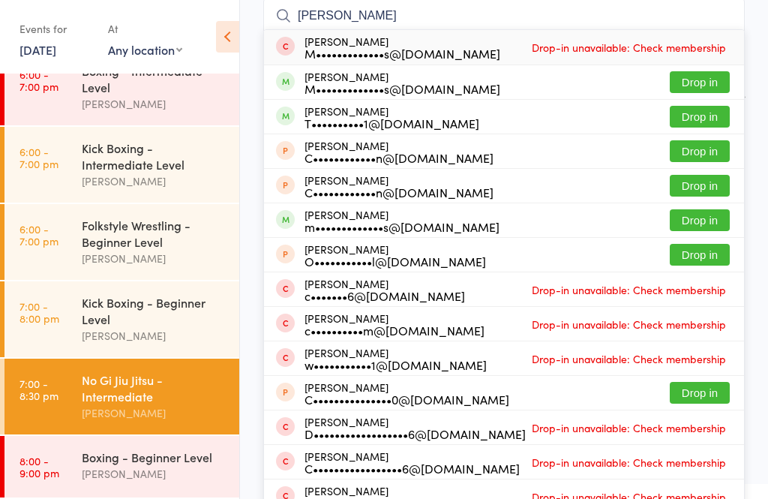
click at [696, 92] on button "Drop in" at bounding box center [700, 82] width 60 height 22
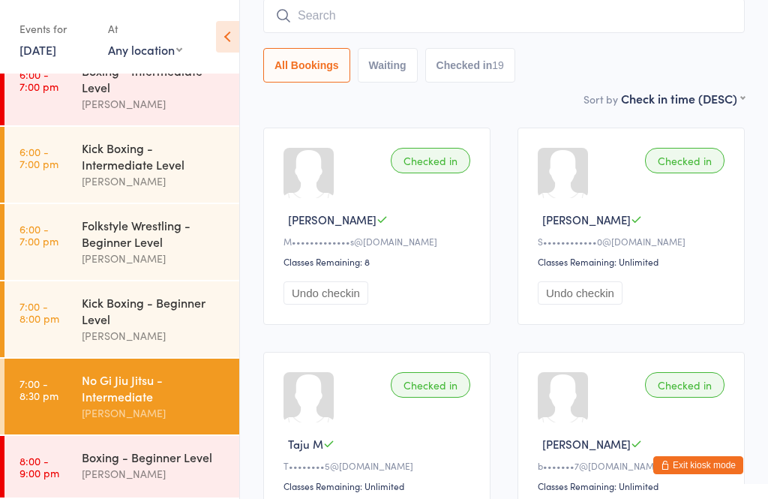
click at [702, 471] on button "Exit kiosk mode" at bounding box center [699, 465] width 90 height 18
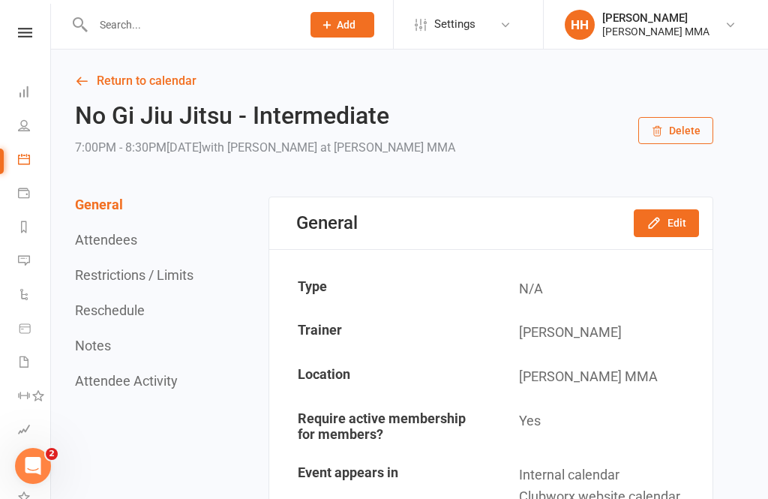
click at [101, 34] on input "text" at bounding box center [190, 24] width 203 height 21
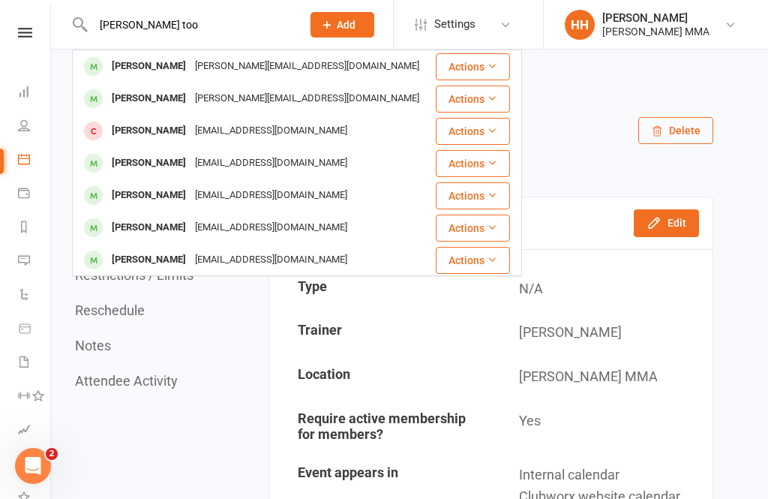
click at [124, 24] on input "[PERSON_NAME] too" at bounding box center [190, 24] width 203 height 21
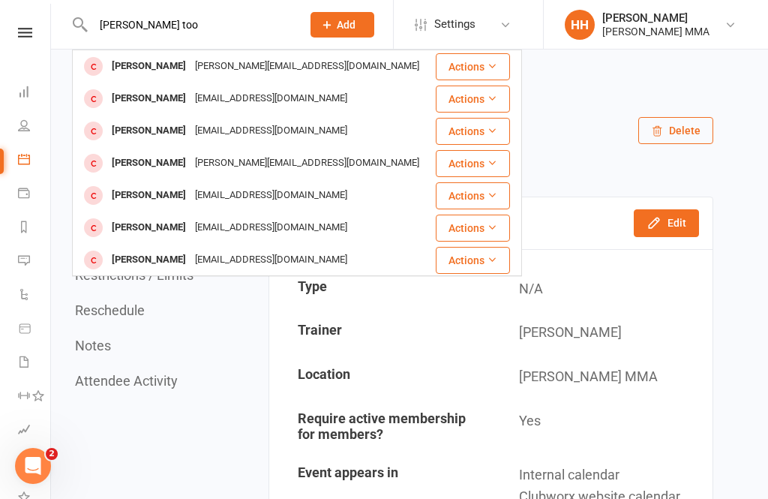
click at [215, 33] on input "[PERSON_NAME] too" at bounding box center [190, 24] width 203 height 21
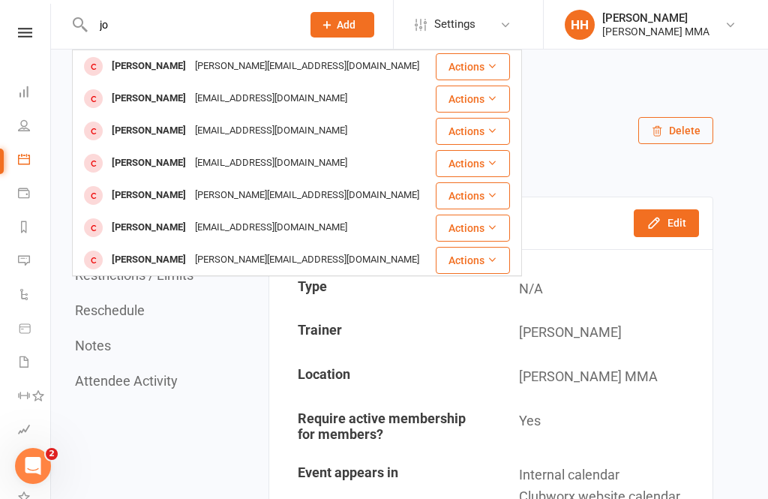
type input "j"
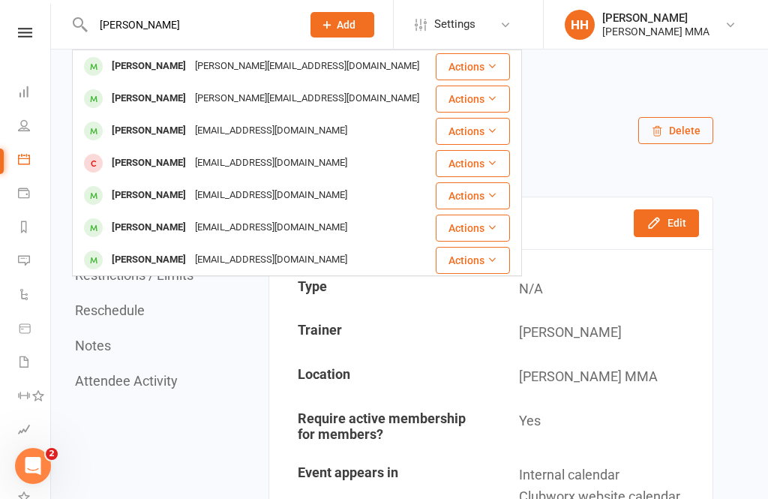
click at [239, 32] on input "[PERSON_NAME]" at bounding box center [190, 24] width 203 height 21
click at [140, 20] on input "[PERSON_NAME]" at bounding box center [190, 24] width 203 height 21
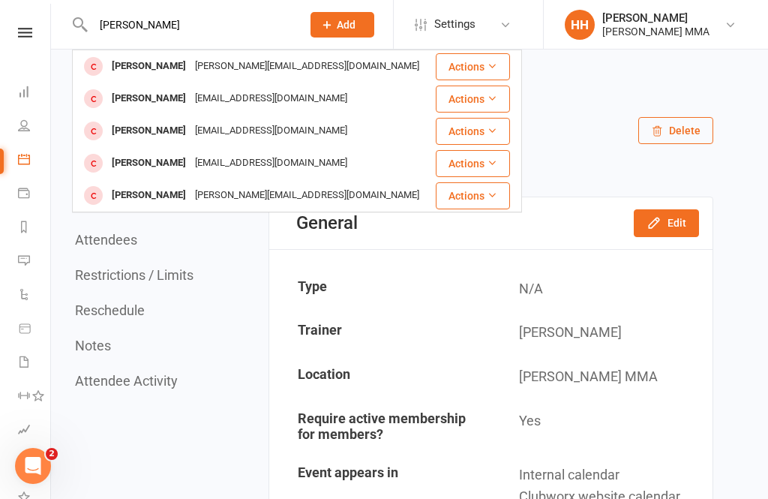
type input "[PERSON_NAME]"
click at [311, 59] on div "[PERSON_NAME] [PERSON_NAME][EMAIL_ADDRESS][DOMAIN_NAME]" at bounding box center [254, 66] width 360 height 31
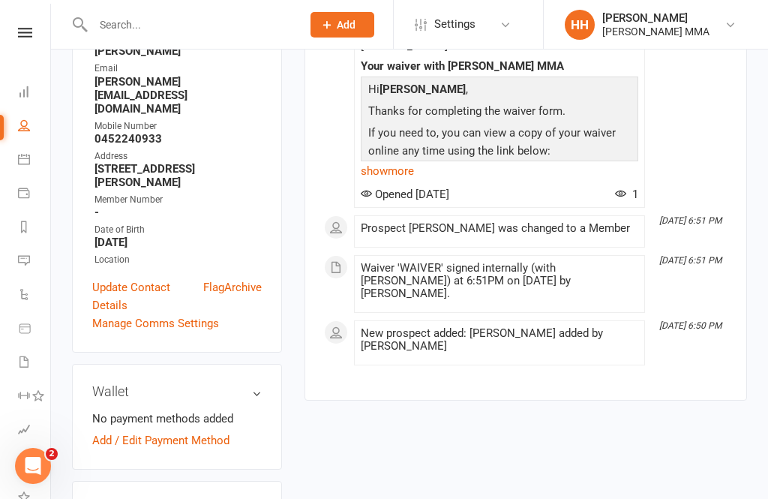
scroll to position [292, 0]
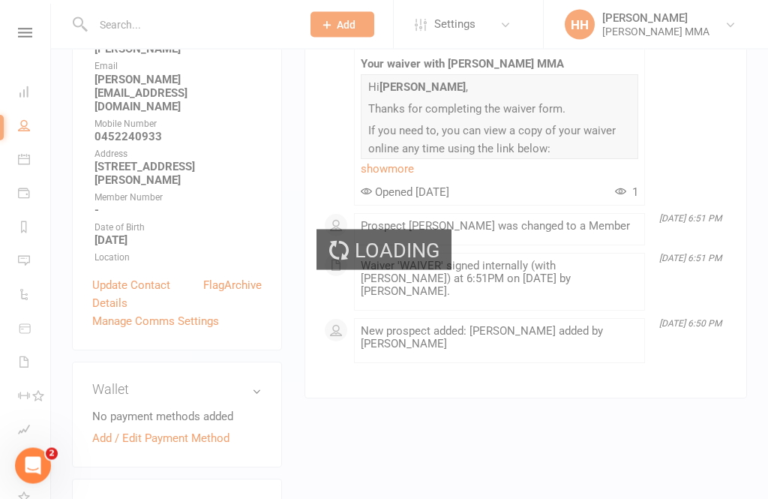
scroll to position [293, 0]
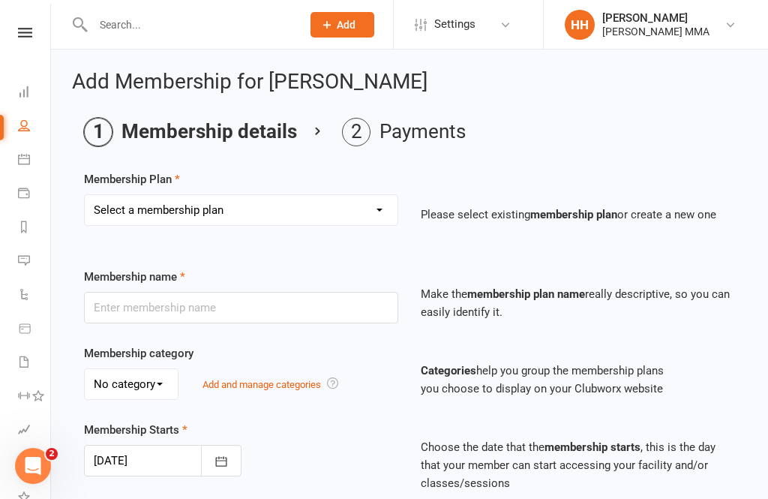
click at [387, 213] on select "Select a membership plan Create new Membership Plan Unlimited Membership Part-t…" at bounding box center [241, 210] width 313 height 30
click at [405, 210] on div "Select a membership plan Create new Membership Plan Unlimited Membership Part-t…" at bounding box center [241, 220] width 337 height 53
click at [396, 196] on select "Select a membership plan Create new Membership Plan Unlimited Membership Part-t…" at bounding box center [241, 210] width 313 height 30
click at [394, 213] on select "Select a membership plan Create new Membership Plan Unlimited Membership Part-t…" at bounding box center [241, 210] width 313 height 30
click at [388, 223] on select "Select a membership plan Create new Membership Plan Unlimited Membership Part-t…" at bounding box center [241, 210] width 313 height 30
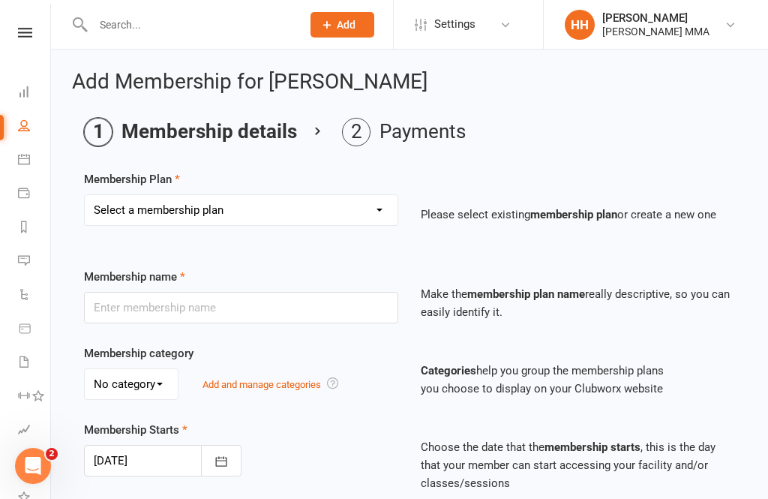
click at [362, 218] on select "Select a membership plan Create new Membership Plan Unlimited Membership Part-t…" at bounding box center [241, 210] width 313 height 30
click at [354, 217] on select "Select a membership plan Create new Membership Plan Unlimited Membership Part-t…" at bounding box center [241, 210] width 313 height 30
select select "2"
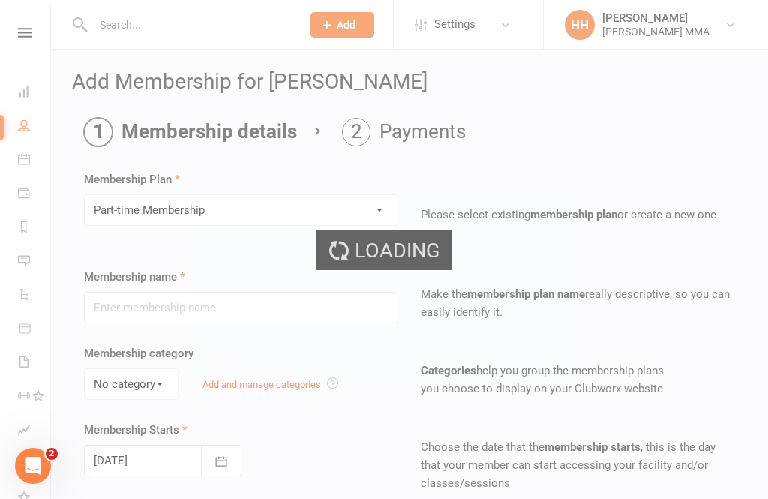
type input "Part-time Membership"
select select "0"
type input "0"
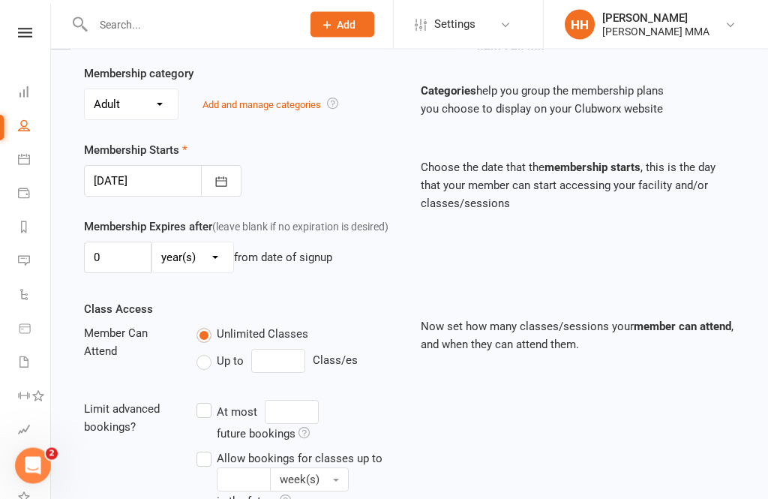
scroll to position [283, 0]
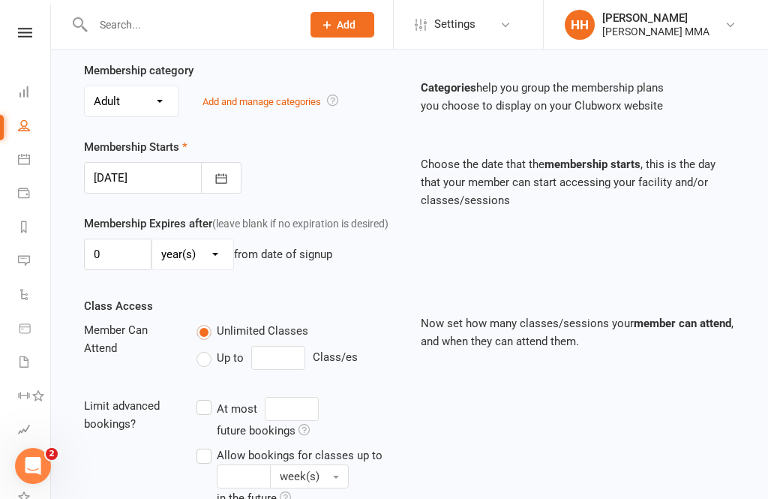
click at [239, 185] on button "button" at bounding box center [221, 178] width 41 height 32
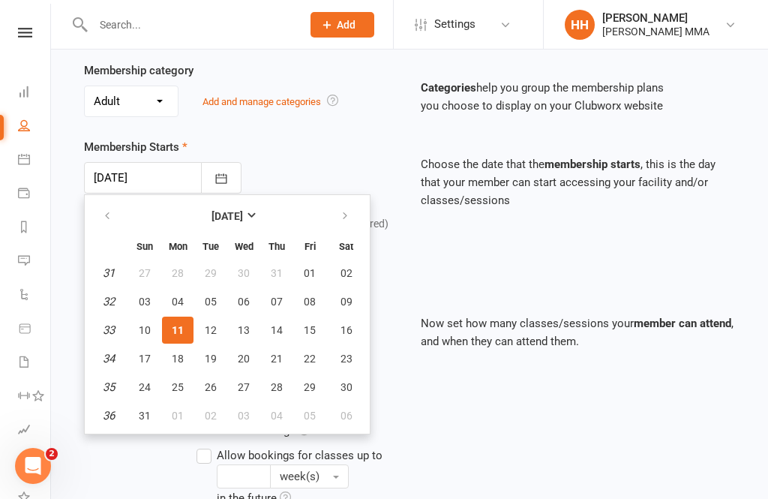
click at [245, 332] on span "13" at bounding box center [244, 330] width 12 height 12
type input "[DATE]"
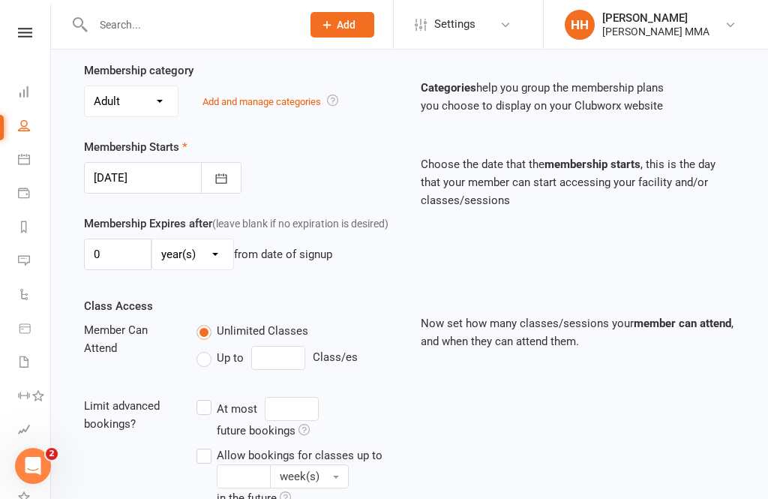
scroll to position [464, 0]
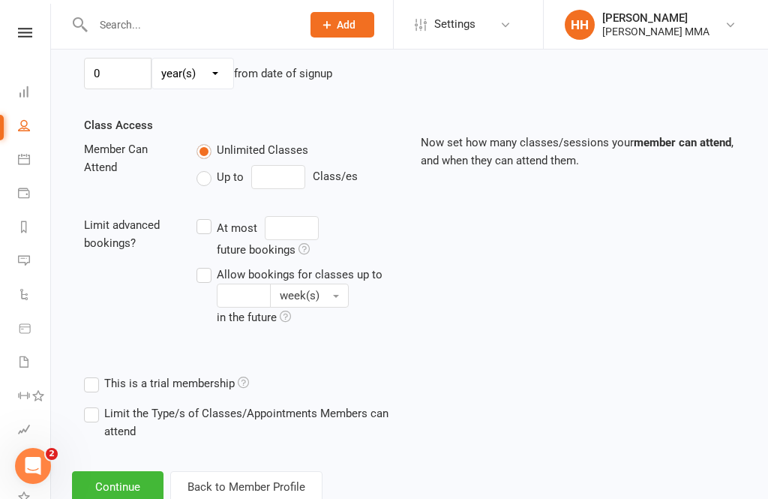
click at [131, 495] on button "Continue" at bounding box center [118, 487] width 92 height 32
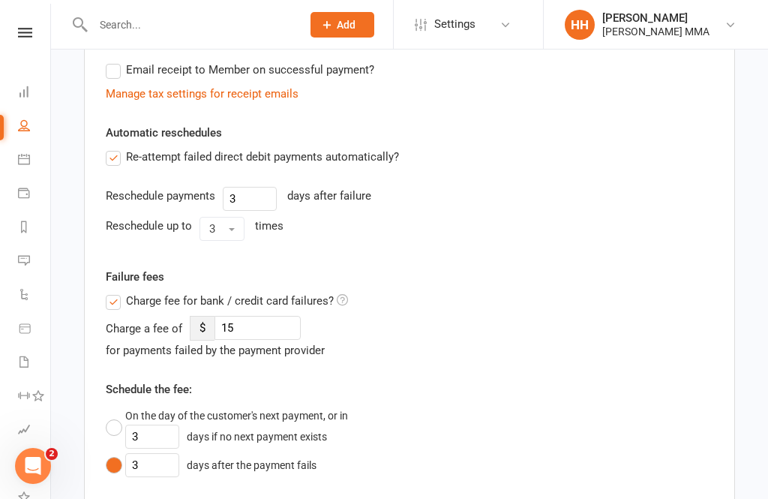
scroll to position [0, 0]
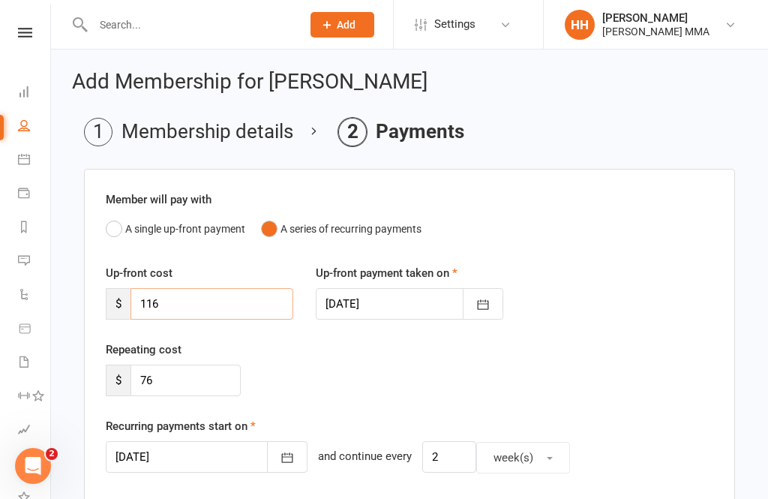
click at [248, 307] on input "116" at bounding box center [212, 304] width 163 height 32
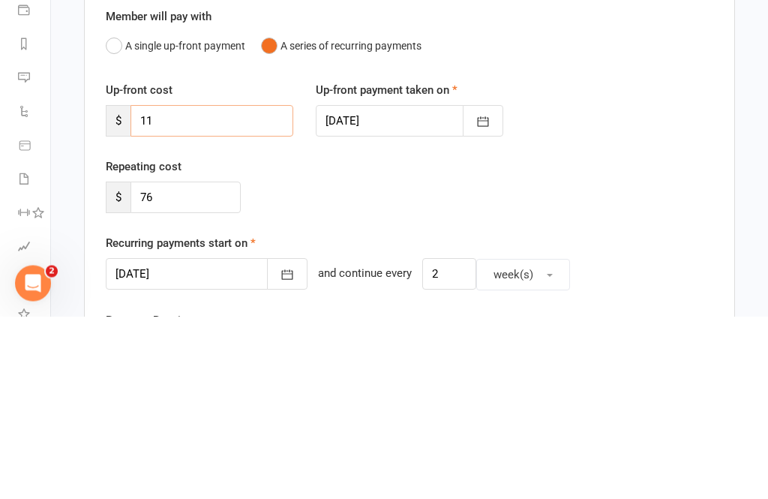
type input "1"
click at [198, 365] on input "76" at bounding box center [186, 381] width 110 height 32
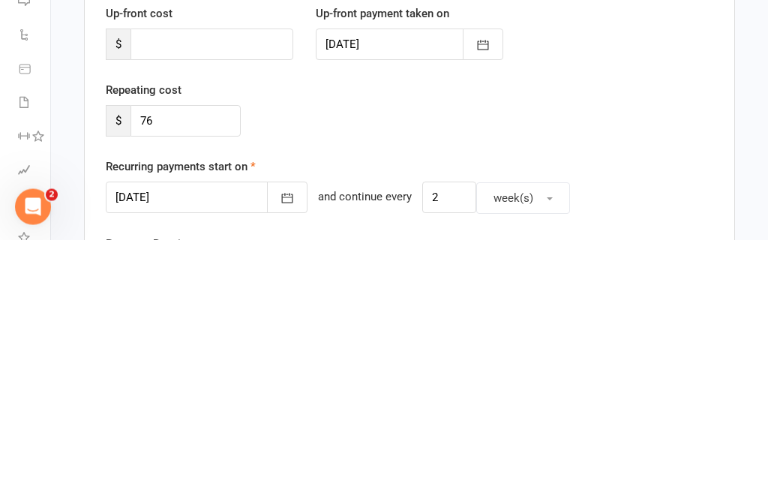
click at [205, 441] on div at bounding box center [207, 457] width 202 height 32
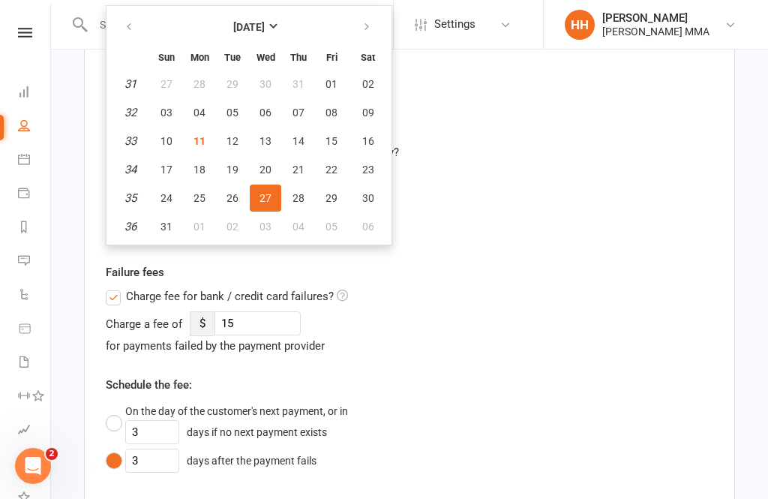
click at [512, 155] on div "Re-attempt failed direct debit payments automatically?" at bounding box center [410, 152] width 608 height 18
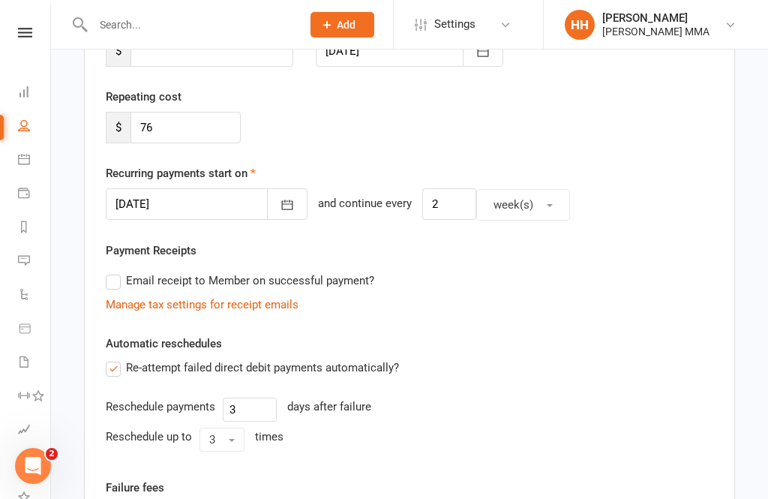
scroll to position [251, 0]
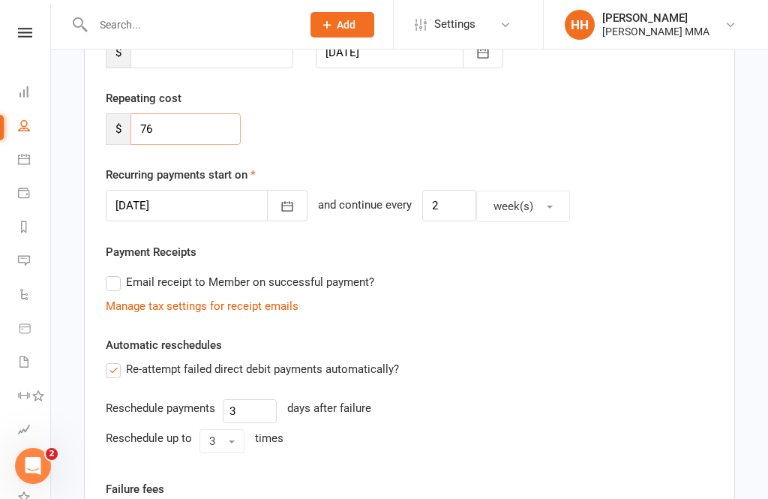
click at [221, 124] on input "76" at bounding box center [186, 129] width 110 height 32
click at [174, 133] on input "76" at bounding box center [186, 129] width 110 height 32
click at [185, 130] on input "76" at bounding box center [186, 129] width 110 height 32
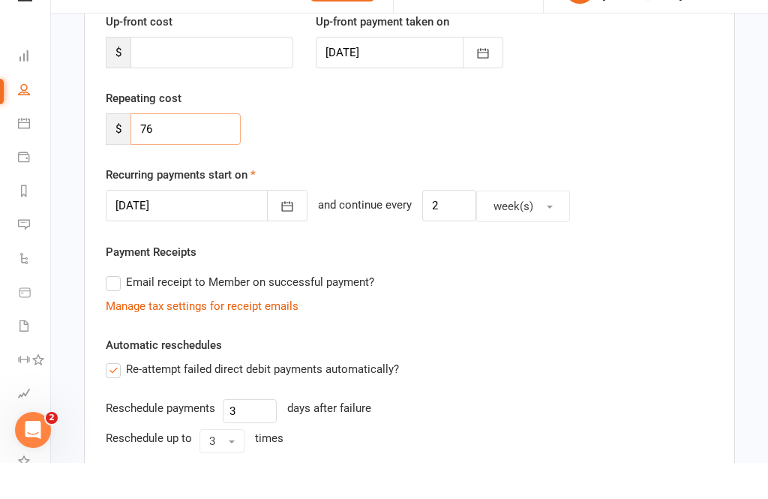
scroll to position [215, 0]
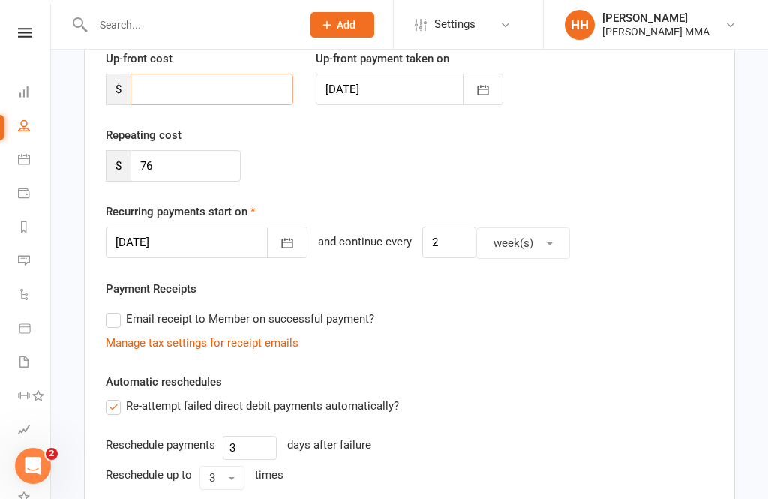
click at [230, 90] on input "number" at bounding box center [212, 90] width 163 height 32
click at [174, 100] on input "number" at bounding box center [212, 90] width 163 height 32
click at [169, 92] on input "number" at bounding box center [212, 90] width 163 height 32
paste input "76"
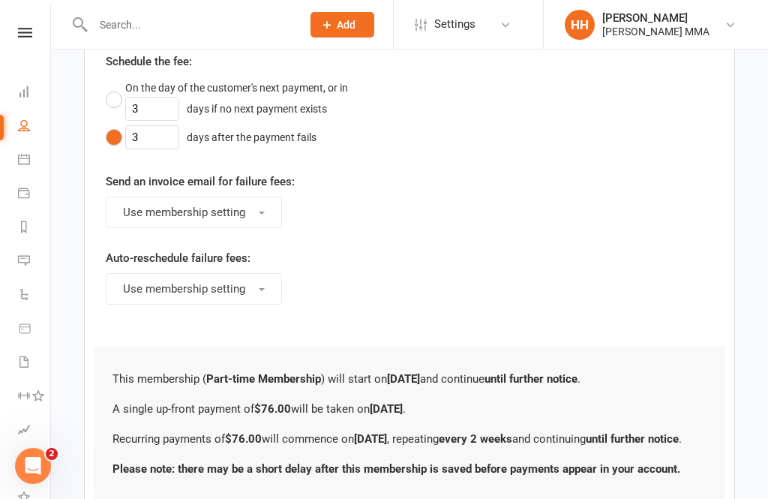
scroll to position [874, 0]
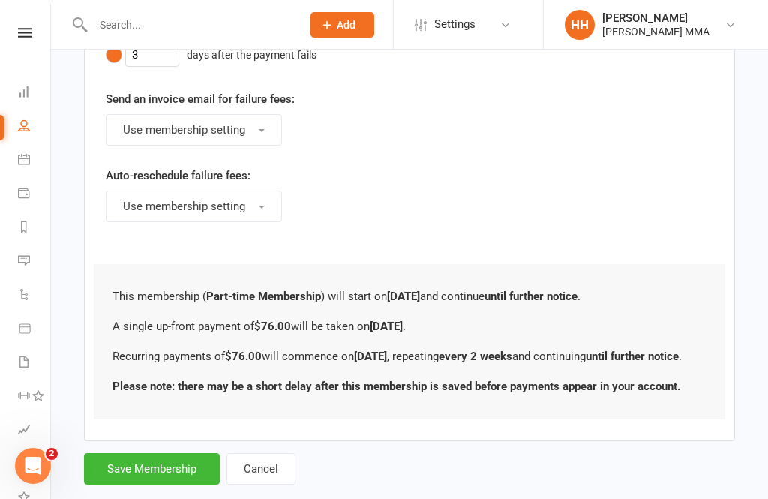
type input "76"
click at [179, 485] on button "Save Membership" at bounding box center [152, 469] width 136 height 32
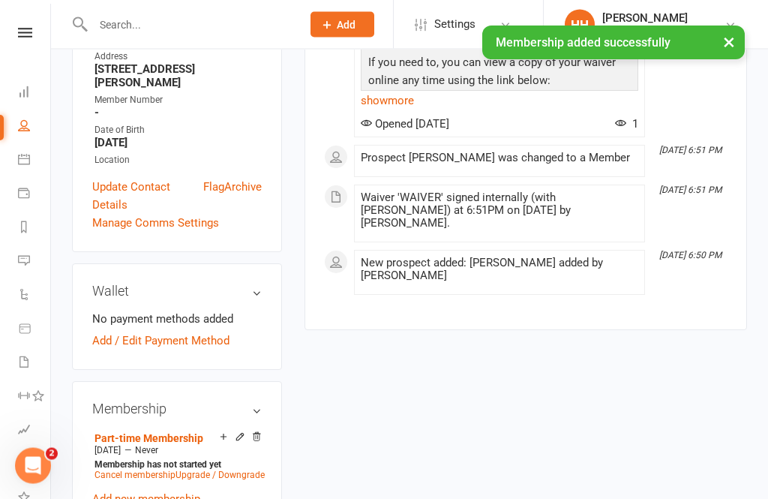
scroll to position [416, 0]
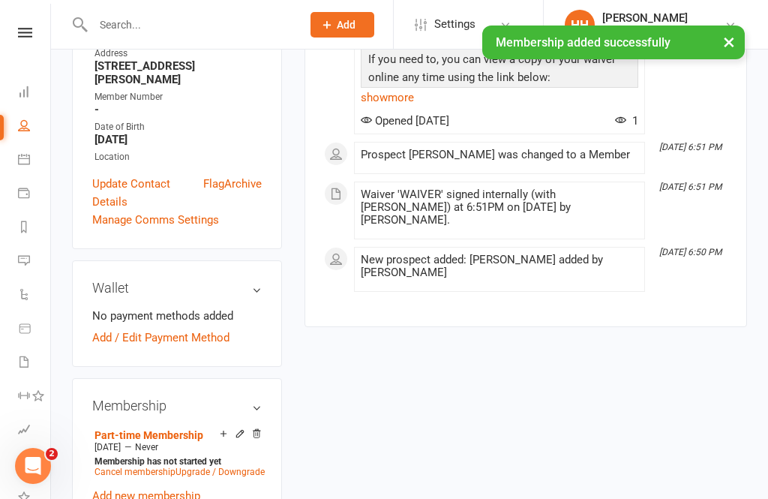
click at [210, 329] on link "Add / Edit Payment Method" at bounding box center [160, 338] width 137 height 18
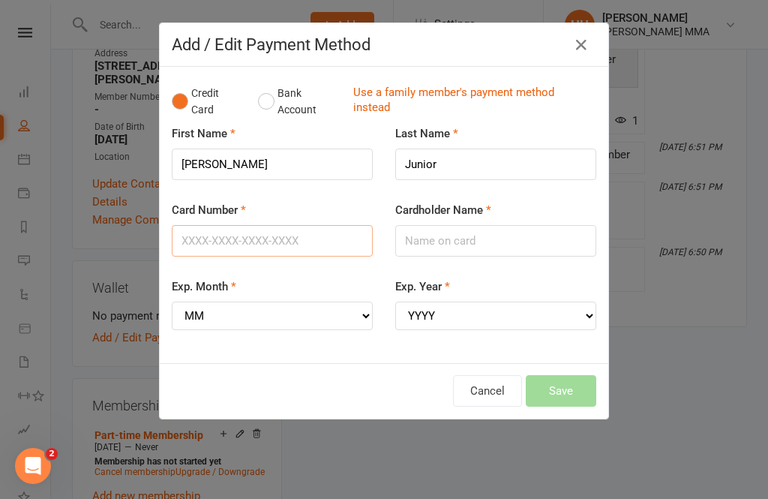
click at [296, 241] on input "Card Number" at bounding box center [272, 241] width 201 height 32
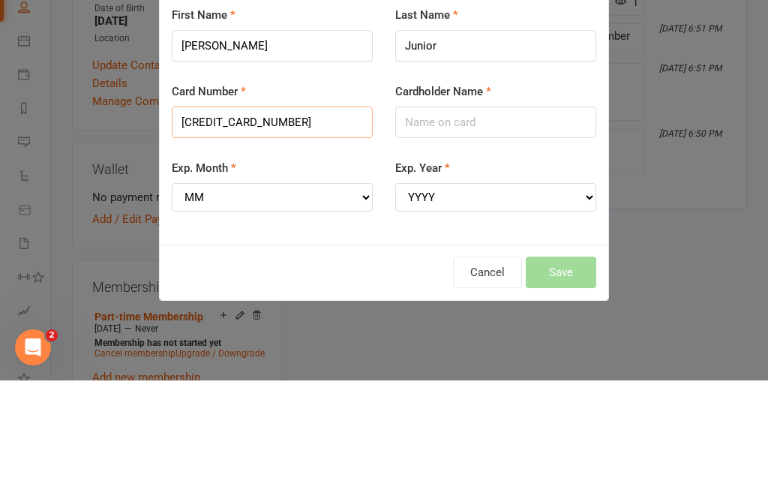
type input "[CREDIT_CARD_NUMBER]"
click at [520, 225] on input "Cardholder Name" at bounding box center [495, 241] width 201 height 32
type input "[PERSON_NAME]"
click at [311, 302] on select "MM 01 02 03 04 05 06 07 08 09 10 11 12" at bounding box center [272, 316] width 201 height 29
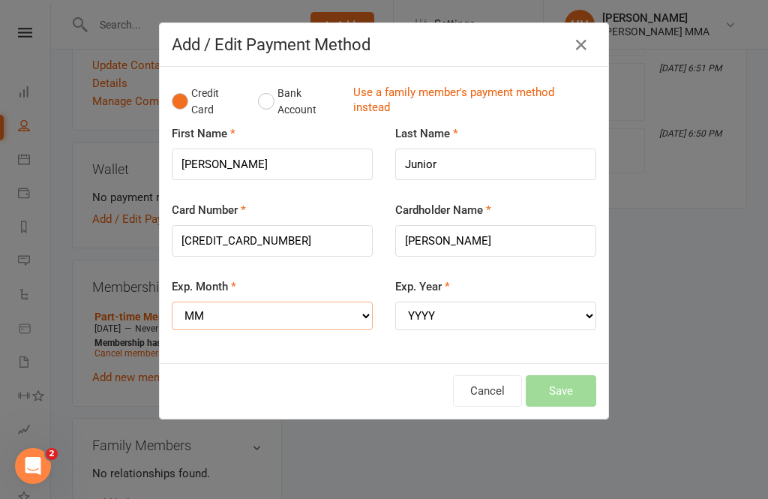
select select "01"
click at [537, 297] on div "Exp. Year YYYY 2025 2026 2027 2028 2029 2030 2031 2032 2033 2034" at bounding box center [495, 304] width 201 height 53
click at [554, 314] on select "YYYY 2025 2026 2027 2028 2029 2030 2031 2032 2033 2034" at bounding box center [495, 316] width 201 height 29
select select "2026"
click at [566, 383] on button "Save" at bounding box center [561, 391] width 71 height 32
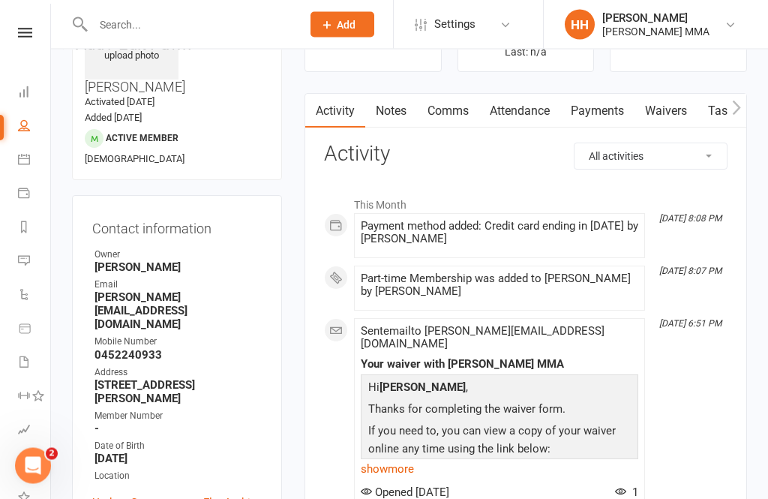
scroll to position [0, 0]
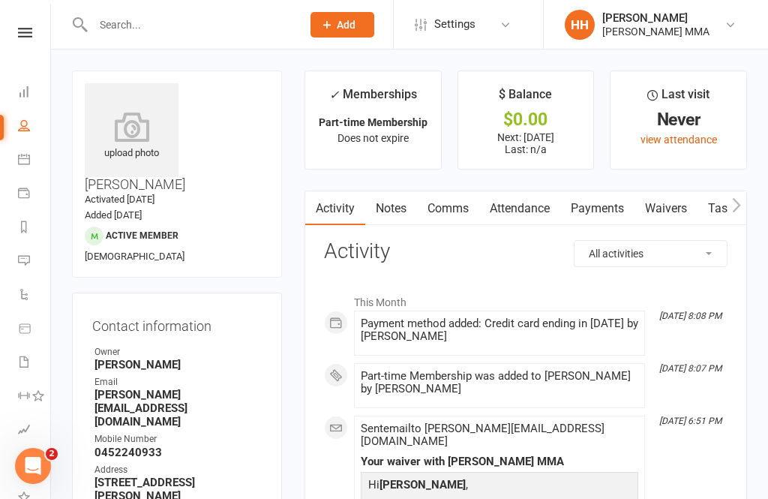
click at [671, 208] on link "Waivers" at bounding box center [666, 208] width 63 height 35
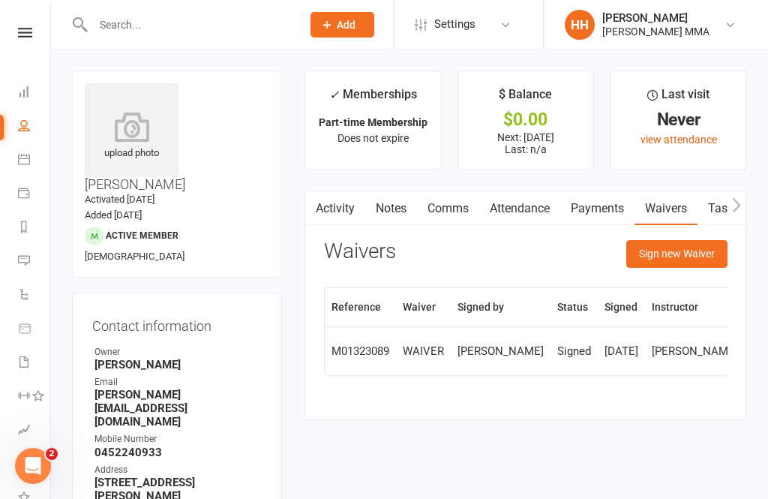
click at [669, 252] on button "Sign new Waiver" at bounding box center [677, 253] width 101 height 27
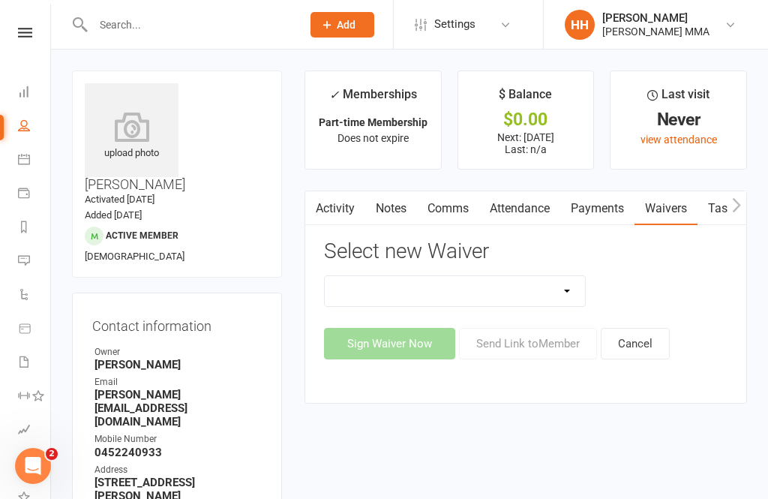
click at [563, 276] on select "Do not use - MEMBER GENERAL WAIVER Do not use - MEMBERSHIP SIGN UP Do not use -…" at bounding box center [455, 291] width 260 height 30
select select "10456"
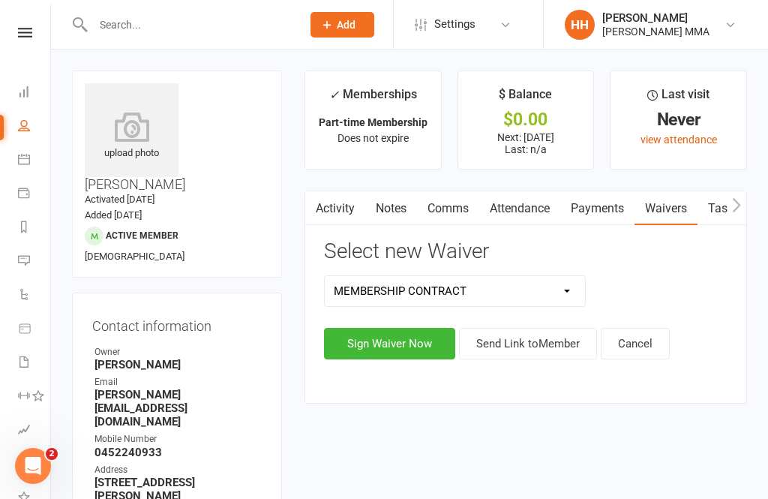
click at [403, 351] on button "Sign Waiver Now" at bounding box center [389, 344] width 131 height 32
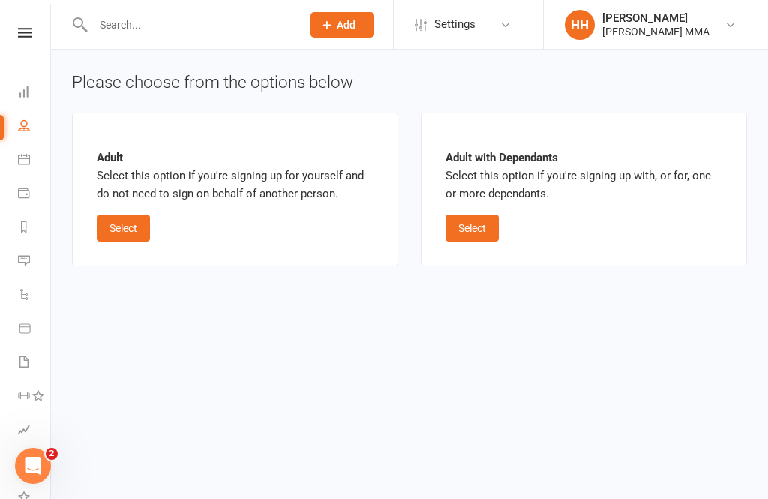
click at [127, 227] on button "Select" at bounding box center [123, 228] width 53 height 27
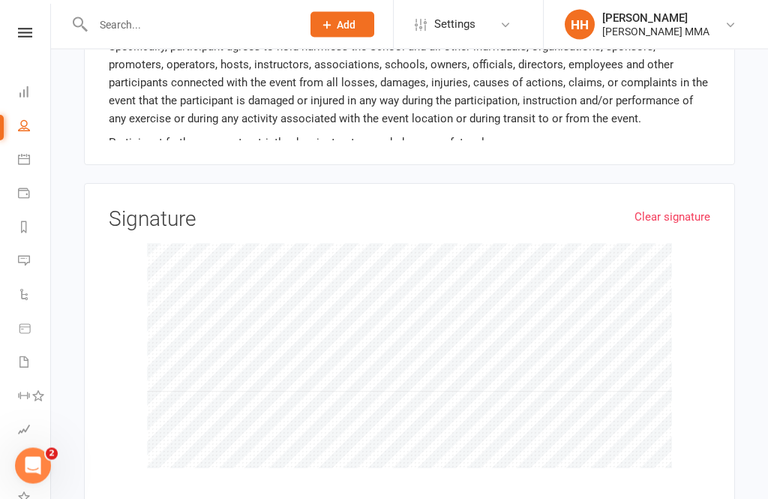
scroll to position [1147, 0]
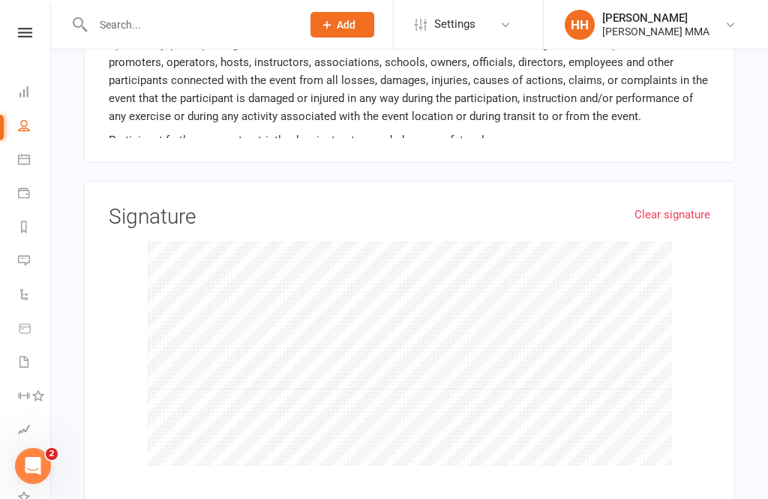
click at [695, 221] on div "Clear signature Signature" at bounding box center [410, 342] width 602 height 272
click at [663, 209] on link "Clear signature" at bounding box center [673, 215] width 76 height 18
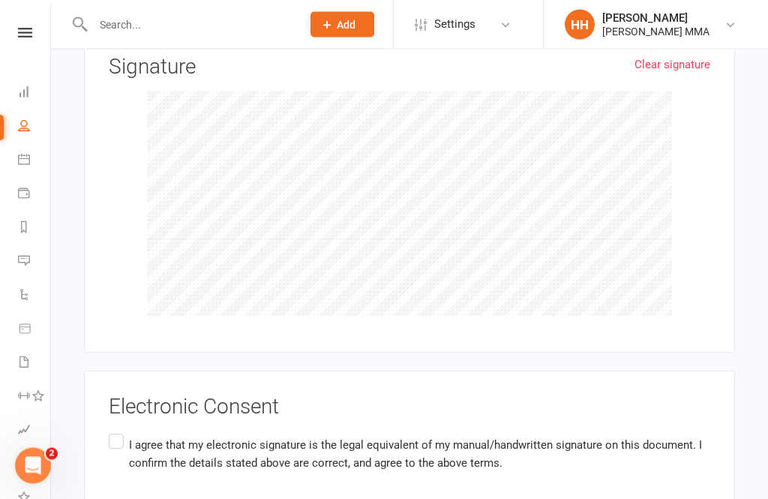
scroll to position [1297, 0]
click at [119, 434] on label "I agree that my electronic signature is the legal equivalent of my manual/handw…" at bounding box center [410, 454] width 602 height 47
click at [119, 431] on input "I agree that my electronic signature is the legal equivalent of my manual/handw…" at bounding box center [114, 431] width 10 height 0
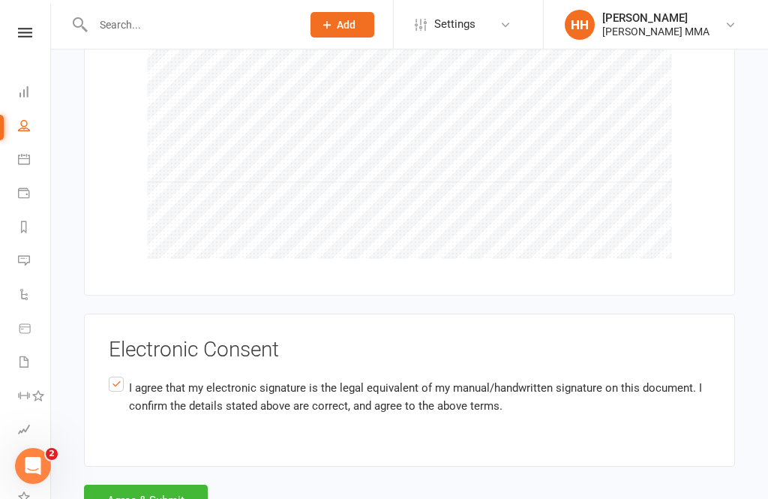
click at [156, 485] on button "Agree & Submit" at bounding box center [146, 501] width 124 height 32
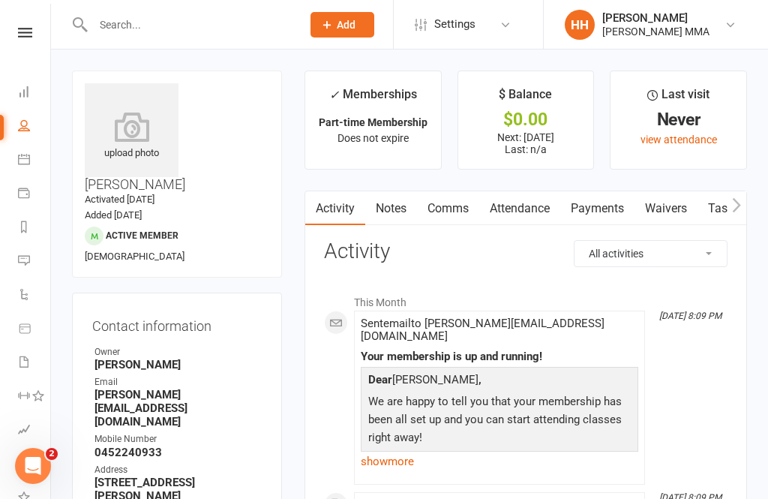
click at [600, 202] on link "Payments" at bounding box center [598, 208] width 74 height 35
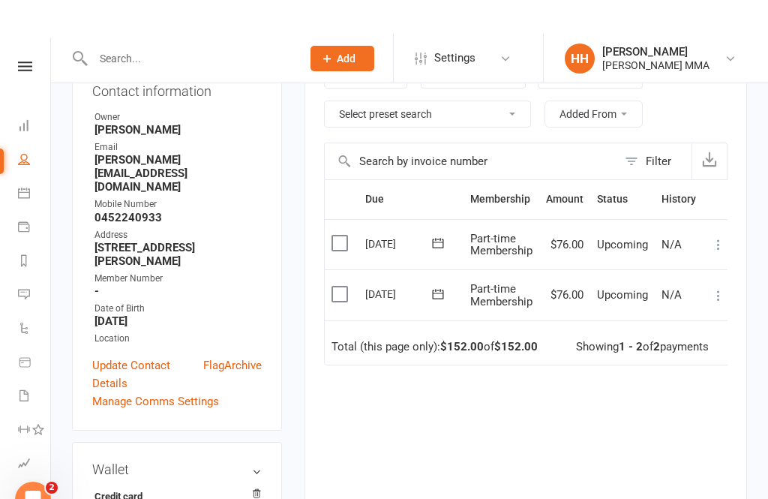
scroll to position [232, 0]
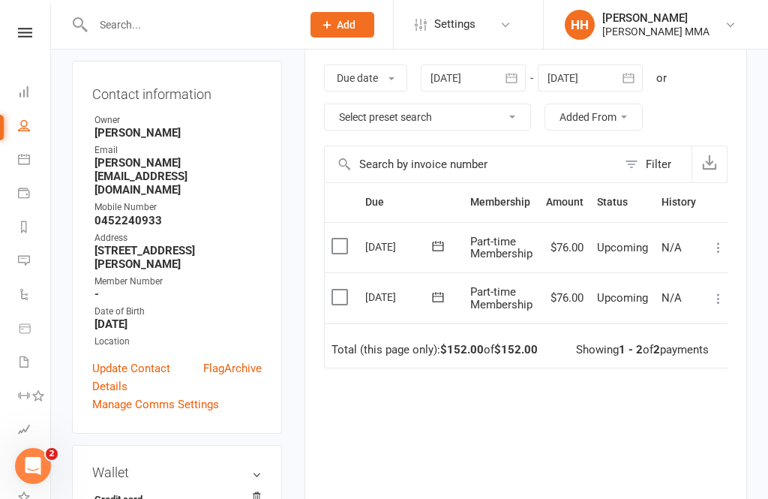
click at [634, 83] on icon "button" at bounding box center [628, 78] width 15 height 15
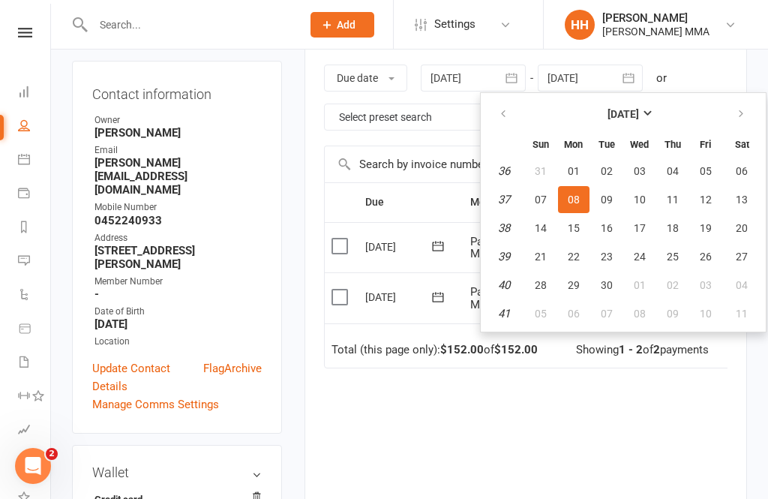
click at [742, 314] on span "11" at bounding box center [742, 314] width 12 height 12
type input "[DATE]"
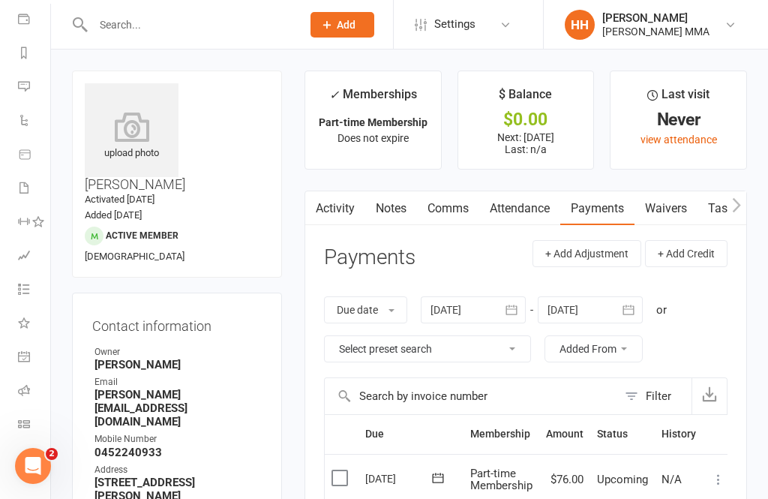
scroll to position [174, 0]
click at [19, 421] on icon at bounding box center [24, 424] width 12 height 12
